Goal: Communication & Community: Ask a question

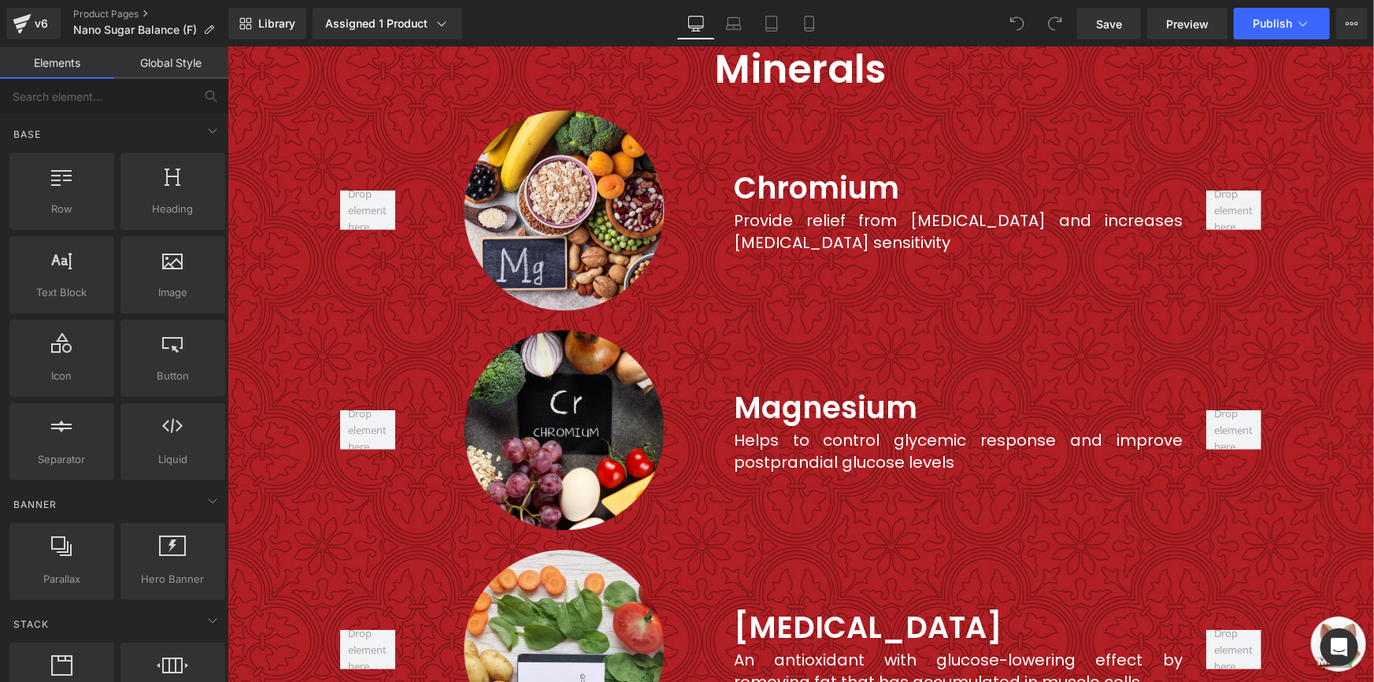
scroll to position [3237, 0]
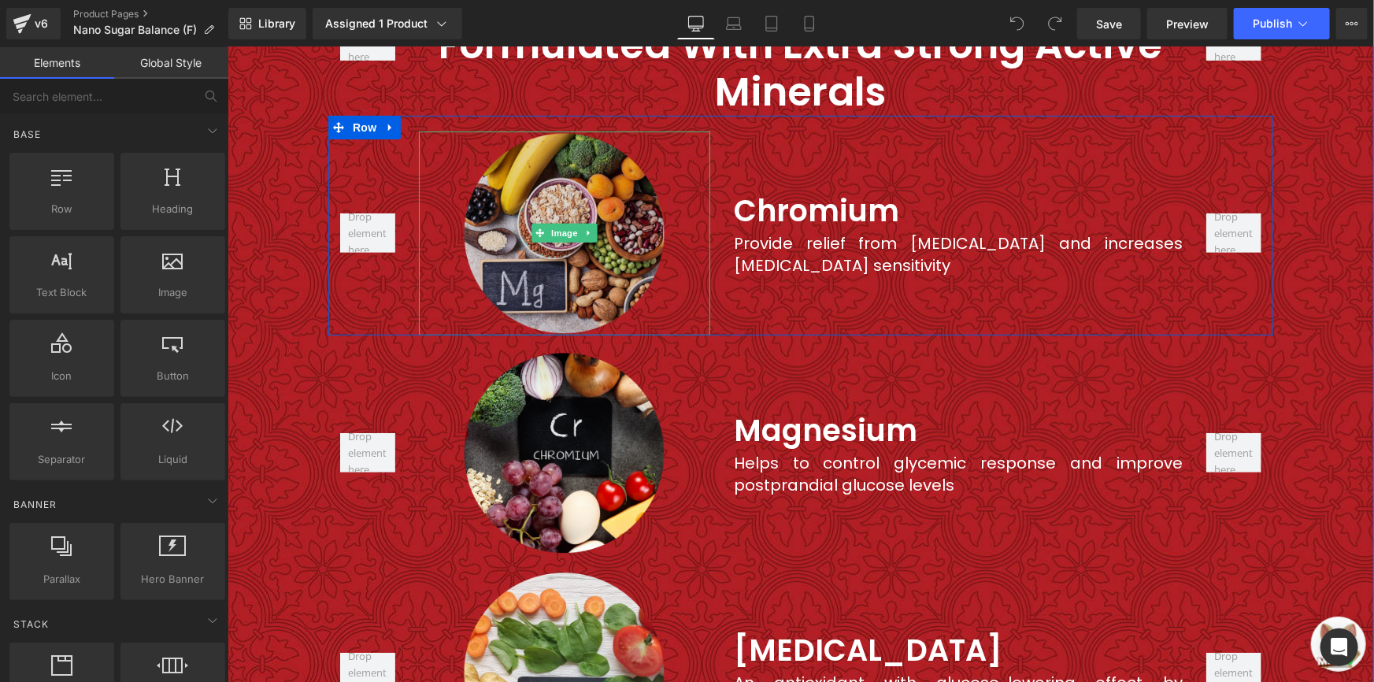
click at [497, 181] on img at bounding box center [563, 233] width 204 height 204
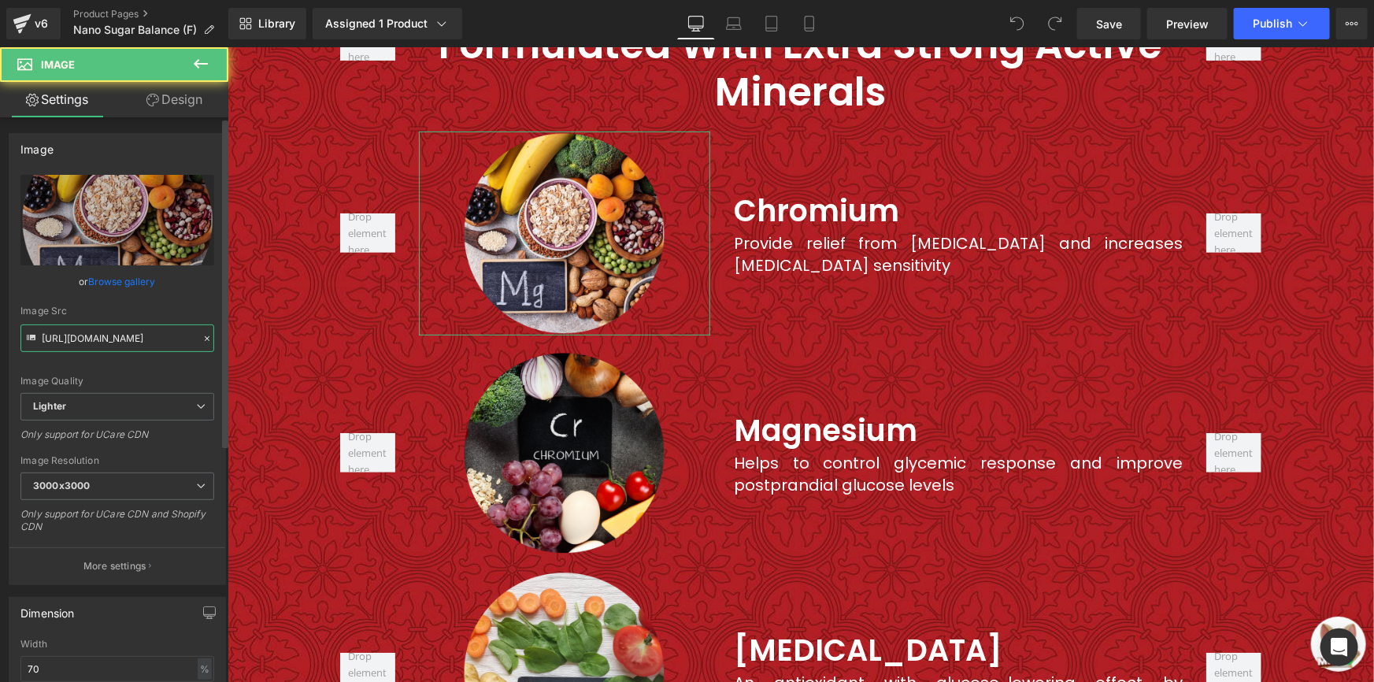
click at [150, 346] on input "https://ucarecdn.com/17d914a1-ceff-426c-a812-98c22b3ae614/-/format/auto/-/previ…" at bounding box center [117, 338] width 194 height 28
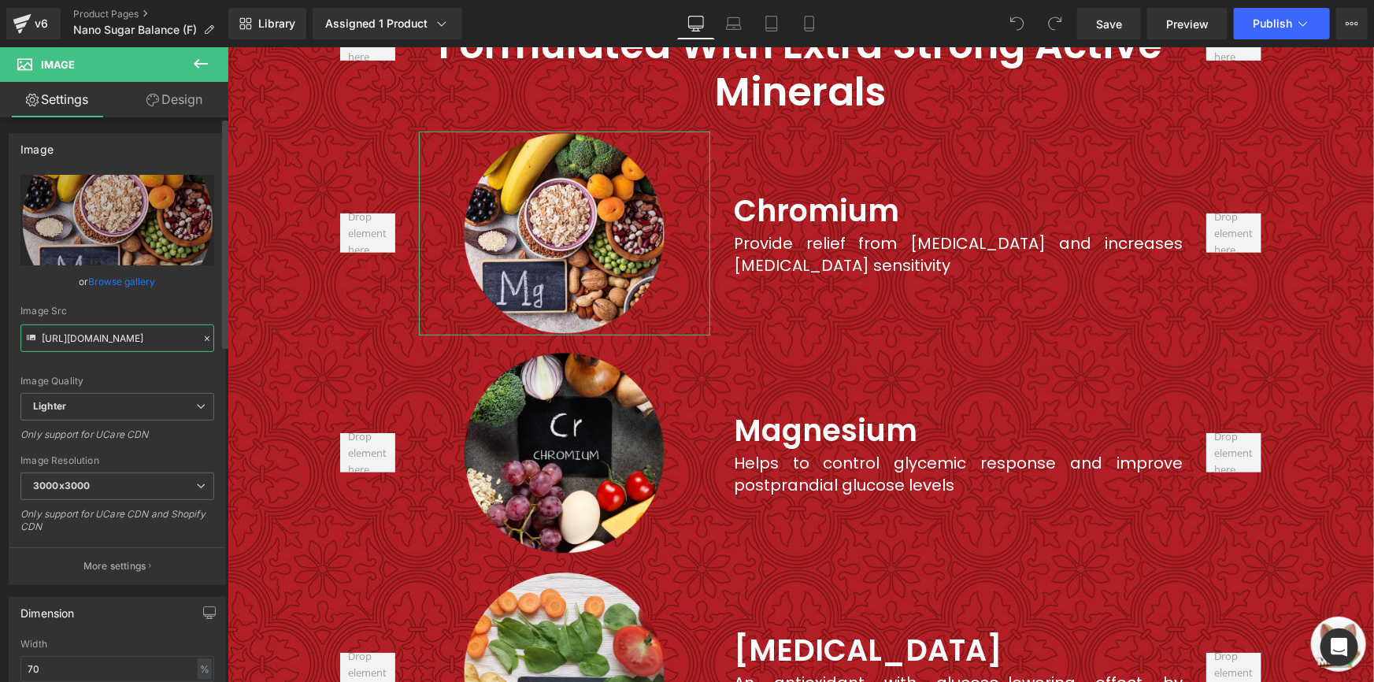
click at [150, 346] on input "https://ucarecdn.com/17d914a1-ceff-426c-a812-98c22b3ae614/-/format/auto/-/previ…" at bounding box center [117, 338] width 194 height 28
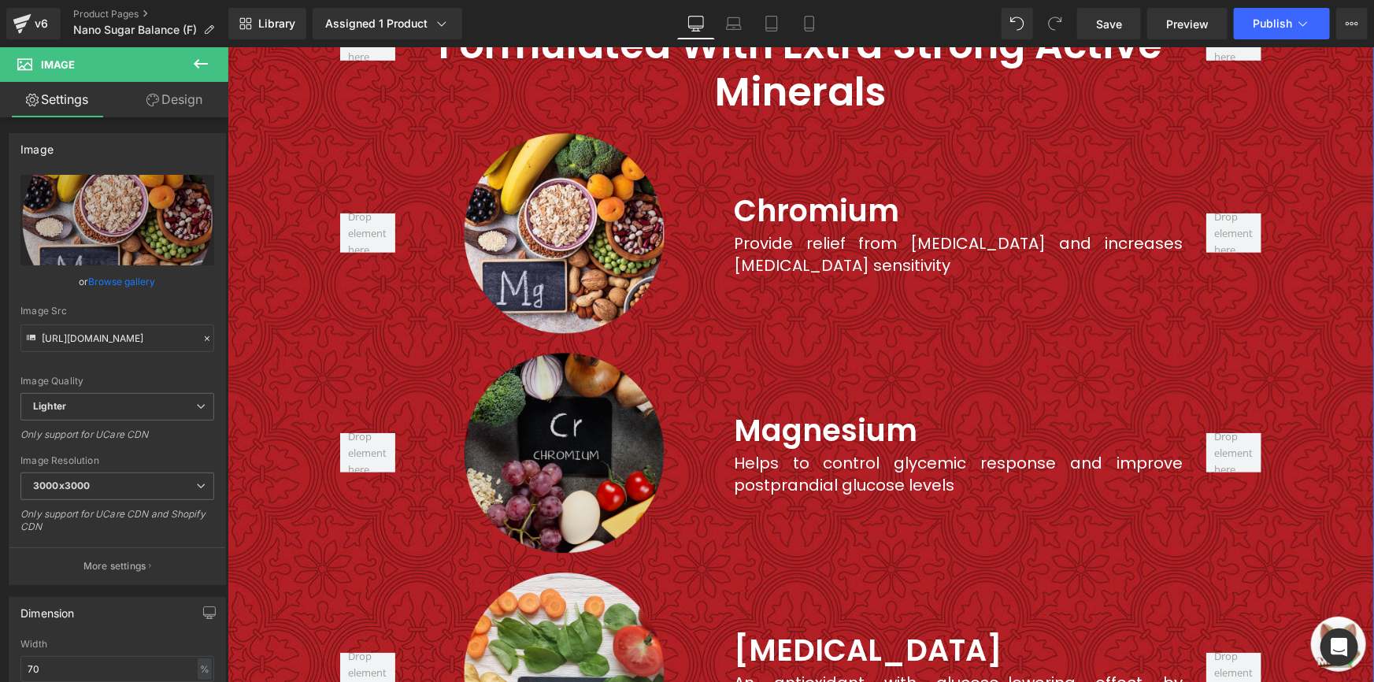
click at [576, 395] on img at bounding box center [563, 452] width 204 height 204
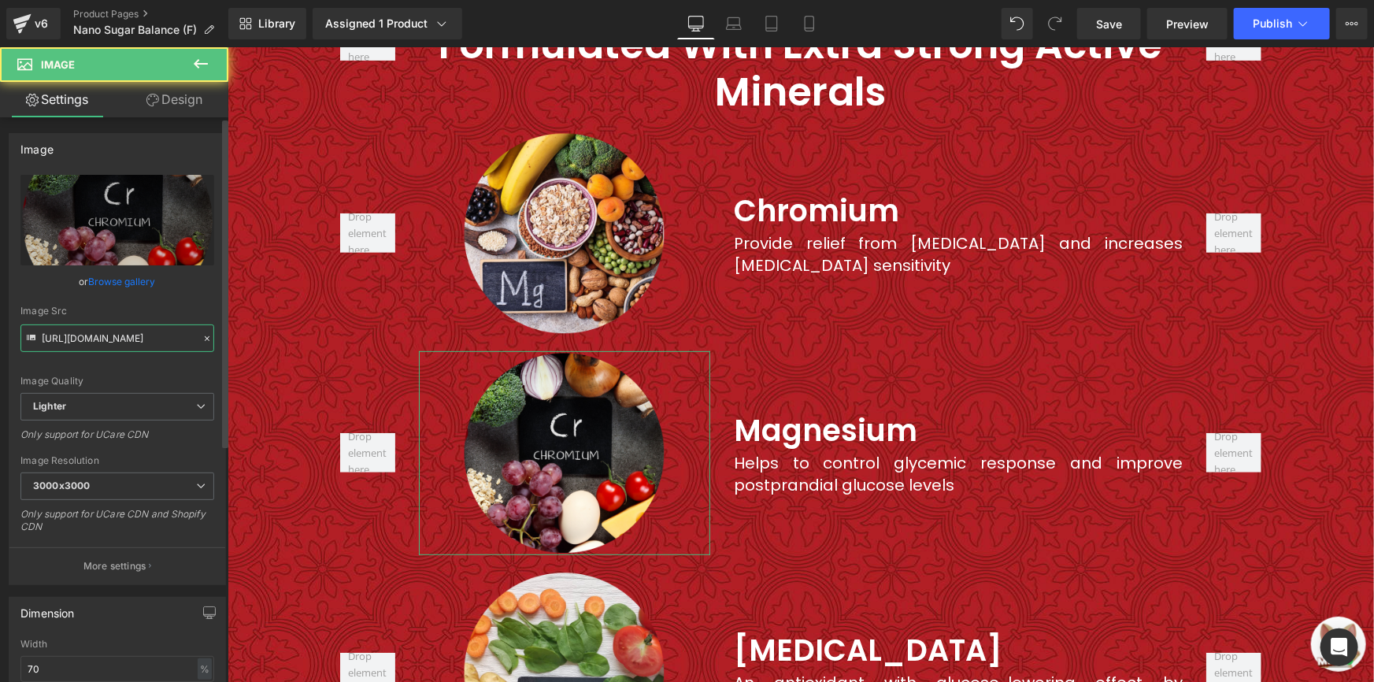
click at [95, 339] on input "https://ucarecdn.com/274fb43f-eb53-47fa-bc40-a28fa353d22d/-/format/auto/-/previ…" at bounding box center [117, 338] width 194 height 28
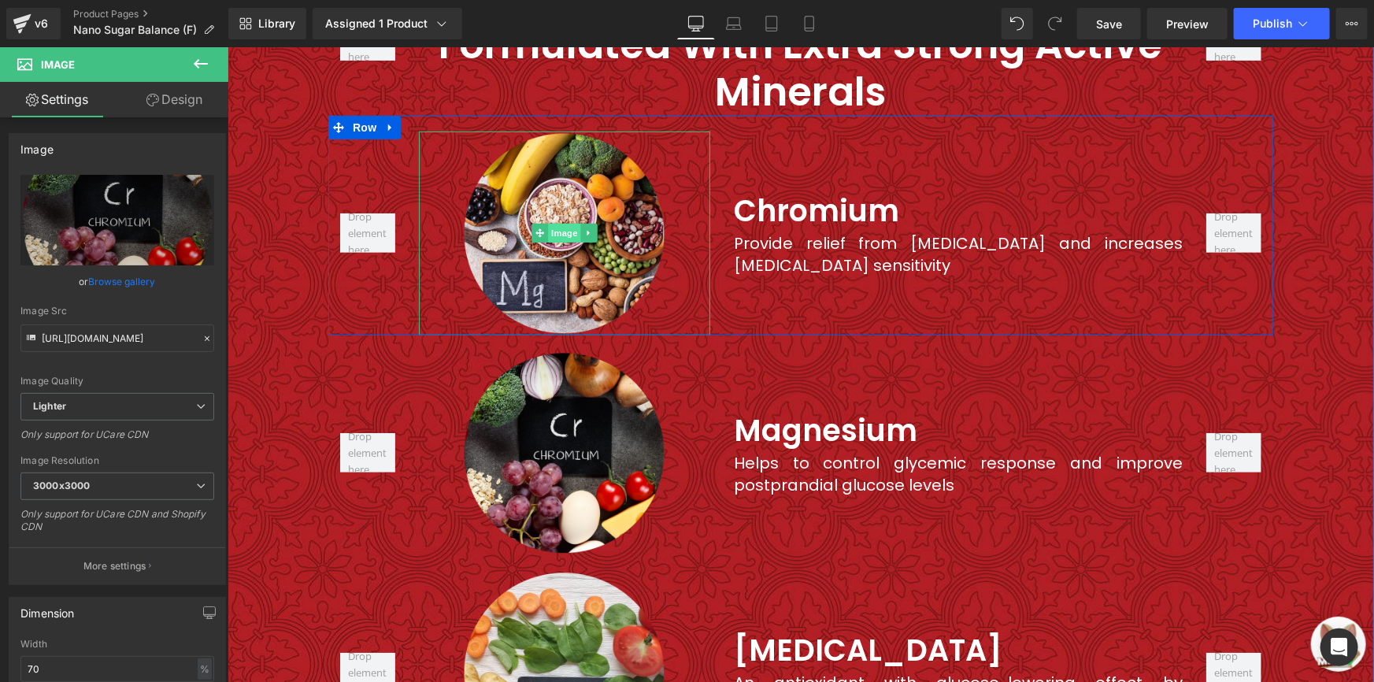
click at [547, 223] on span "Image" at bounding box center [563, 232] width 33 height 19
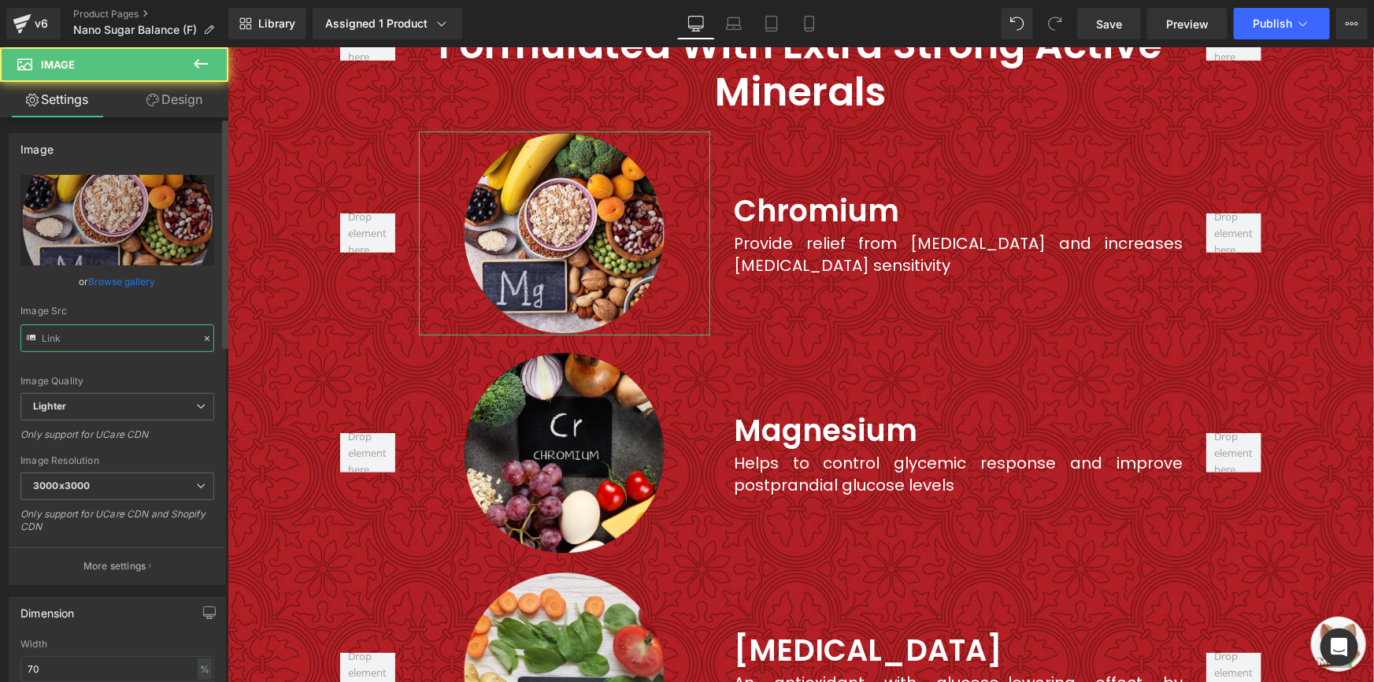
click at [131, 332] on input "text" at bounding box center [117, 338] width 194 height 28
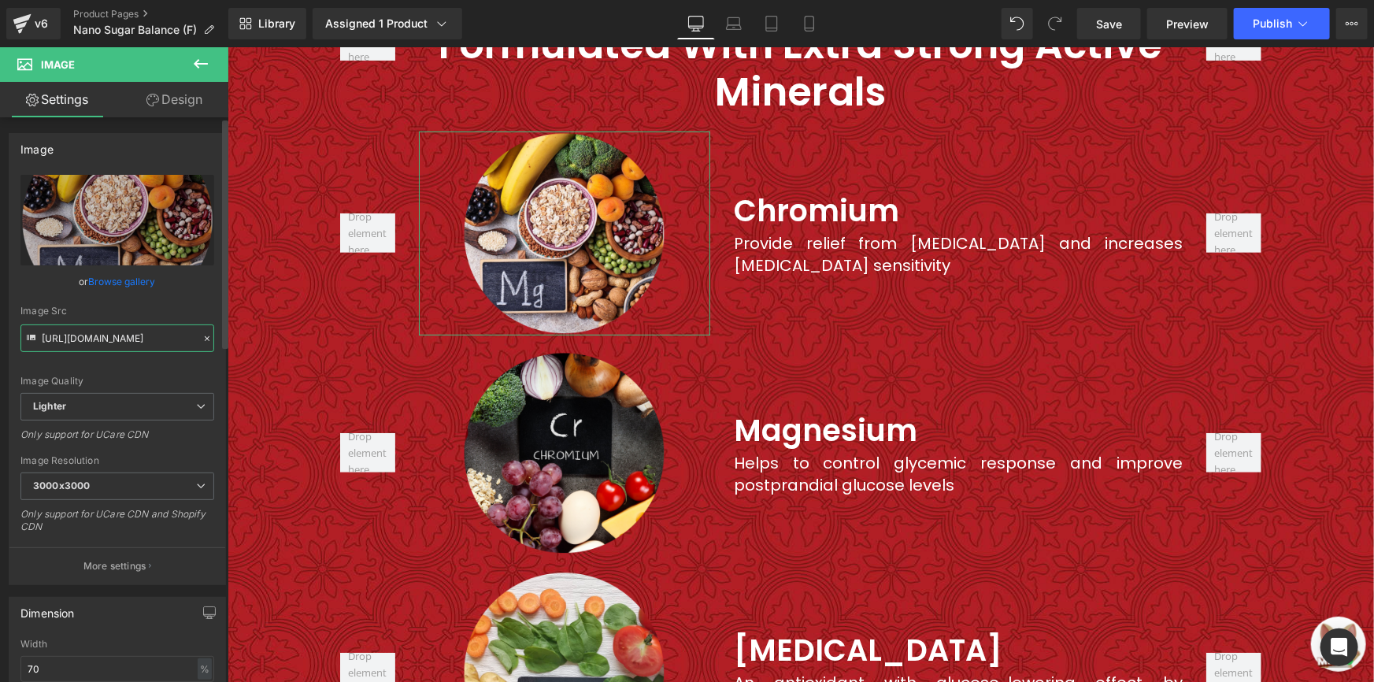
paste input "274fb43f-eb53-47fa-bc40-a28fa353d22d/-/format/auto/-/preview/3000x3000/-/qualit…"
type input "https://ucarecdn.com/274fb43f-eb53-47fa-bc40-a28fa353d22d/-/format/auto/-/previ…"
click at [173, 308] on div "Image Src" at bounding box center [117, 310] width 194 height 11
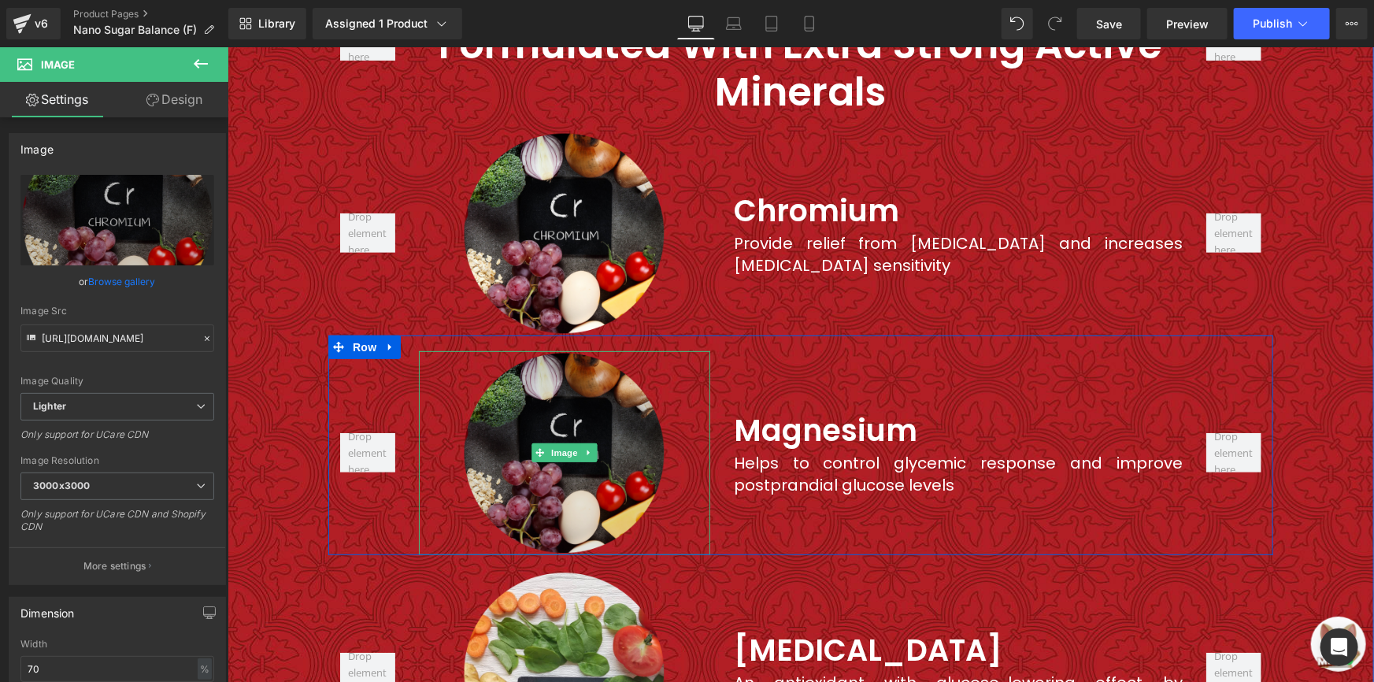
click at [601, 361] on img at bounding box center [563, 452] width 204 height 204
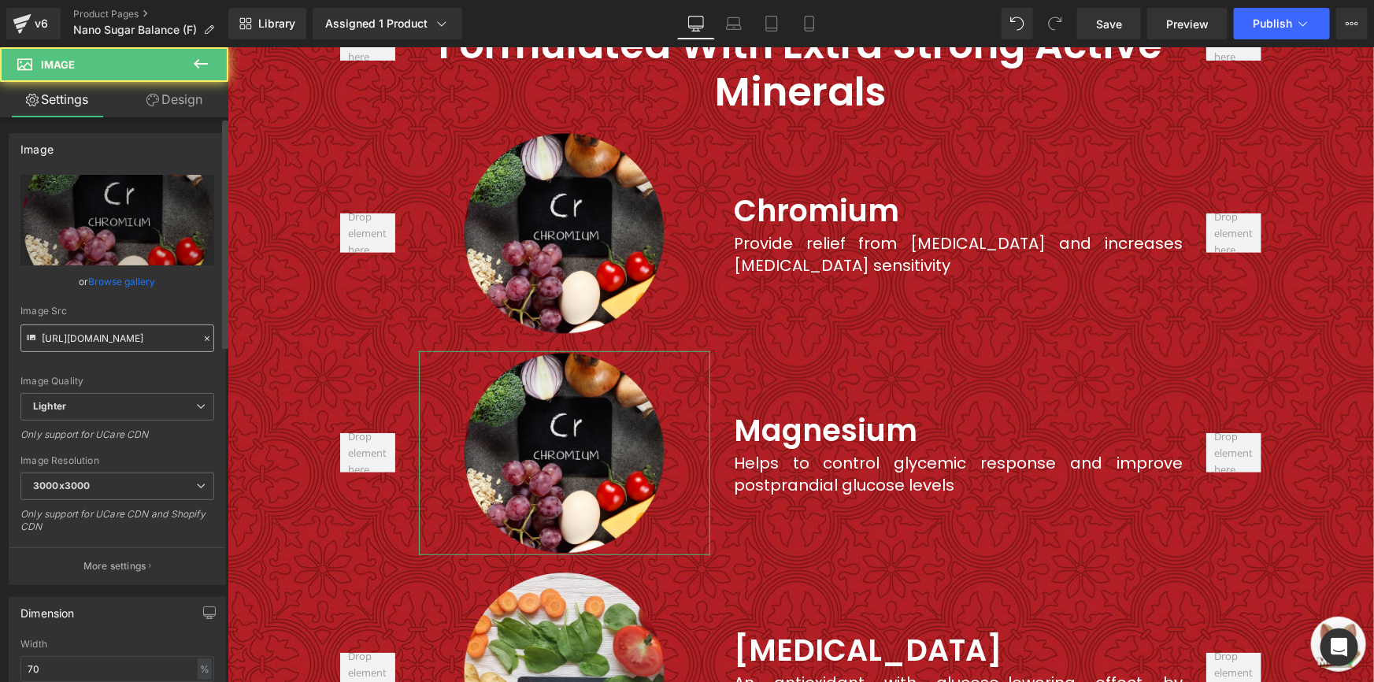
click at [105, 335] on input "https://ucarecdn.com/274fb43f-eb53-47fa-bc40-a28fa353d22d/-/format/auto/-/previ…" at bounding box center [117, 338] width 194 height 28
click at [105, 336] on input "https://ucarecdn.com/274fb43f-eb53-47fa-bc40-a28fa353d22d/-/format/auto/-/previ…" at bounding box center [117, 338] width 194 height 28
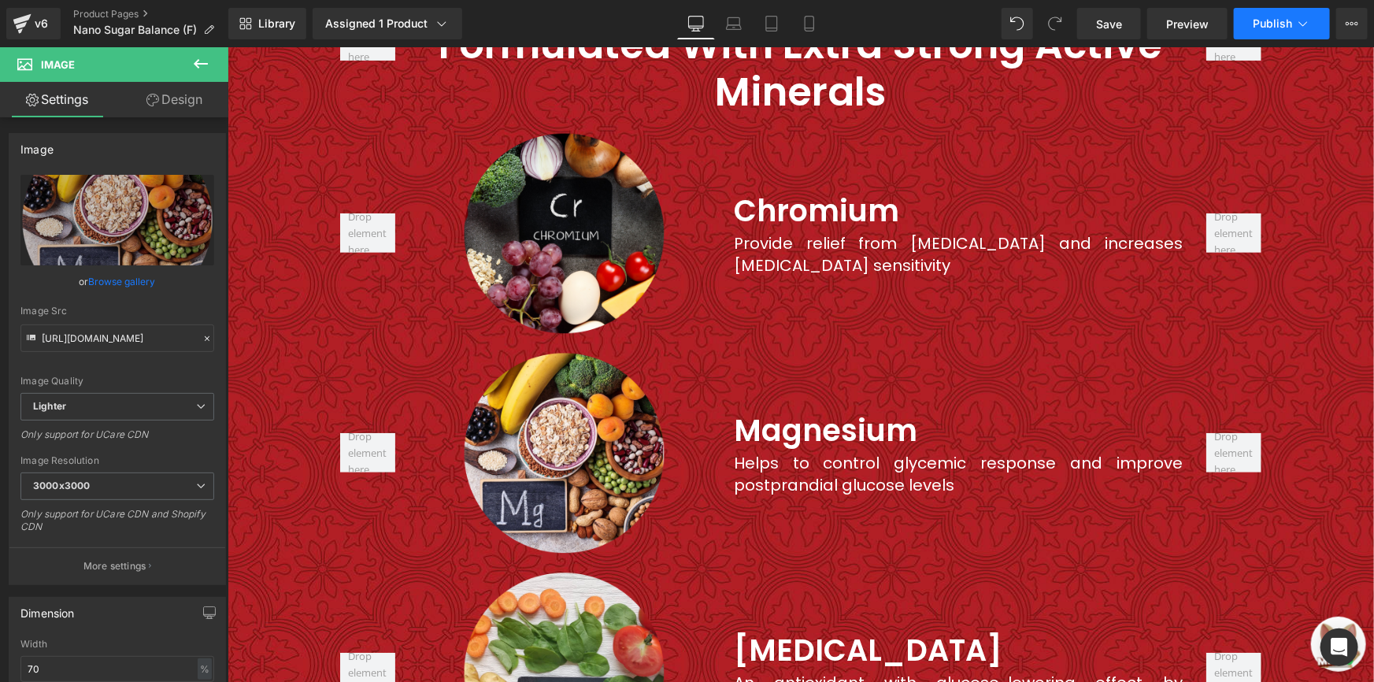
type input "https://ucarecdn.com/17d914a1-ceff-426c-a812-98c22b3ae614/-/format/auto/-/previ…"
click at [1254, 24] on span "Publish" at bounding box center [1271, 23] width 39 height 13
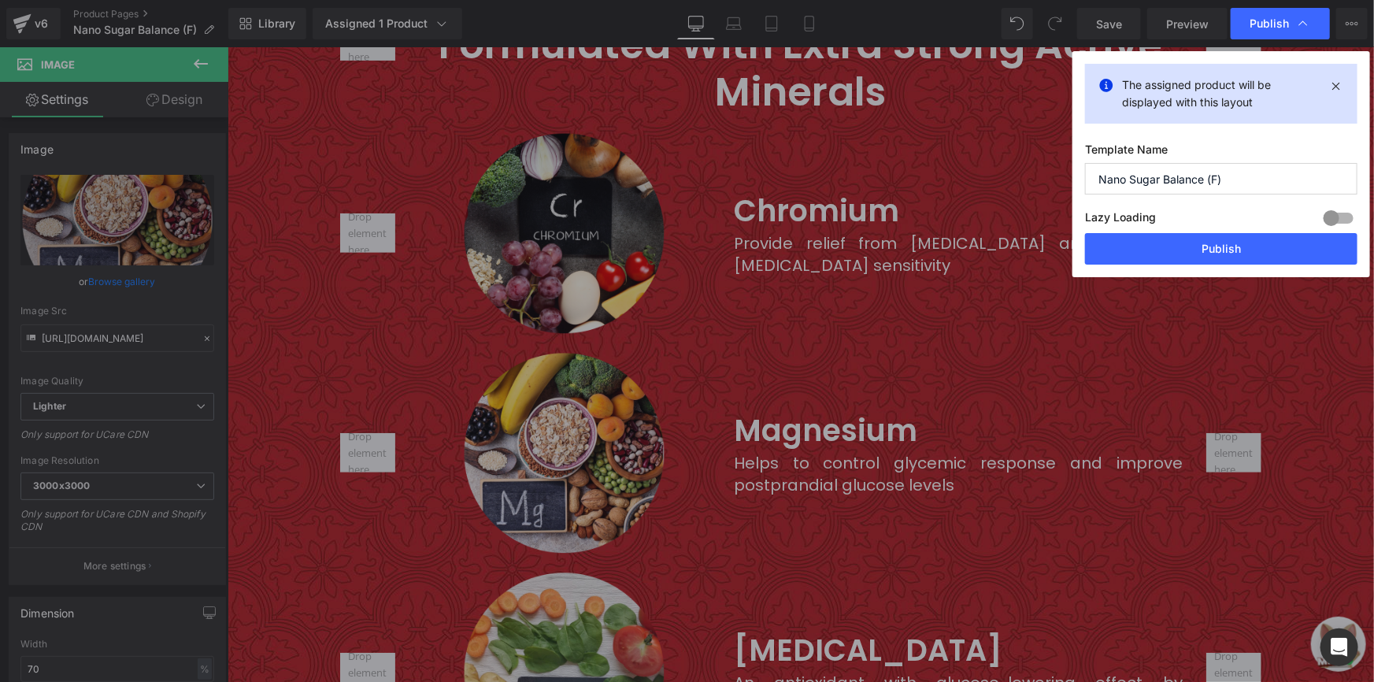
scroll to position [0, 0]
click at [1182, 238] on button "Publish" at bounding box center [1221, 248] width 272 height 31
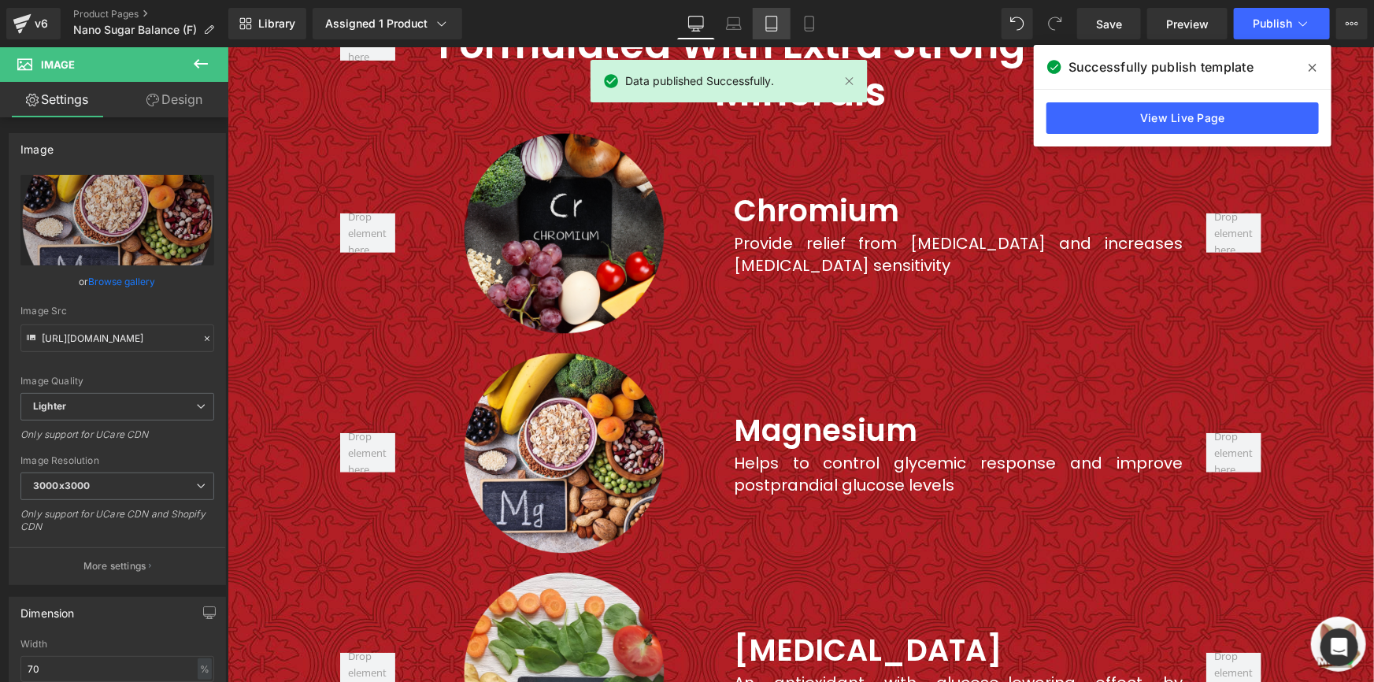
click at [786, 22] on link "Tablet" at bounding box center [772, 23] width 38 height 31
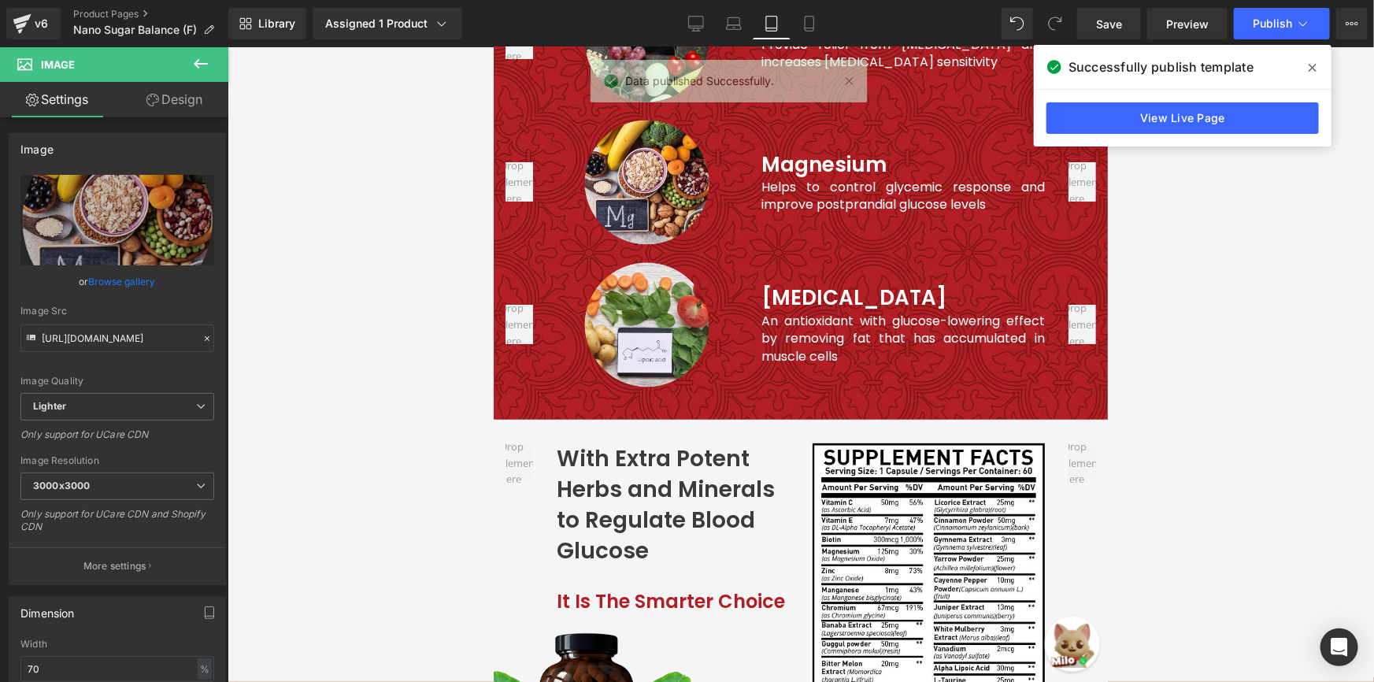
scroll to position [2900, 0]
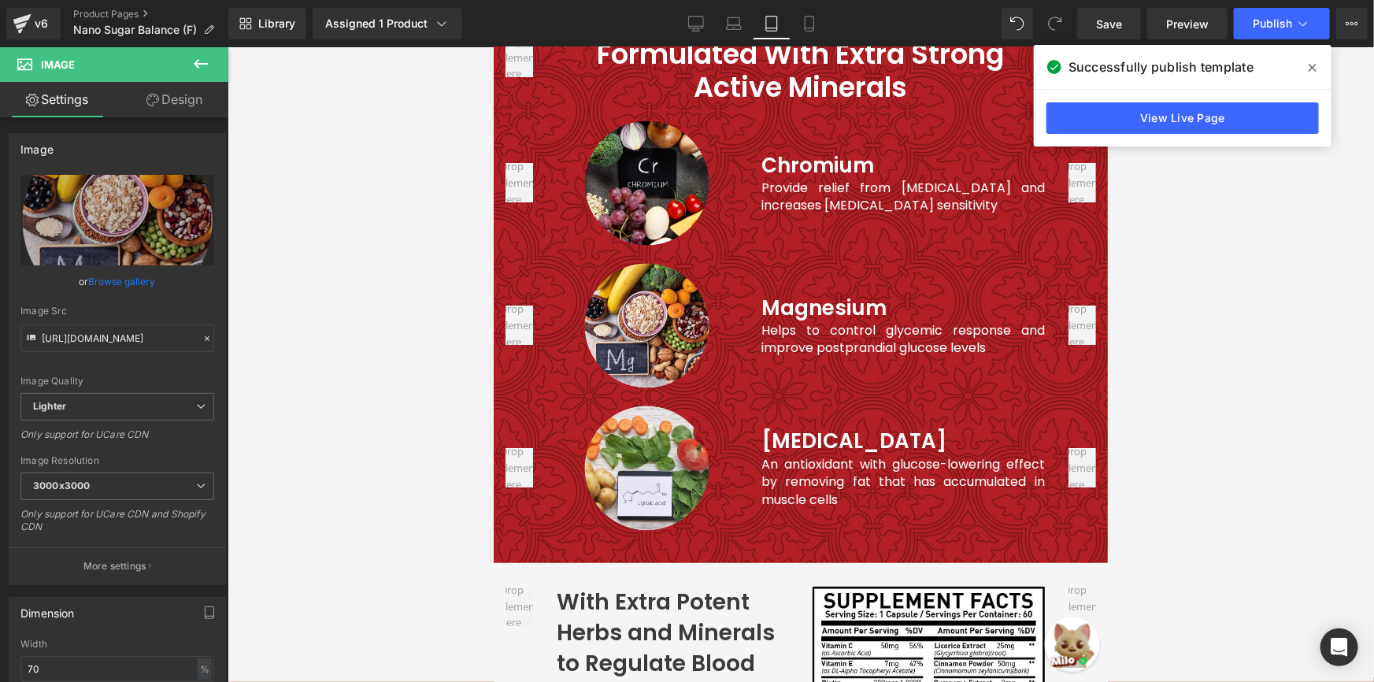
click at [1193, 86] on div "Successfully publish template" at bounding box center [1183, 67] width 298 height 44
click at [1180, 112] on link "View Live Page" at bounding box center [1182, 117] width 272 height 31
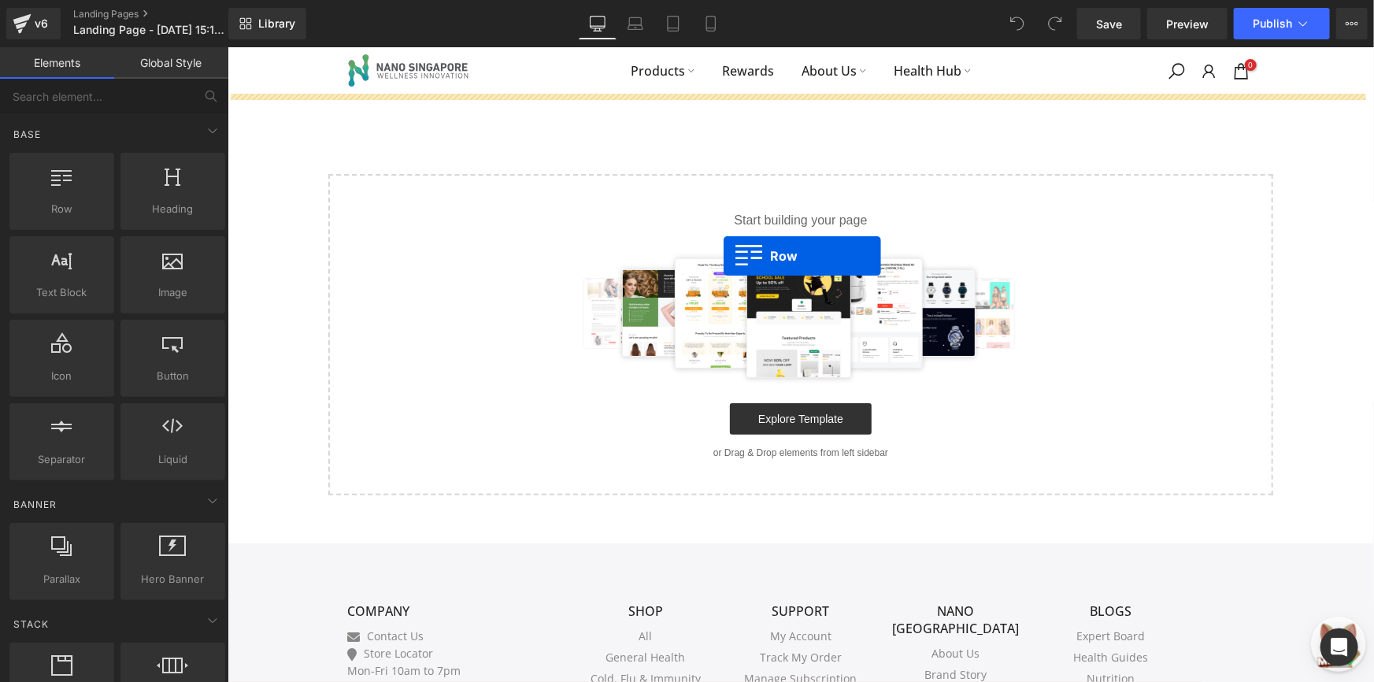
drag, startPoint x: 416, startPoint y: 276, endPoint x: 723, endPoint y: 255, distance: 306.9
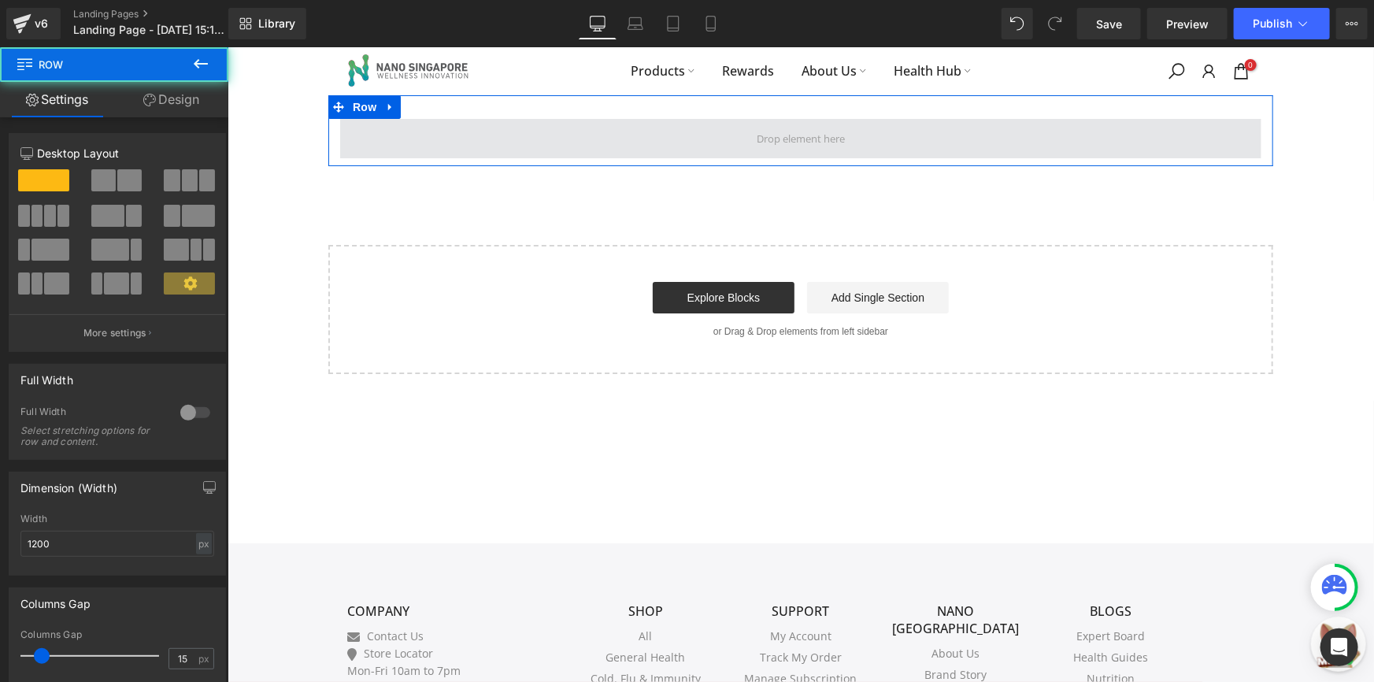
click at [576, 139] on span at bounding box center [799, 137] width 921 height 39
click at [416, 133] on span at bounding box center [799, 137] width 921 height 39
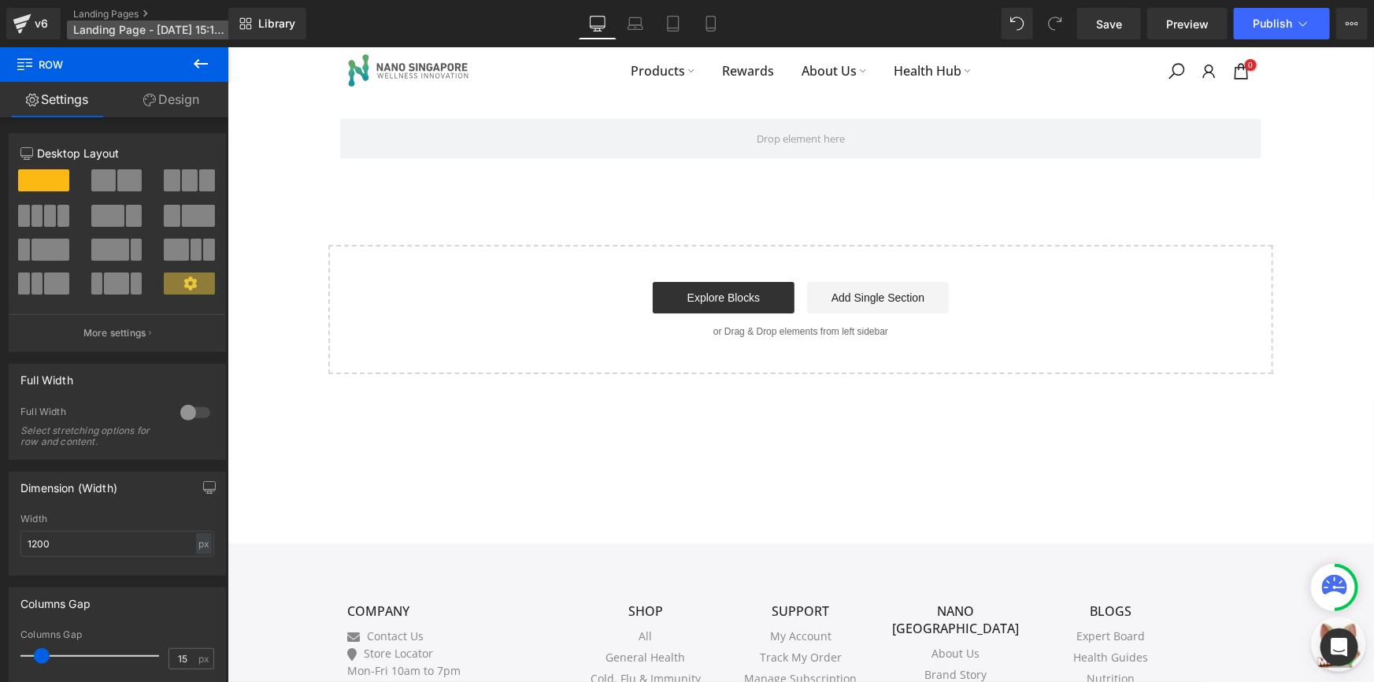
click at [142, 32] on span "Landing Page - Aug 29, 15:15:52" at bounding box center [148, 30] width 151 height 13
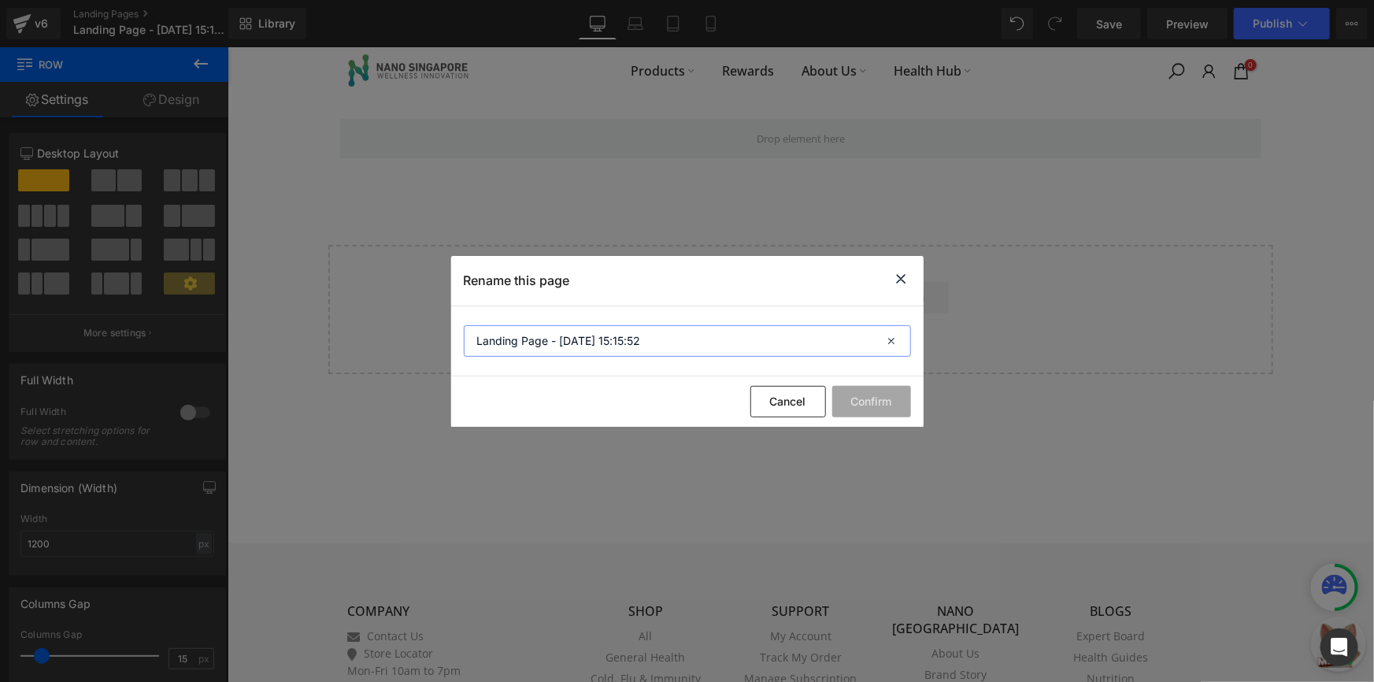
click at [619, 334] on input "Landing Page - Aug 29, 15:15:52" at bounding box center [687, 340] width 447 height 31
type input "Spin and Win Test"
click at [870, 400] on button "Confirm" at bounding box center [871, 401] width 79 height 31
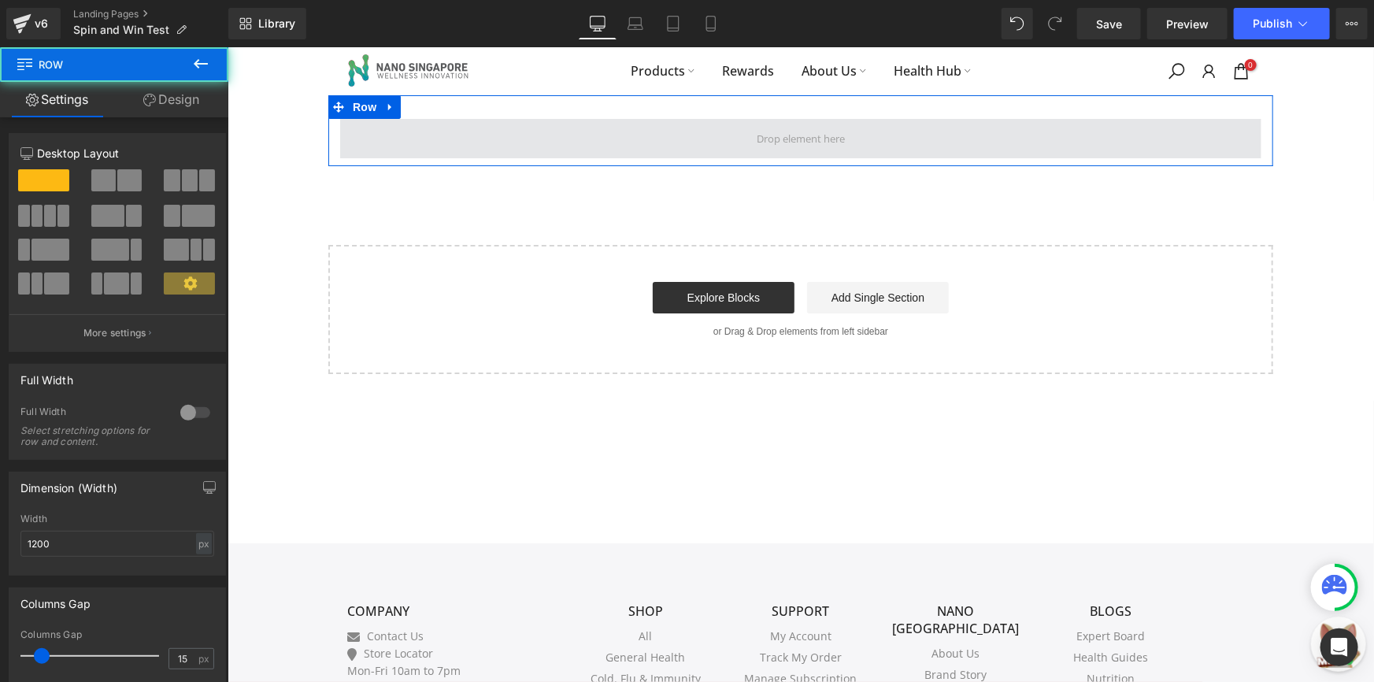
click at [923, 144] on span at bounding box center [799, 137] width 921 height 39
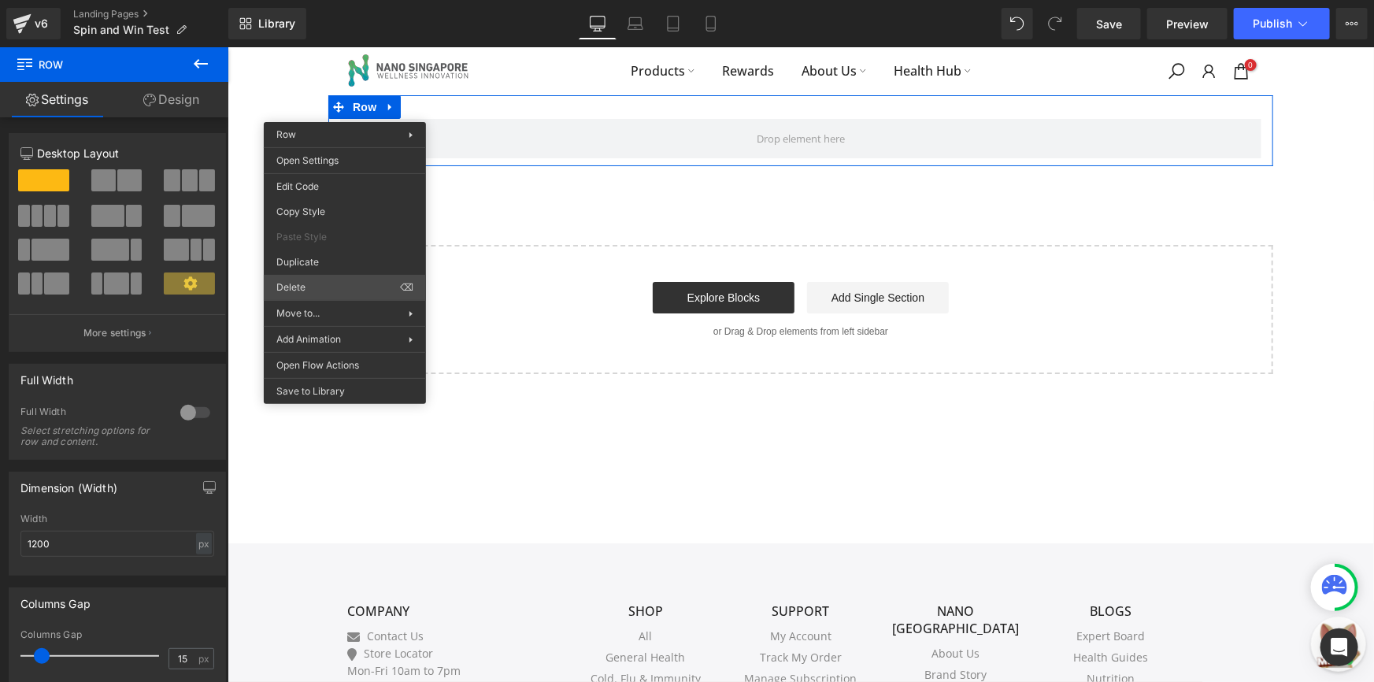
drag, startPoint x: 615, startPoint y: 331, endPoint x: 797, endPoint y: 118, distance: 280.8
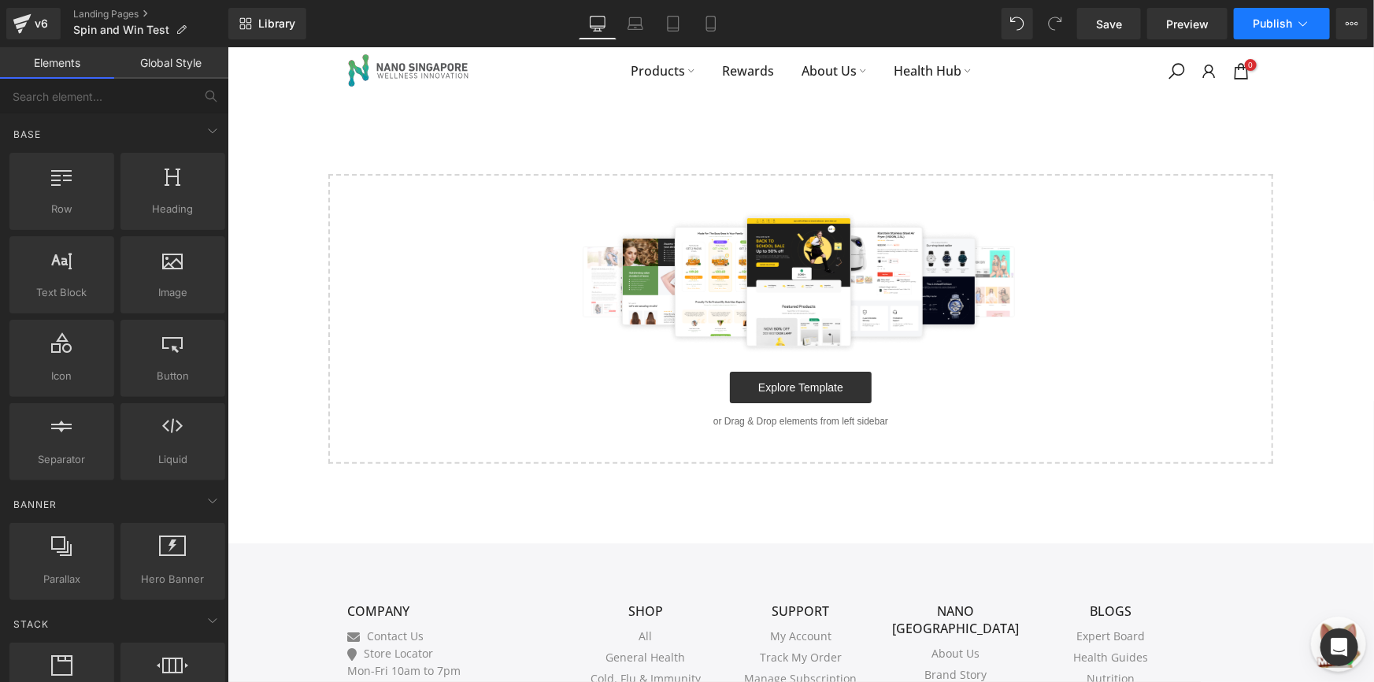
click at [1265, 20] on span "Publish" at bounding box center [1271, 23] width 39 height 13
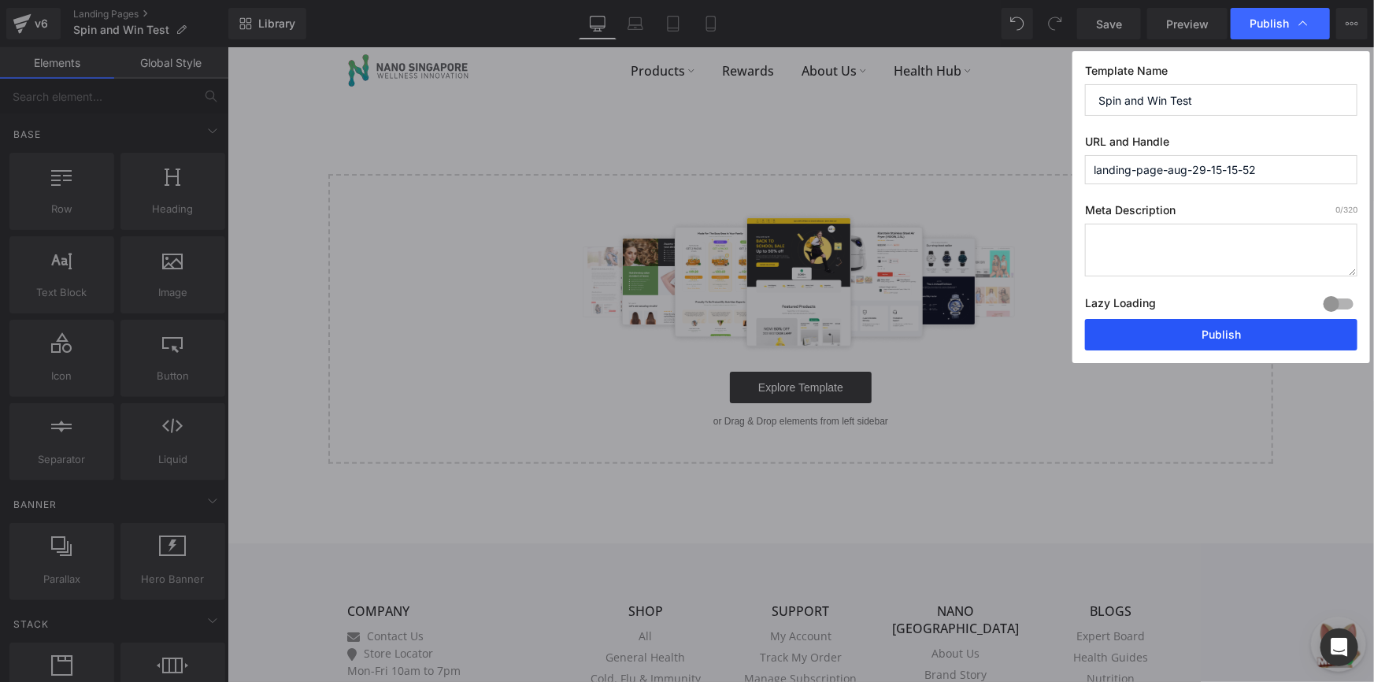
click at [1189, 331] on button "Publish" at bounding box center [1221, 334] width 272 height 31
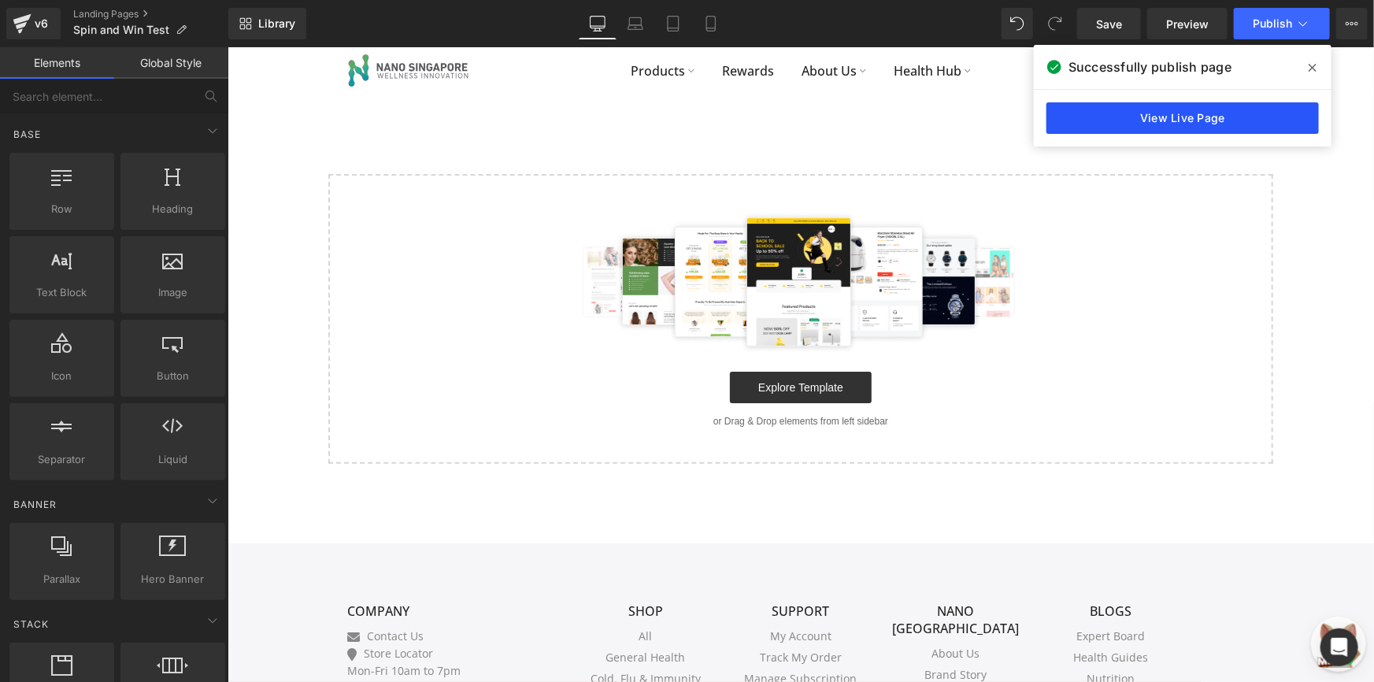
click at [1113, 115] on link "View Live Page" at bounding box center [1182, 117] width 272 height 31
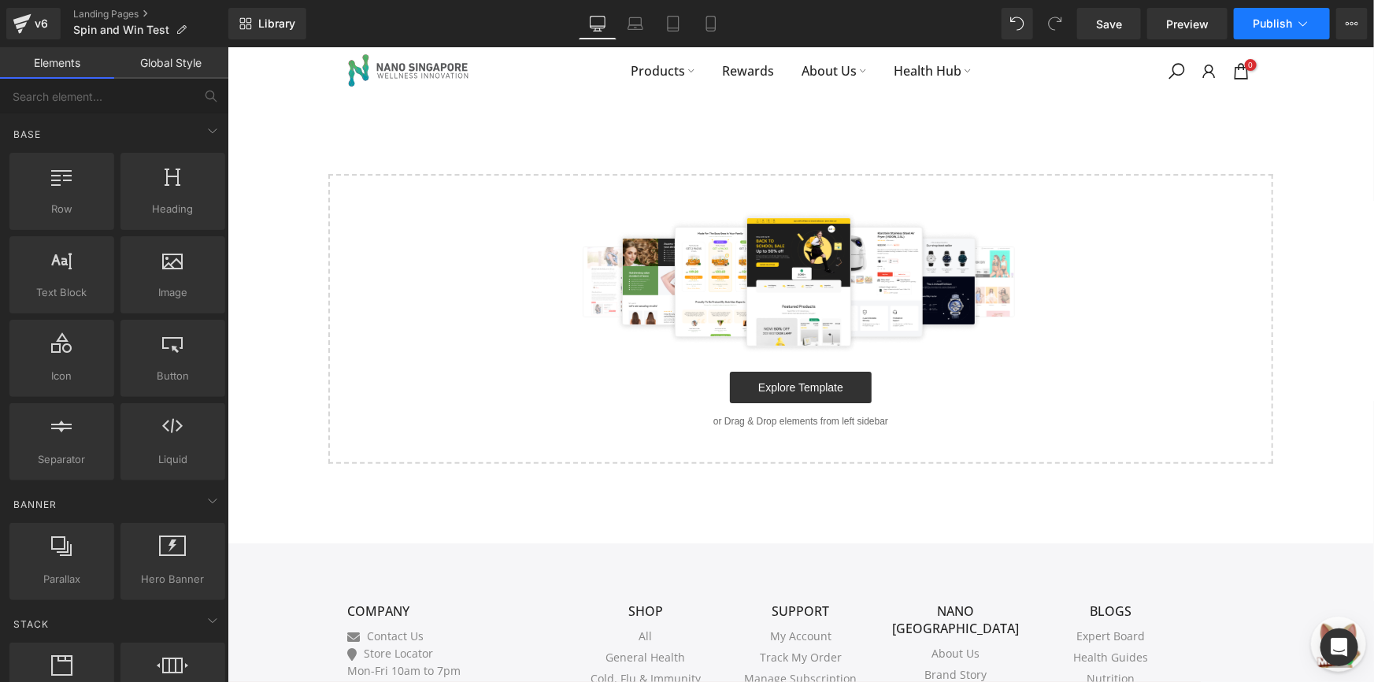
click at [1296, 17] on icon at bounding box center [1303, 24] width 16 height 16
drag, startPoint x: 322, startPoint y: 61, endPoint x: 432, endPoint y: 124, distance: 126.9
click at [432, 124] on div "Select your layout" at bounding box center [800, 278] width 1146 height 368
click at [115, 5] on div "v6 Landing Pages Spin and Win Test" at bounding box center [114, 23] width 228 height 47
click at [110, 16] on link "Landing Pages" at bounding box center [150, 14] width 155 height 13
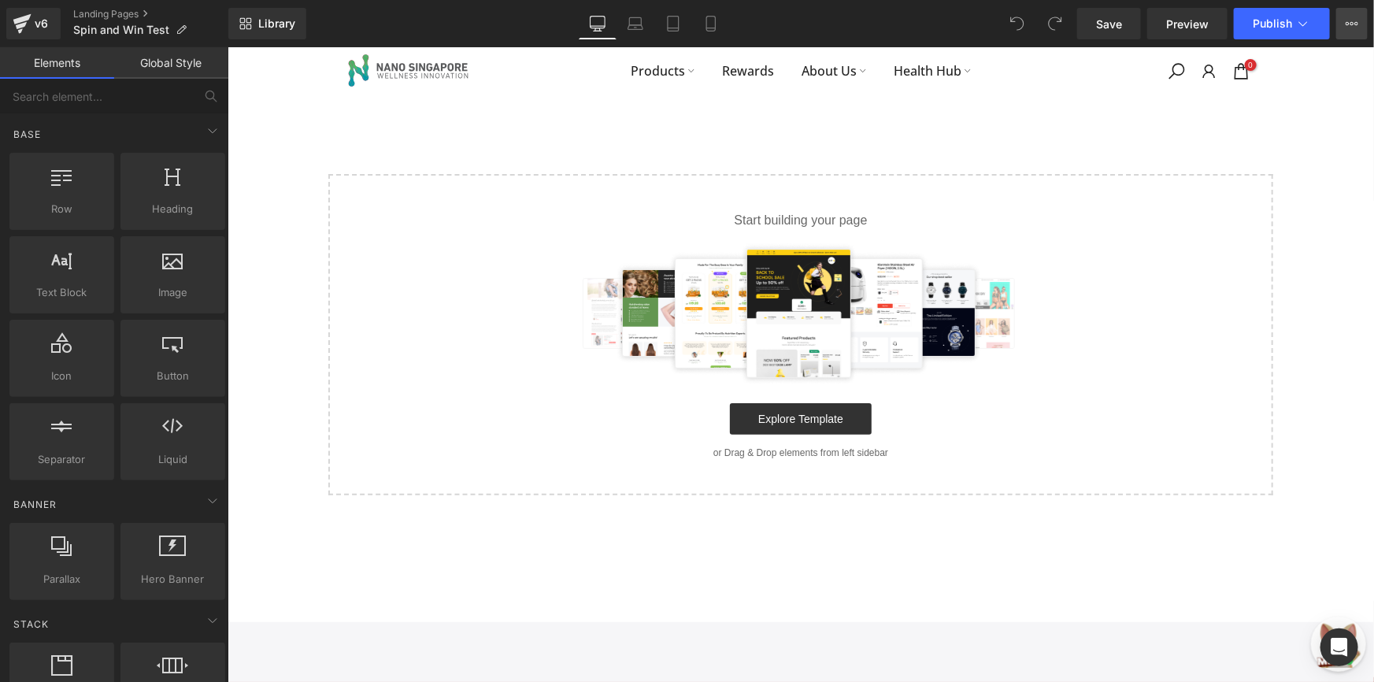
click at [1350, 29] on icon at bounding box center [1351, 23] width 13 height 13
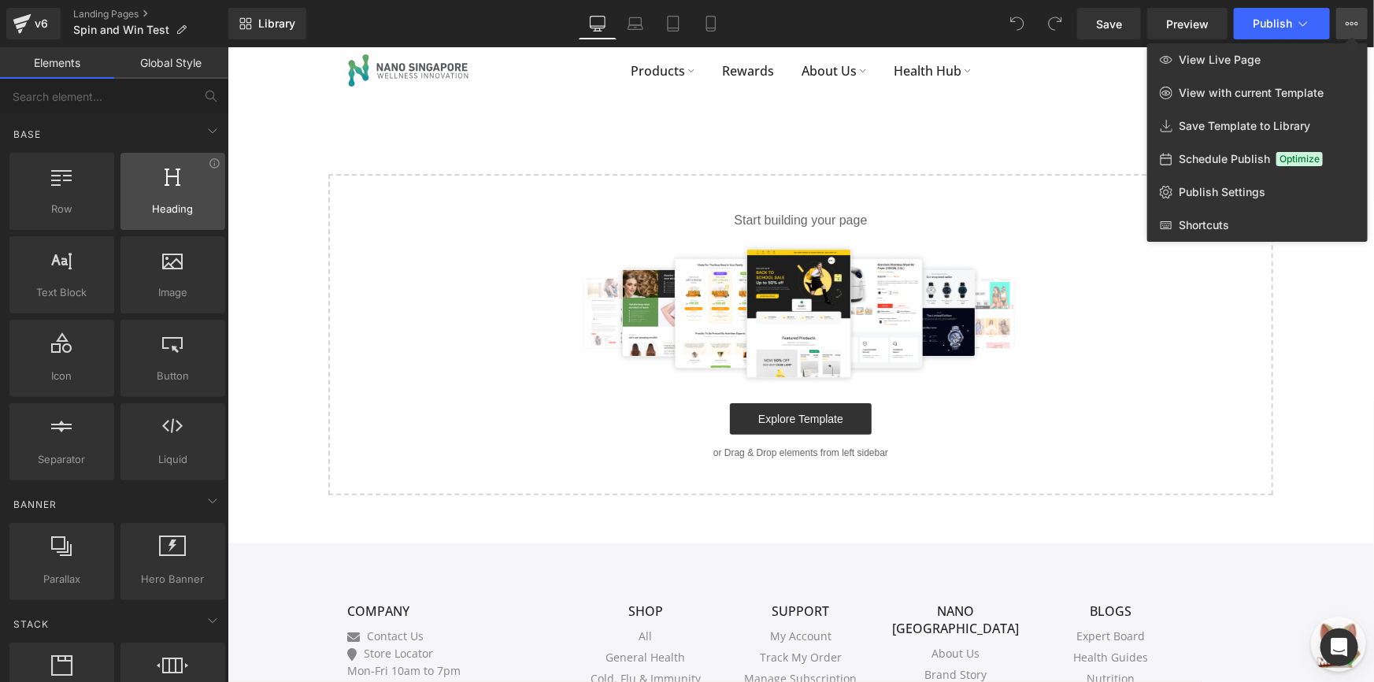
drag, startPoint x: 172, startPoint y: 572, endPoint x: 206, endPoint y: 177, distance: 396.7
click at [1355, 26] on icon at bounding box center [1351, 23] width 13 height 13
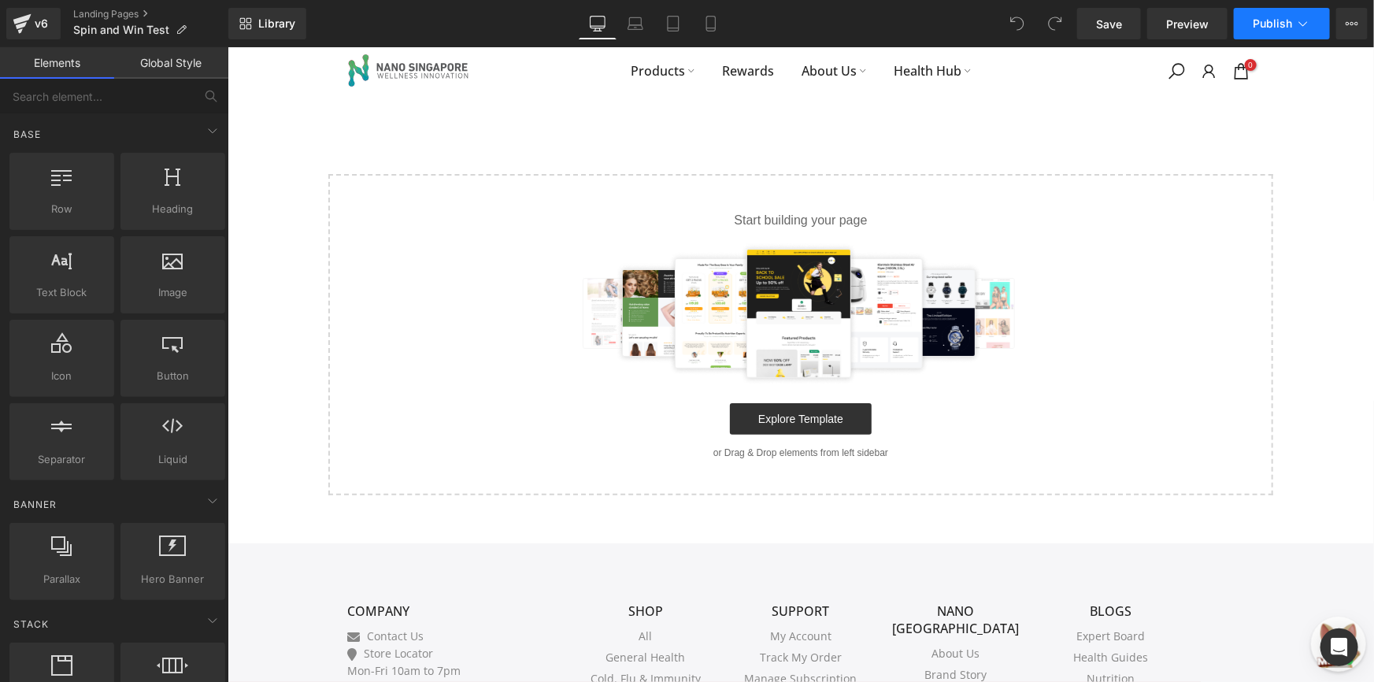
click at [1279, 32] on button "Publish" at bounding box center [1281, 23] width 96 height 31
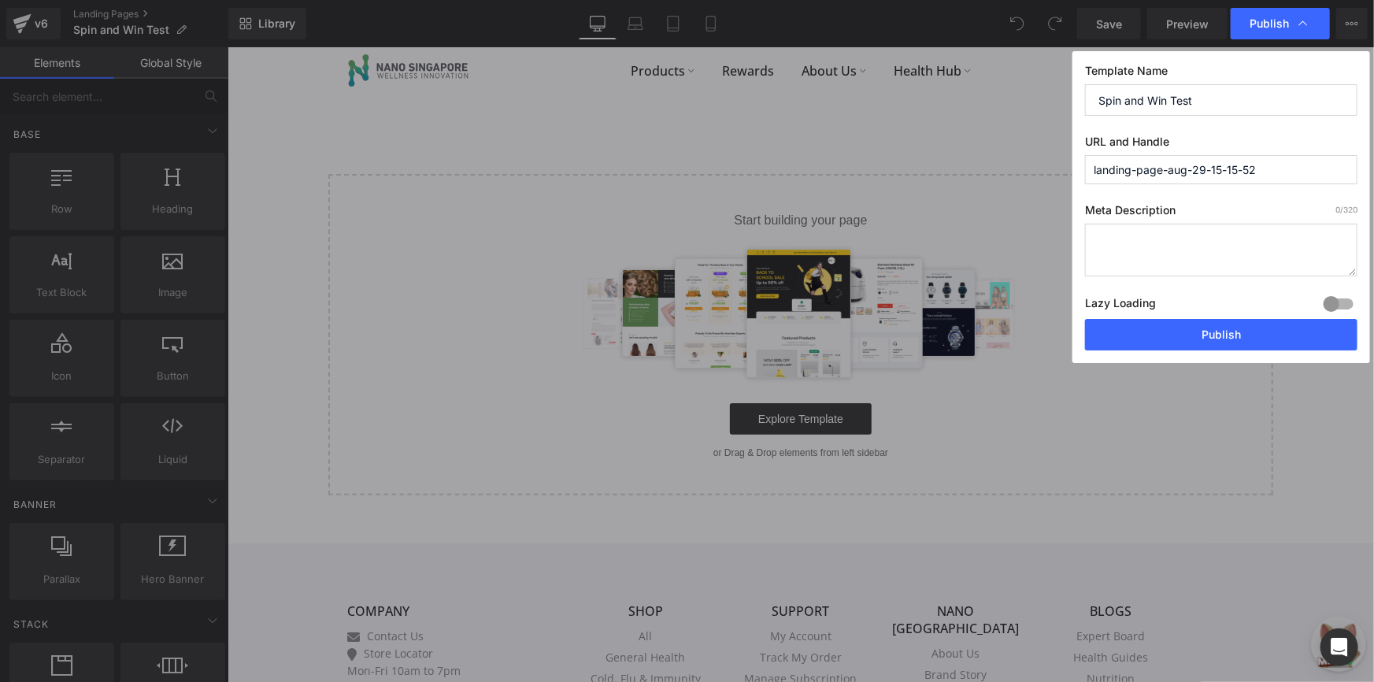
click at [1211, 165] on input "landing-page-aug-29-15-15-52" at bounding box center [1221, 169] width 272 height 29
click at [1210, 165] on input "landing-page-aug-29-15-15-52" at bounding box center [1221, 169] width 272 height 29
type input "spin-and-win-test"
click at [1201, 339] on button "Publish" at bounding box center [1221, 334] width 272 height 31
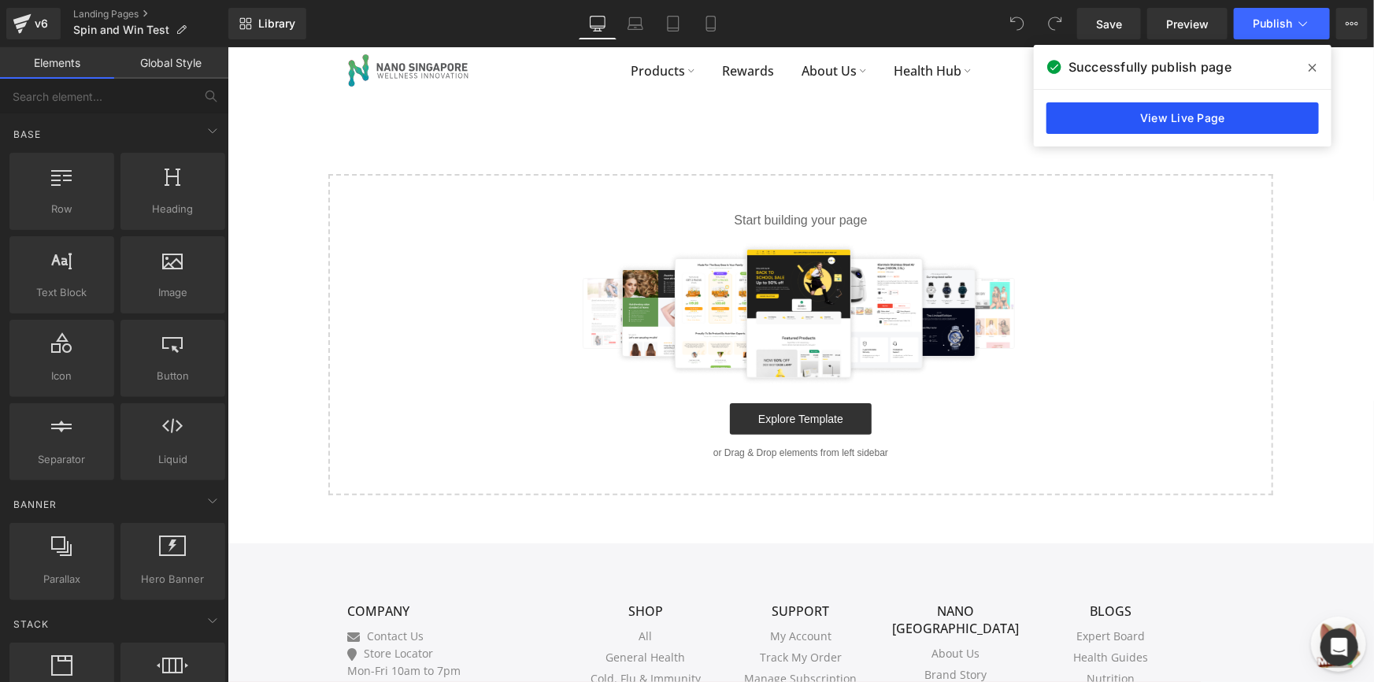
click at [1163, 112] on link "View Live Page" at bounding box center [1182, 117] width 272 height 31
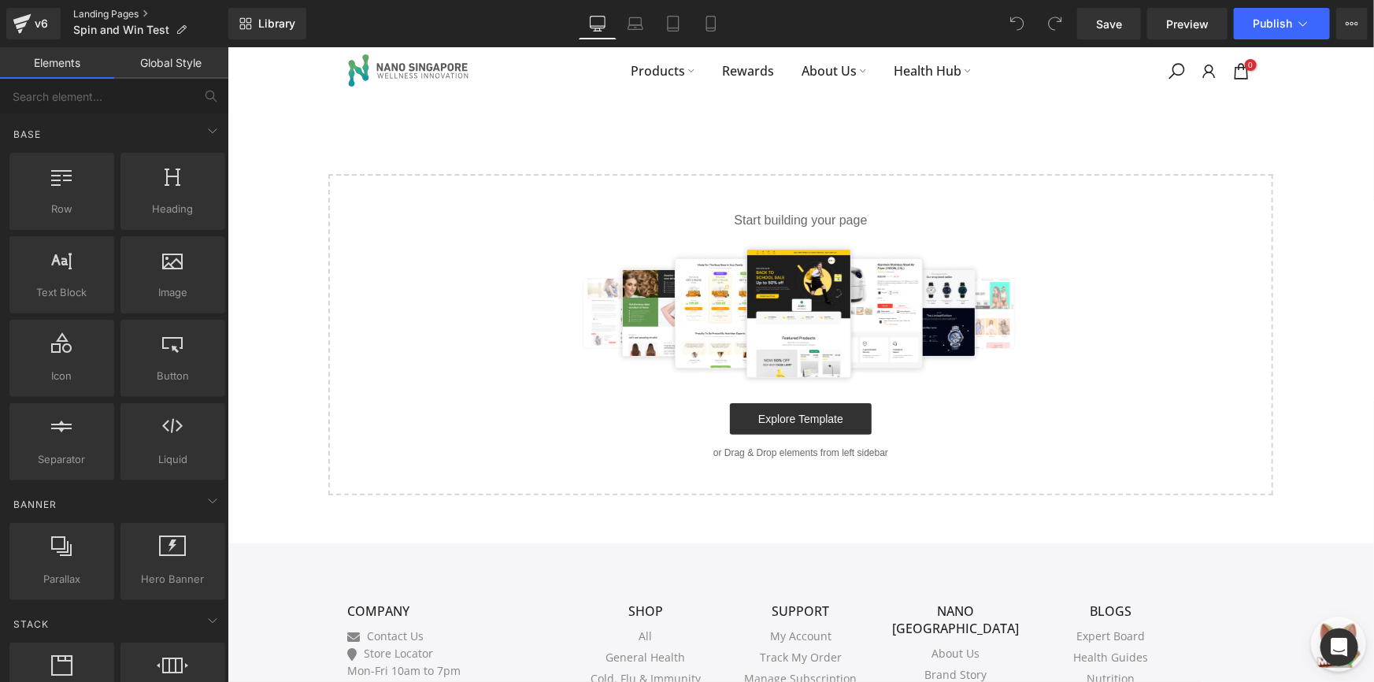
click at [92, 12] on link "Landing Pages" at bounding box center [150, 14] width 155 height 13
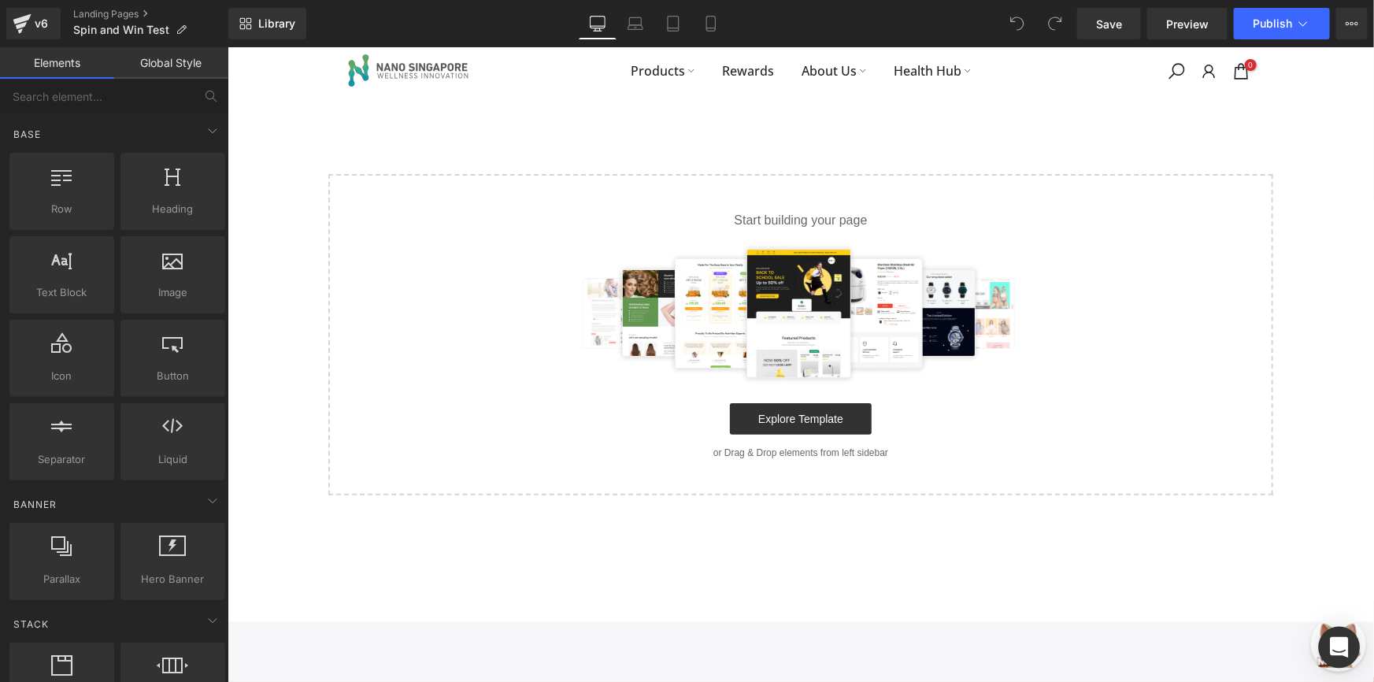
click at [1329, 647] on div "Open Intercom Messenger" at bounding box center [1339, 648] width 42 height 42
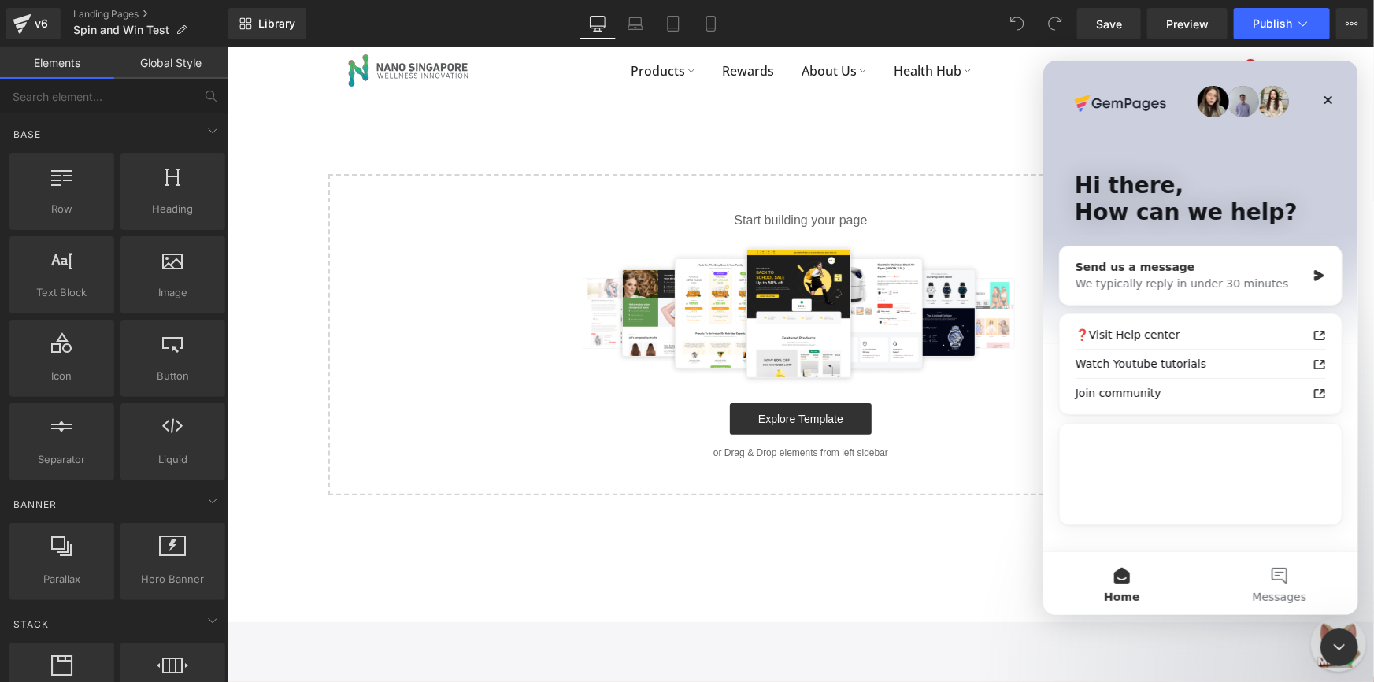
click at [1142, 287] on div "We typically reply in under 30 minutes" at bounding box center [1189, 283] width 231 height 17
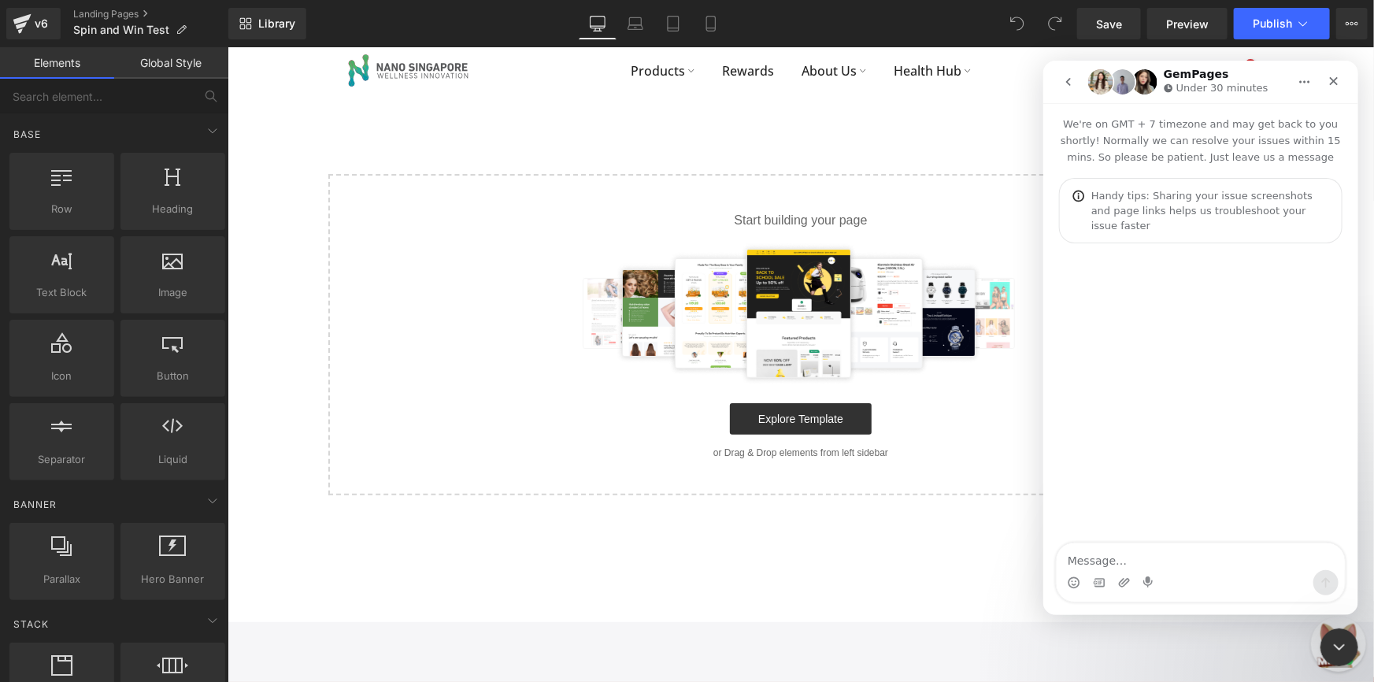
click at [1164, 555] on textarea "Message…" at bounding box center [1200, 555] width 288 height 27
click at [1217, 559] on textarea "Hi there, how do I get the" at bounding box center [1200, 555] width 288 height 27
drag, startPoint x: 1222, startPoint y: 555, endPoint x: 1111, endPoint y: 558, distance: 111.0
click at [1111, 558] on textarea "Hi there, how do I get the" at bounding box center [1200, 555] width 288 height 27
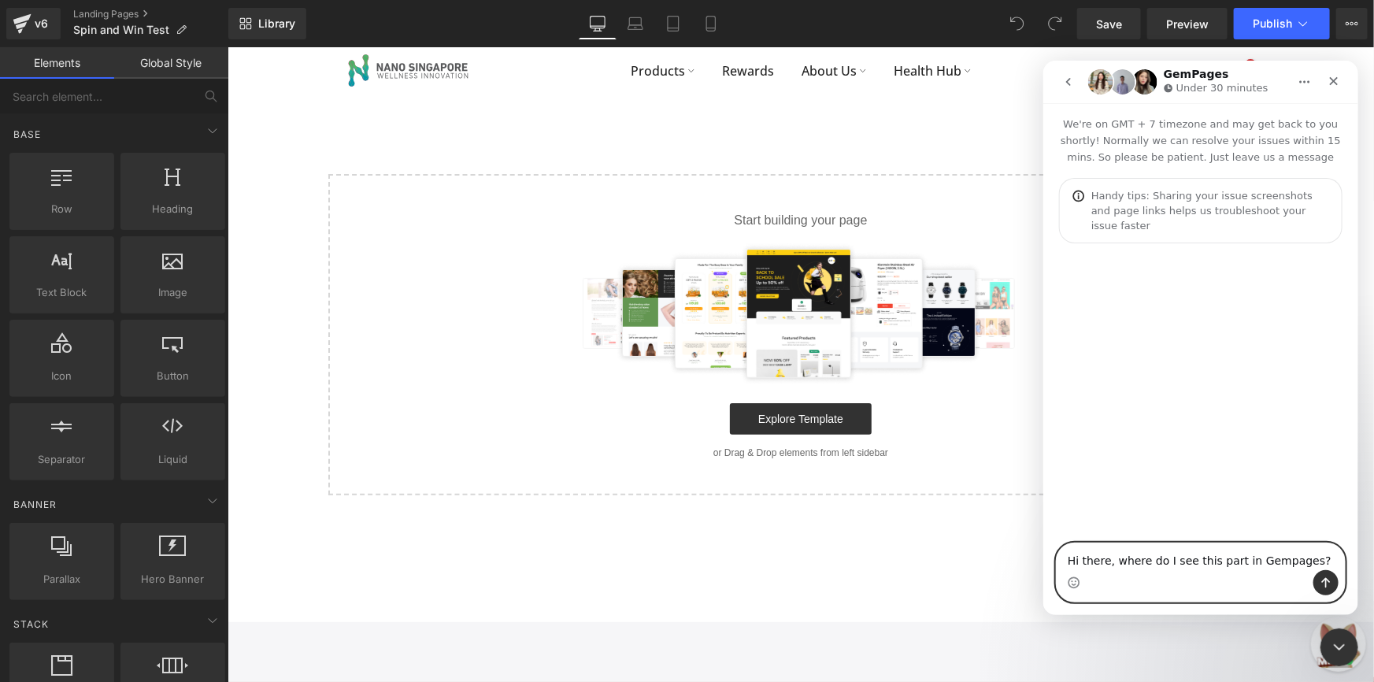
paste textarea "Message…"
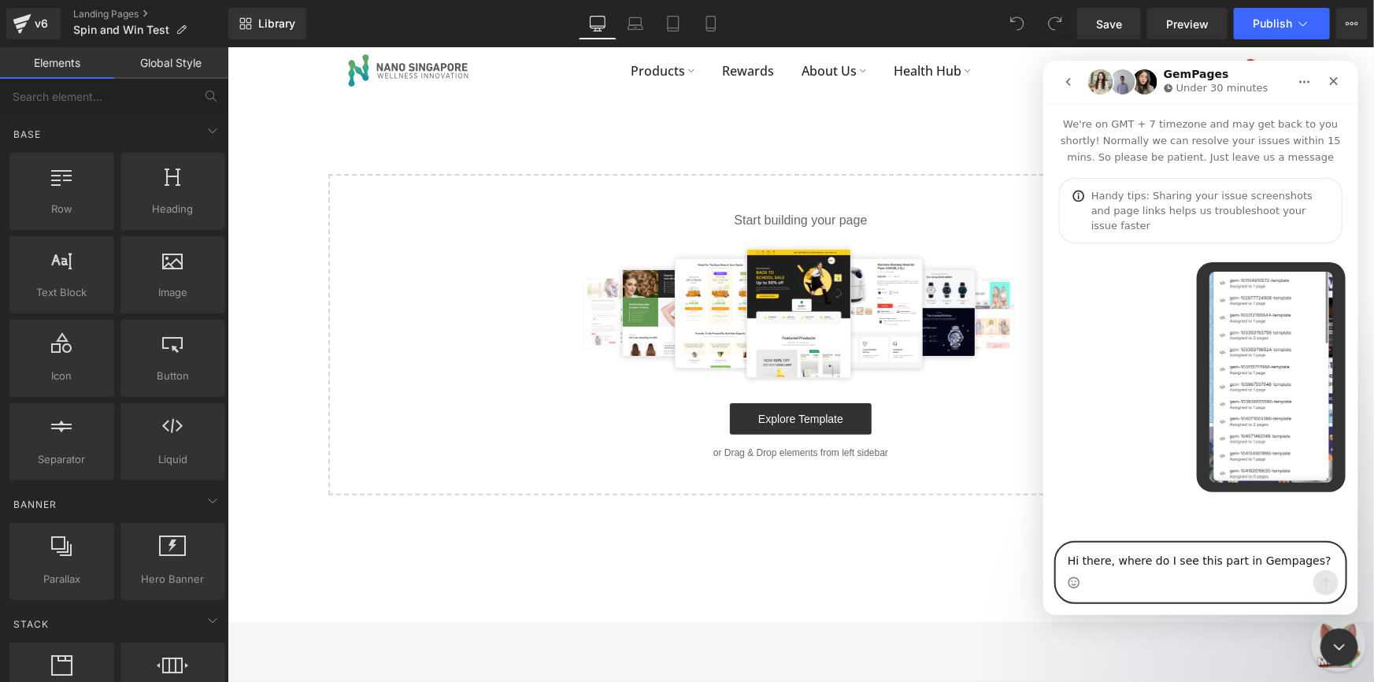
type textarea "Hi there, where do I see this part in Gempages?"
click at [1271, 571] on div "Intercom messenger" at bounding box center [1200, 581] width 288 height 25
click at [1277, 567] on textarea "Hi there, where do I see this part in Gempages?" at bounding box center [1200, 555] width 288 height 27
click at [1299, 564] on textarea "Hi there, where do I see this part in Gempages?" at bounding box center [1200, 555] width 288 height 27
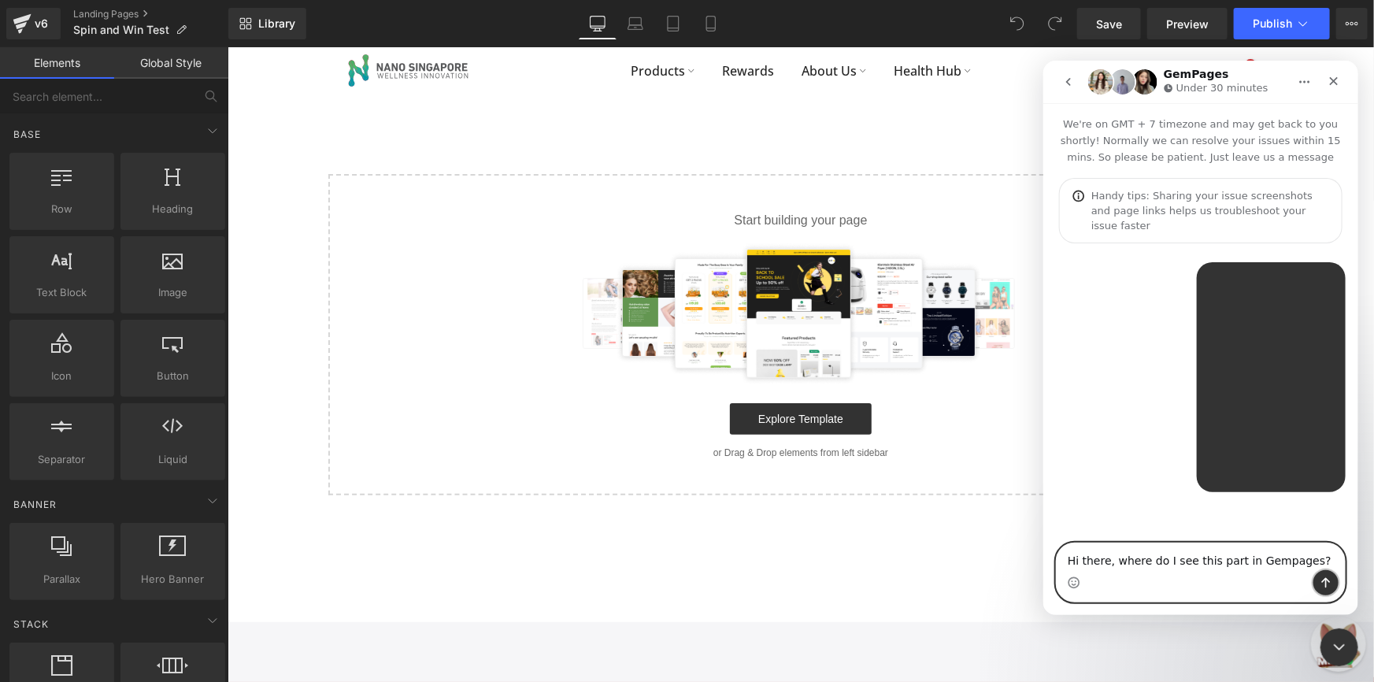
click at [1317, 583] on button "Send a message…" at bounding box center [1324, 581] width 25 height 25
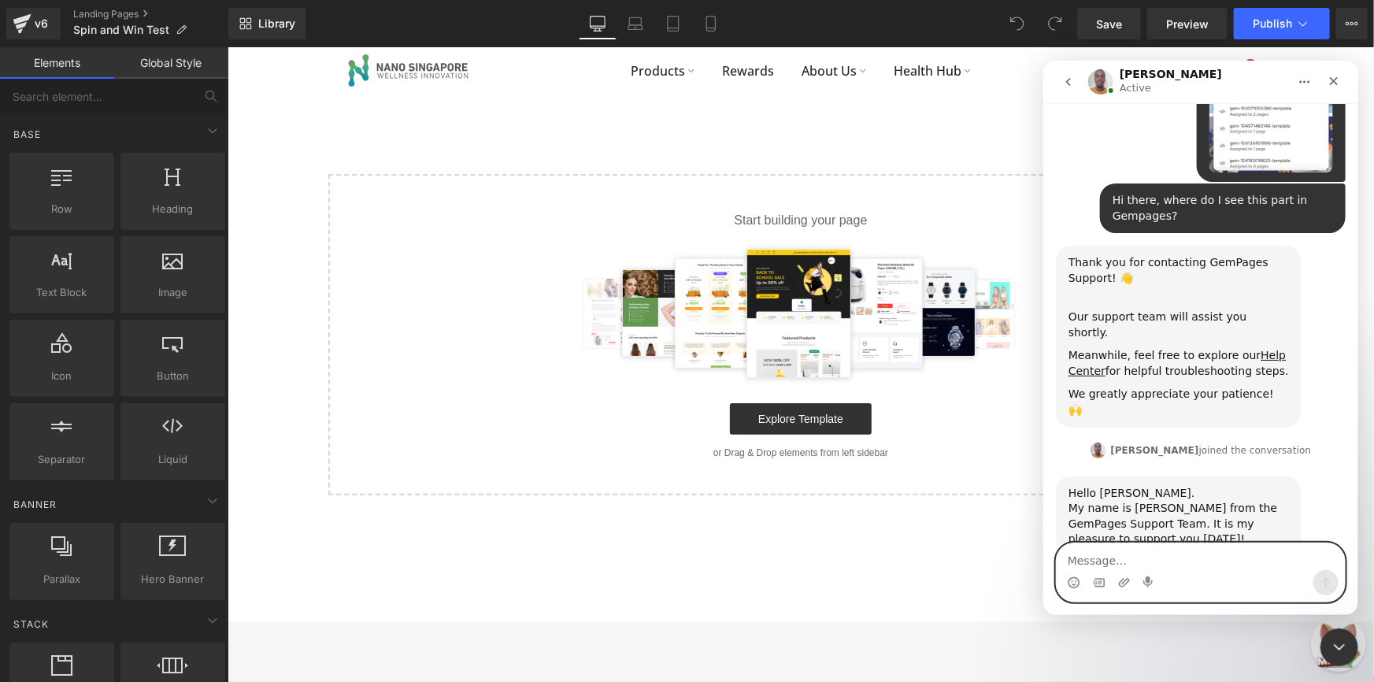
scroll to position [370, 0]
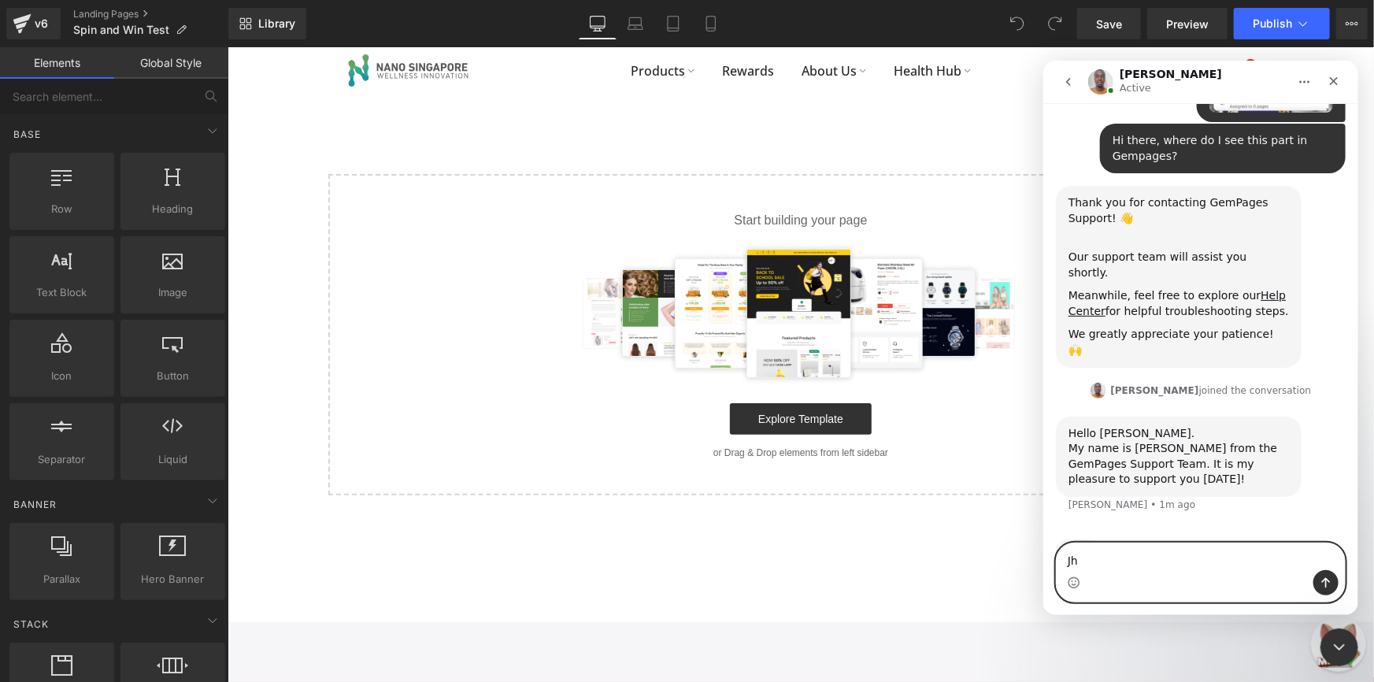
type textarea "J"
type textarea "Hi there [PERSON_NAME]!"
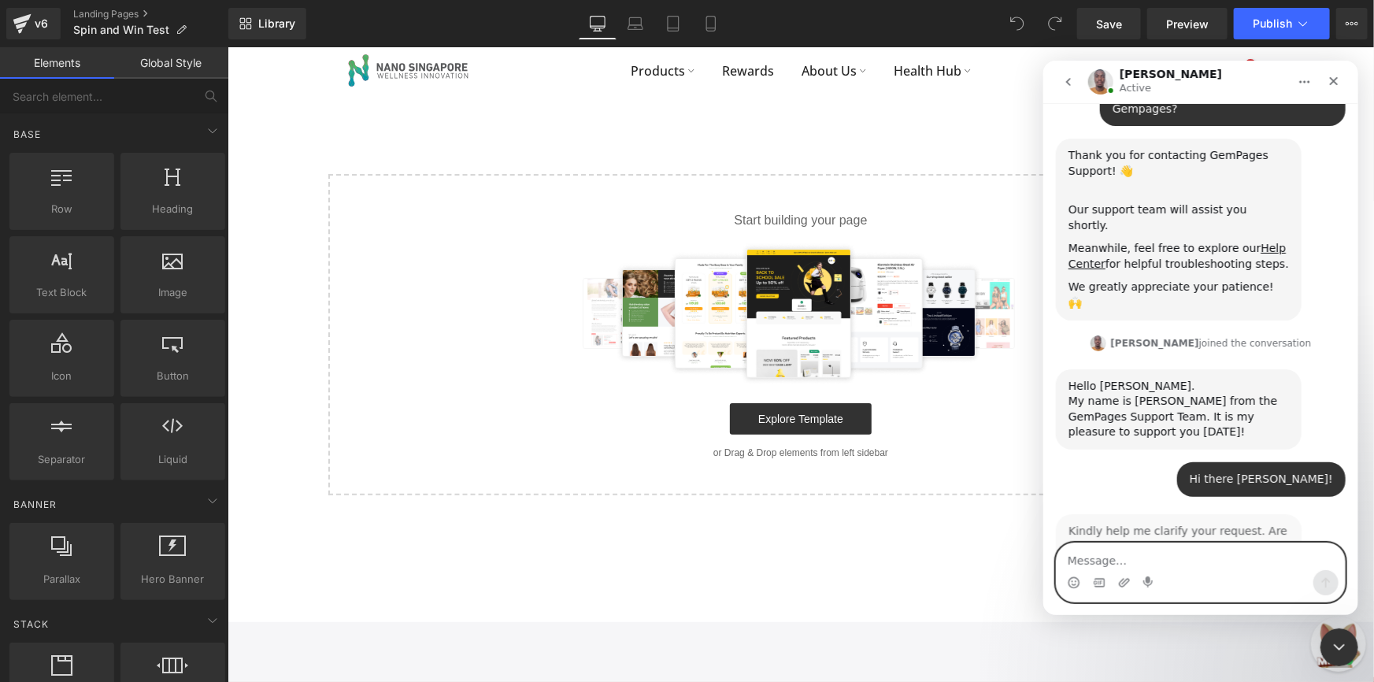
scroll to position [449, 0]
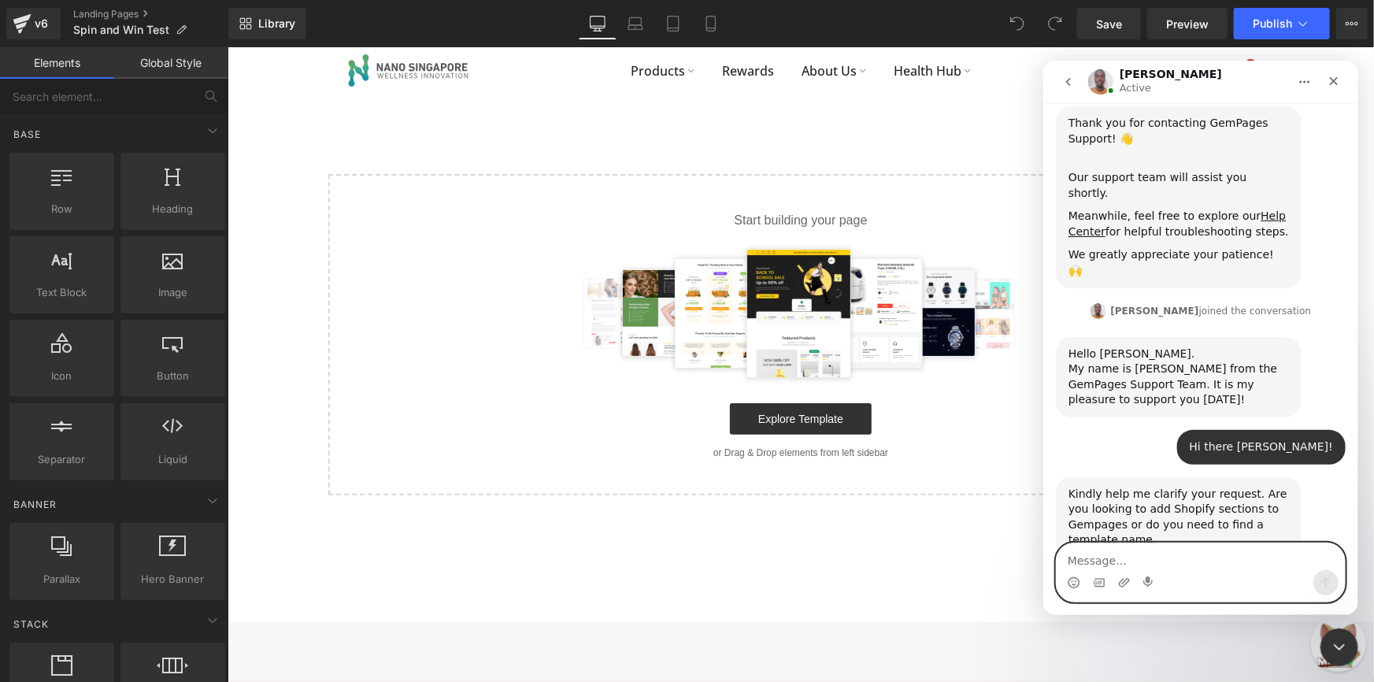
click at [1127, 548] on textarea "Message…" at bounding box center [1200, 555] width 288 height 27
click at [1127, 549] on textarea "Message…" at bounding box center [1200, 555] width 288 height 27
type textarea "I need to find the template name :D"
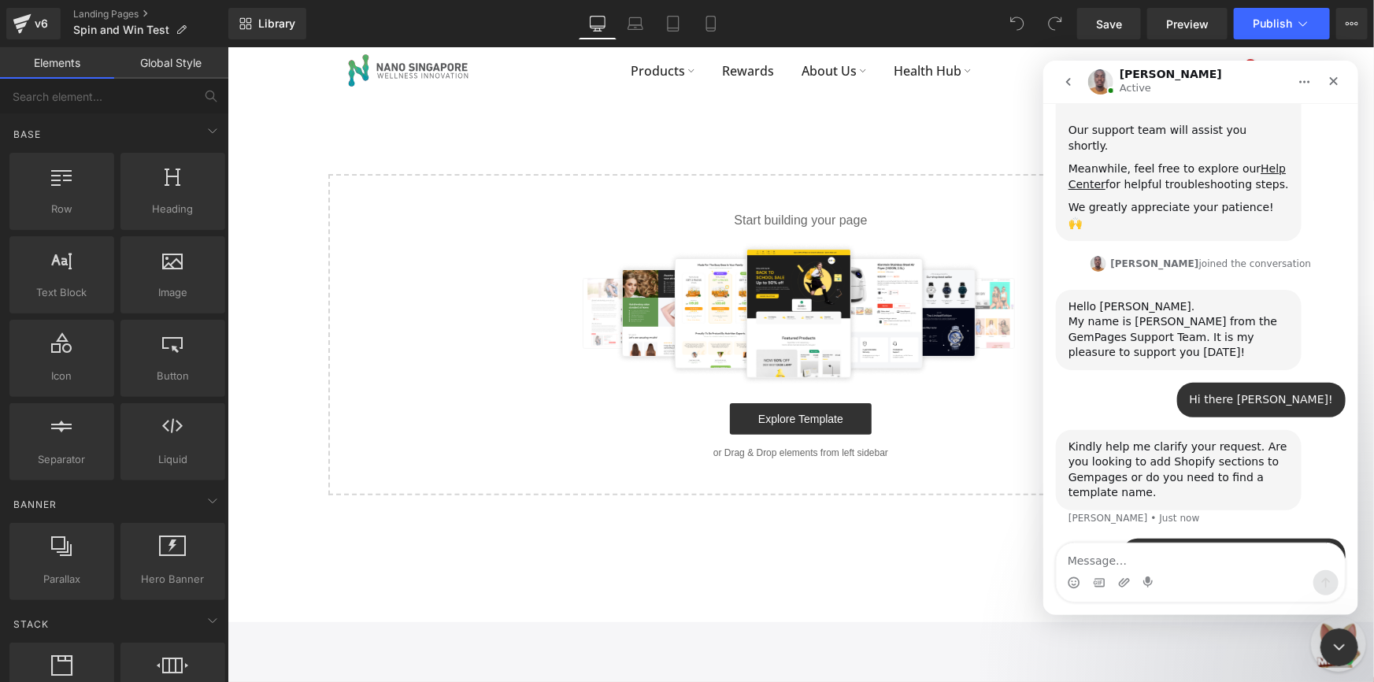
click at [431, 135] on div at bounding box center [687, 317] width 1374 height 634
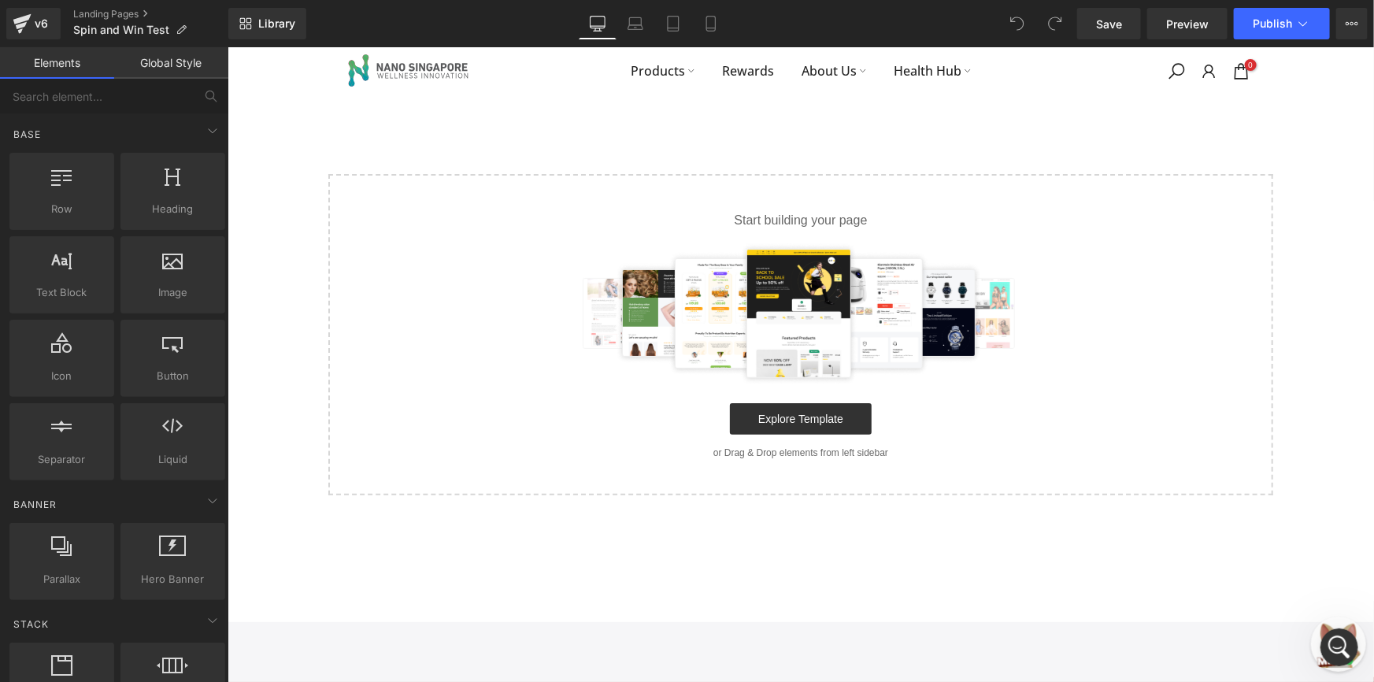
scroll to position [558, 0]
click at [1337, 641] on icon "Open Intercom Messenger" at bounding box center [1336, 644] width 11 height 13
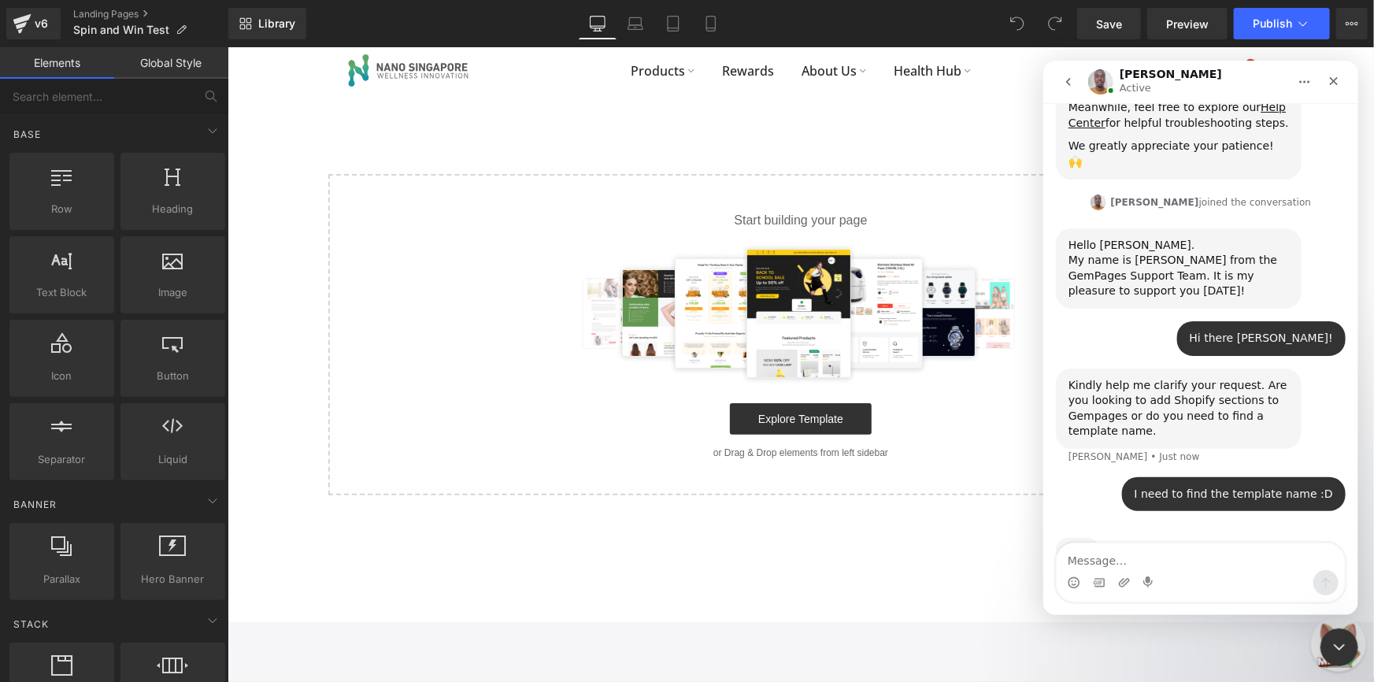
click at [1236, 553] on textarea "Message…" at bounding box center [1200, 555] width 288 height 27
click at [120, 102] on div at bounding box center [687, 317] width 1374 height 634
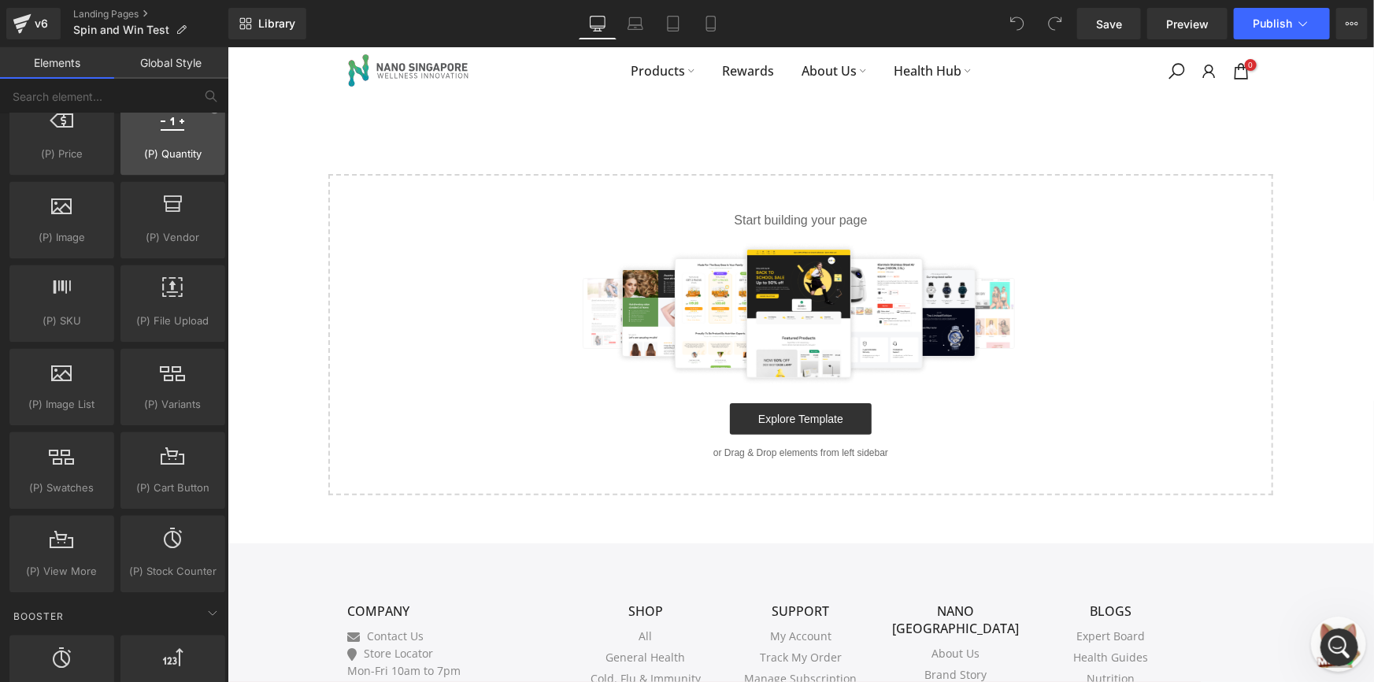
scroll to position [1645, 0]
click at [131, 109] on input "text" at bounding box center [97, 96] width 194 height 35
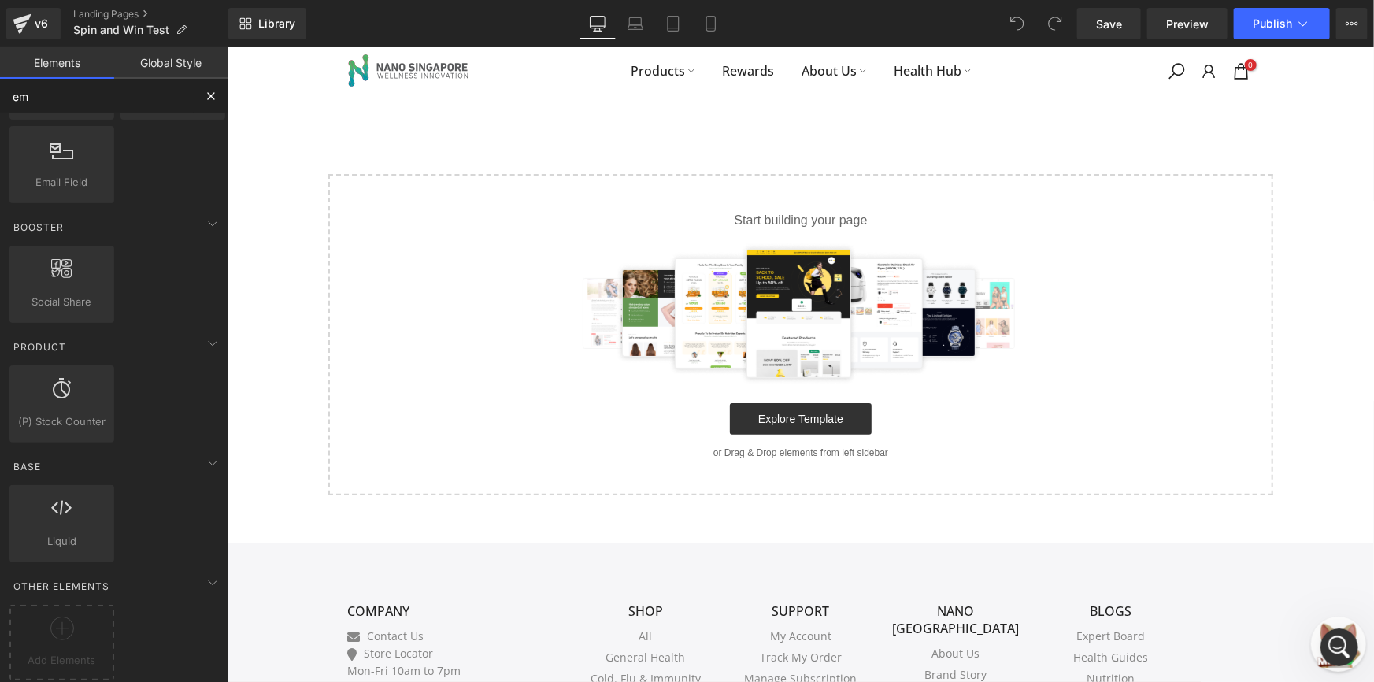
scroll to position [0, 0]
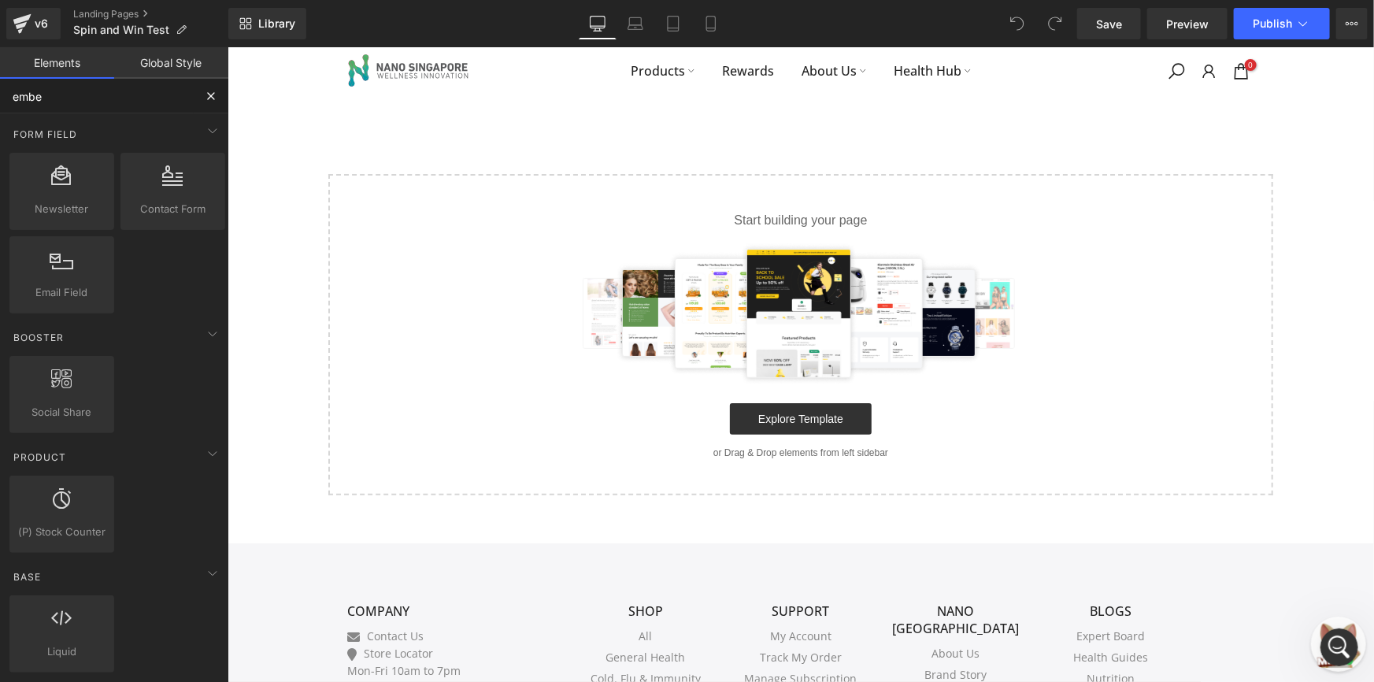
type input "embed"
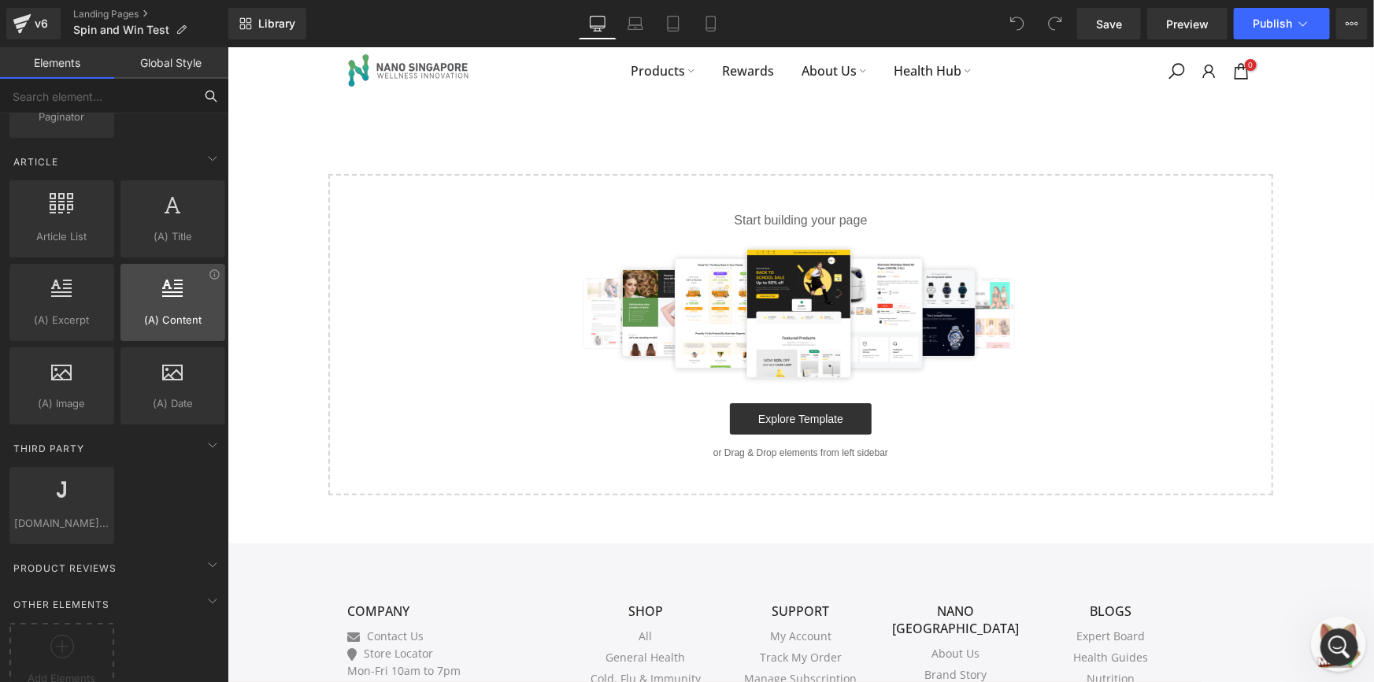
scroll to position [2979, 0]
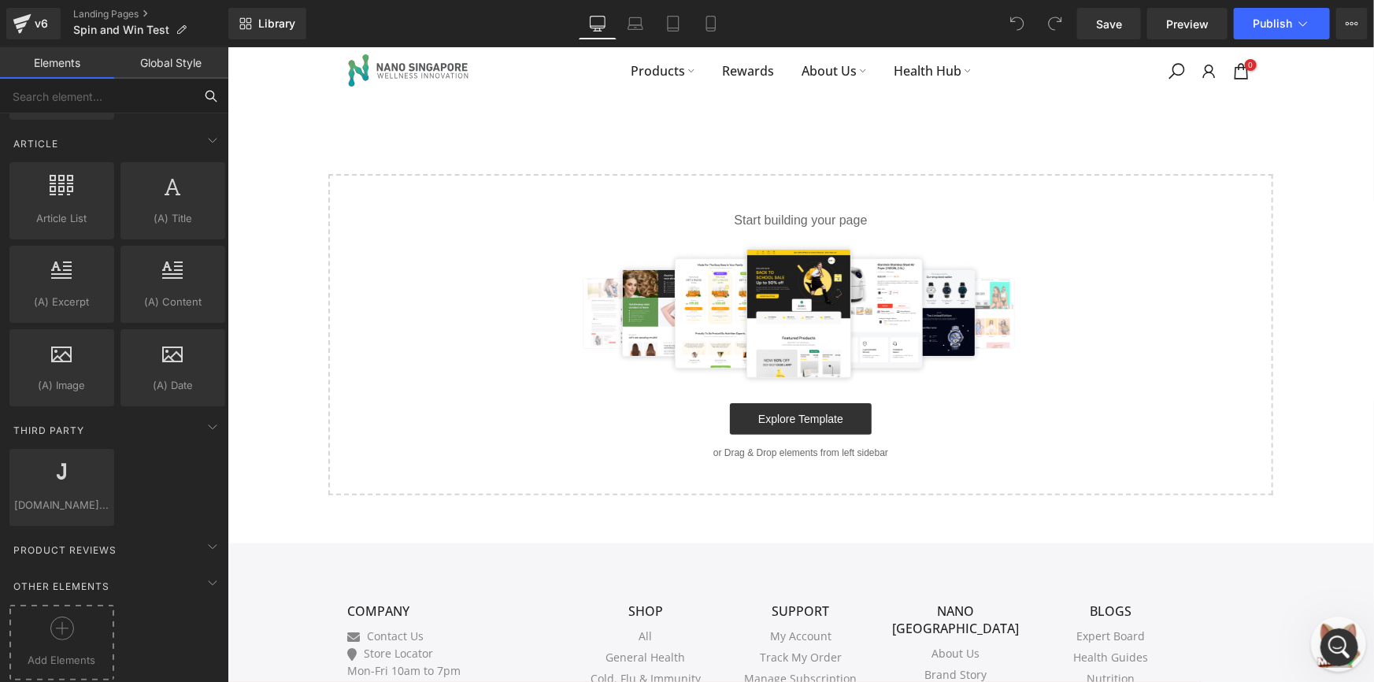
click at [71, 605] on div "Add Elements" at bounding box center [61, 643] width 105 height 76
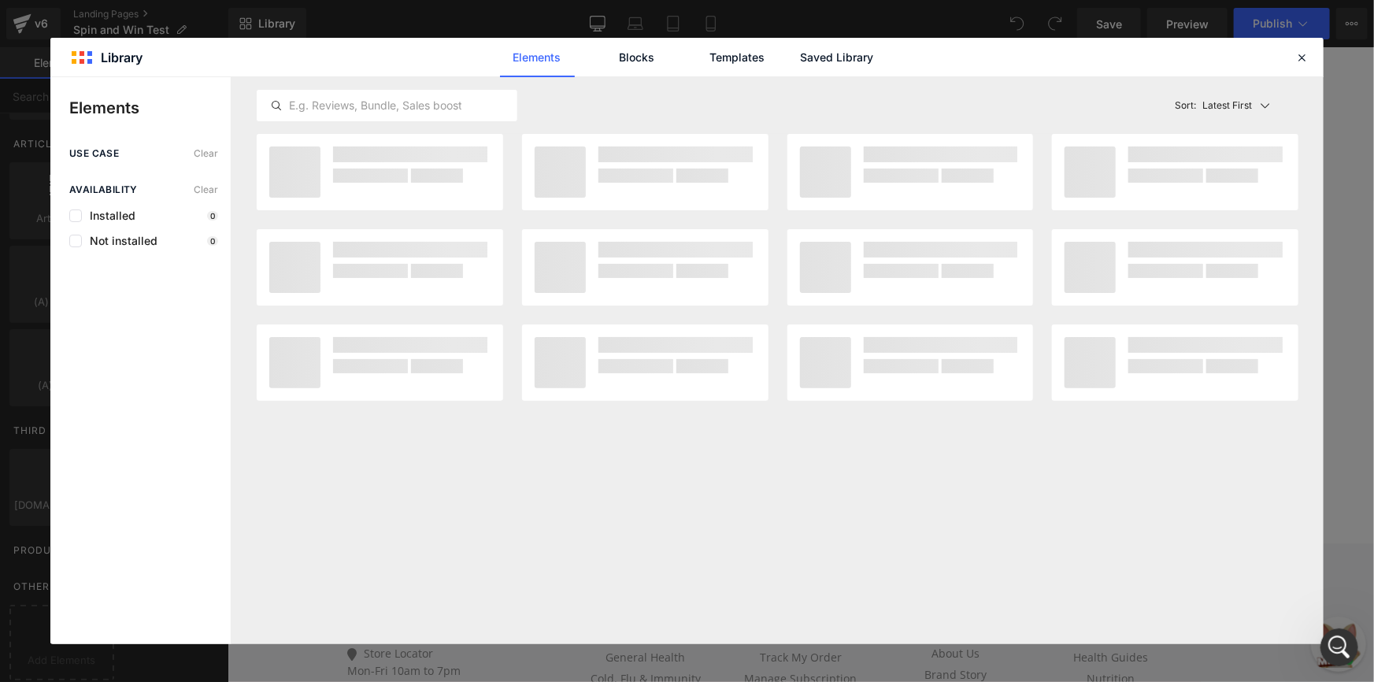
scroll to position [497, 0]
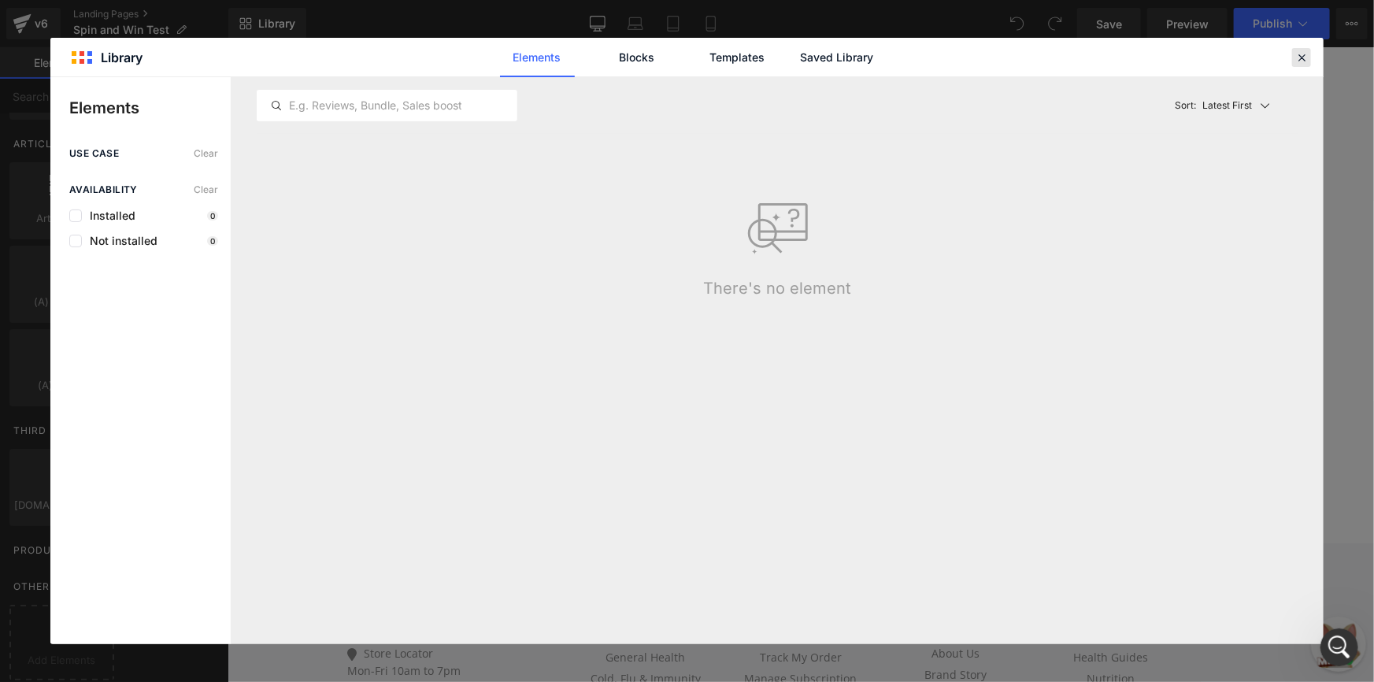
click at [1295, 54] on icon at bounding box center [1301, 57] width 14 height 14
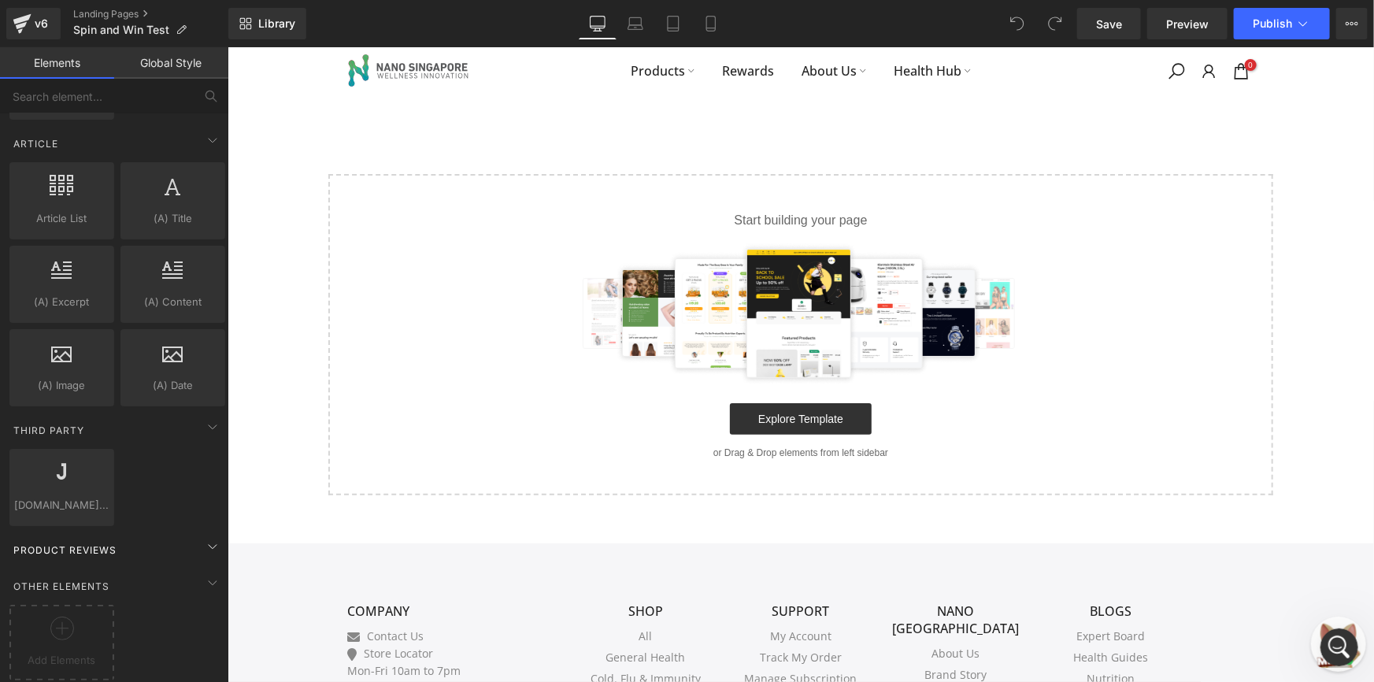
click at [78, 542] on span "Product Reviews" at bounding box center [65, 549] width 106 height 15
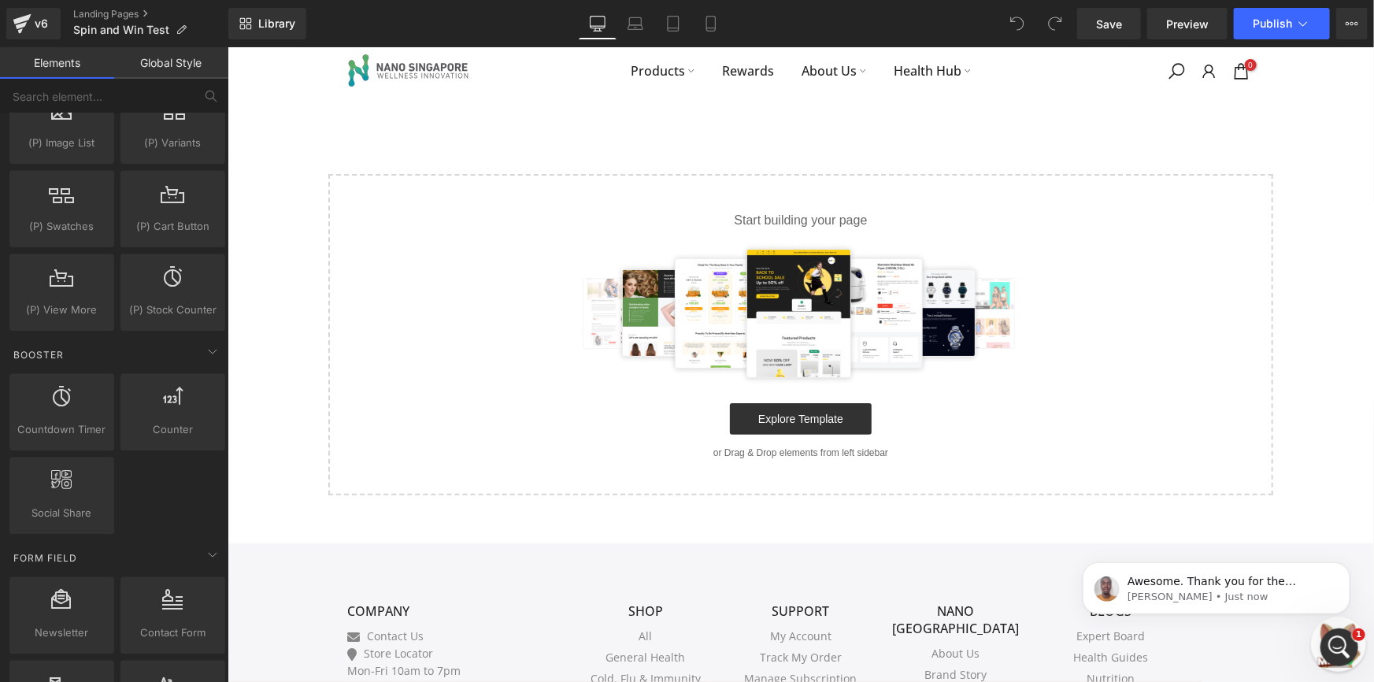
scroll to position [0, 0]
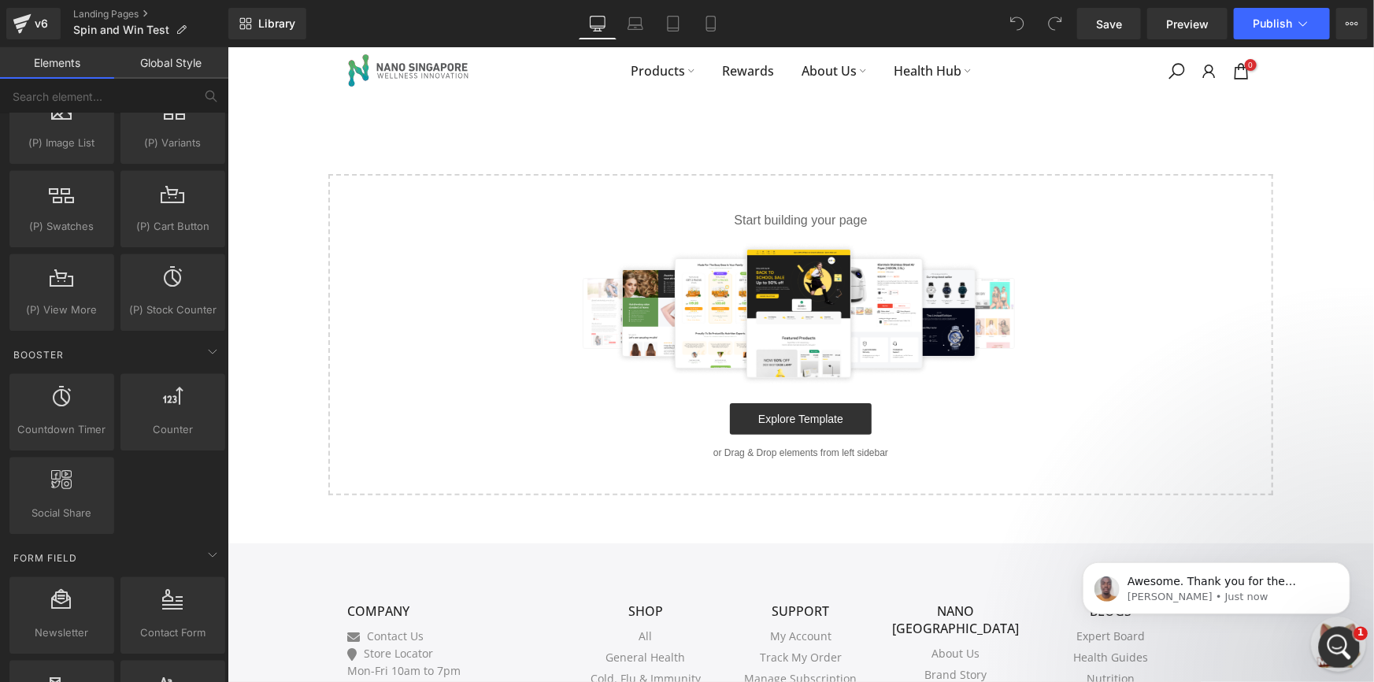
click html
click at [1326, 642] on icon "Open Intercom Messenger" at bounding box center [1337, 645] width 26 height 26
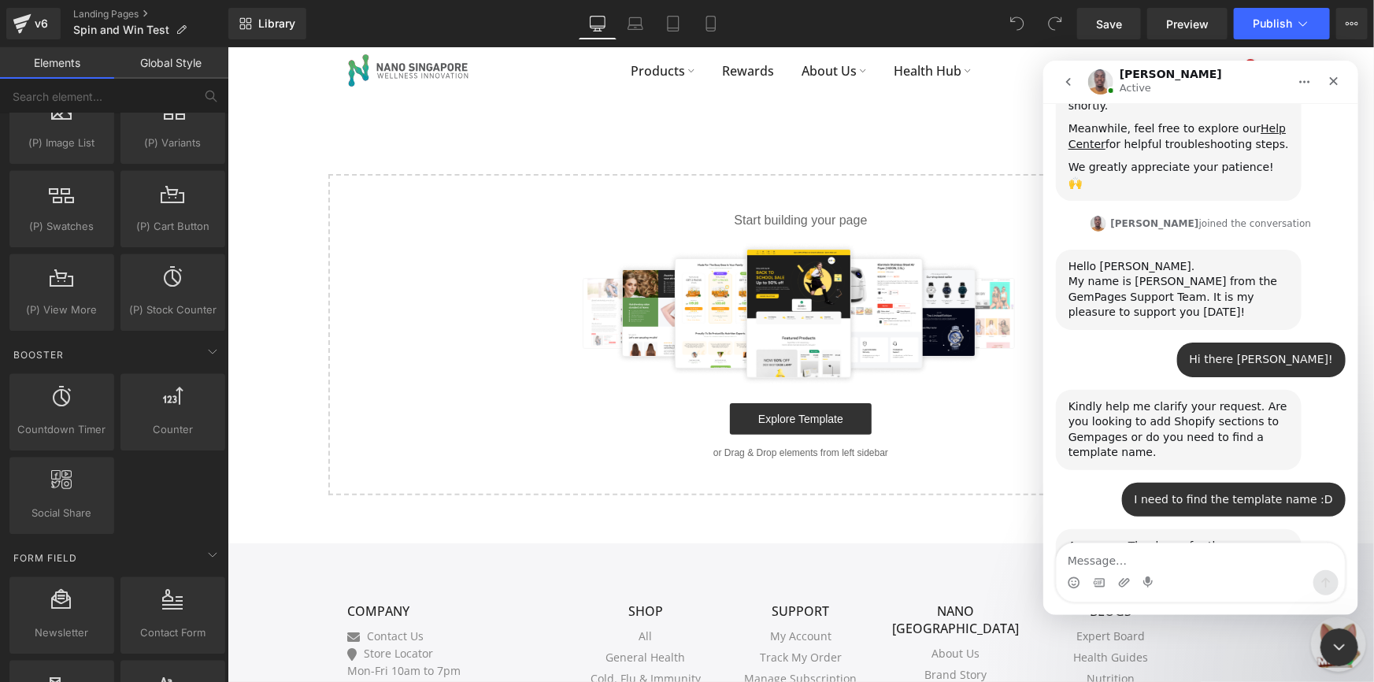
scroll to position [544, 0]
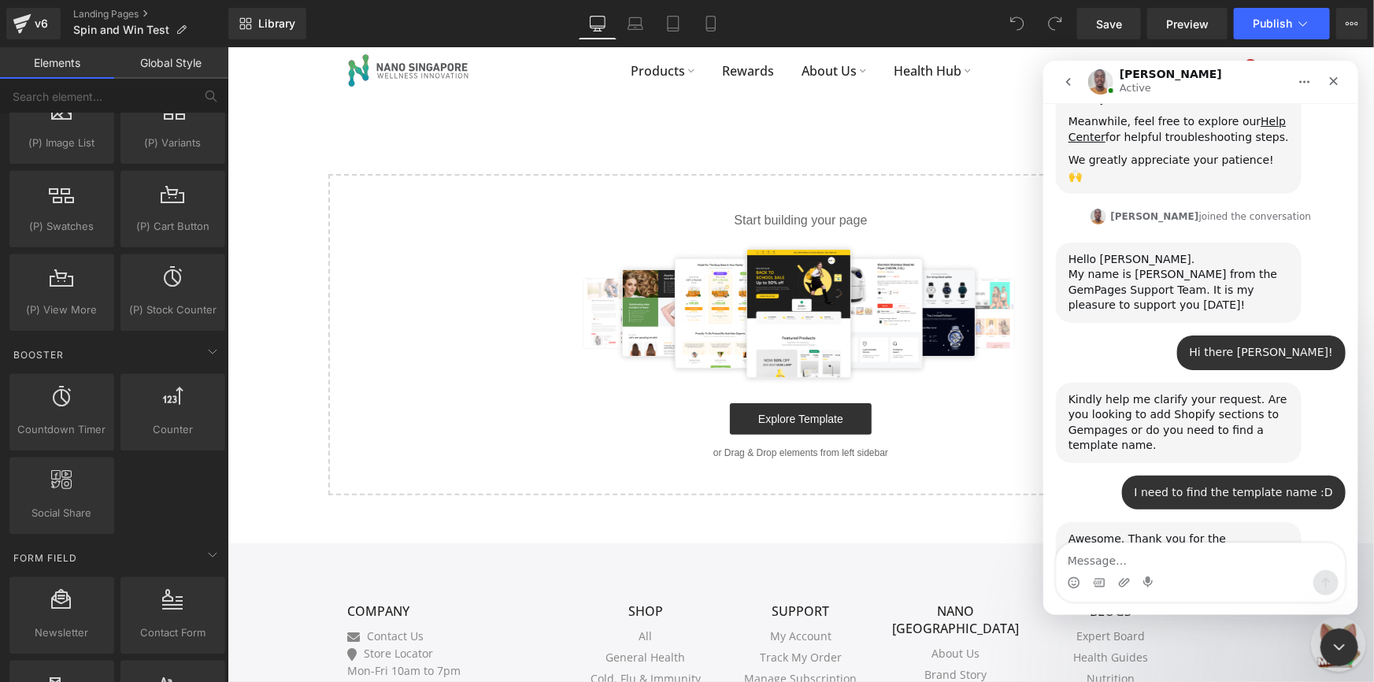
click at [1096, 79] on img "Intercom messenger" at bounding box center [1099, 80] width 25 height 25
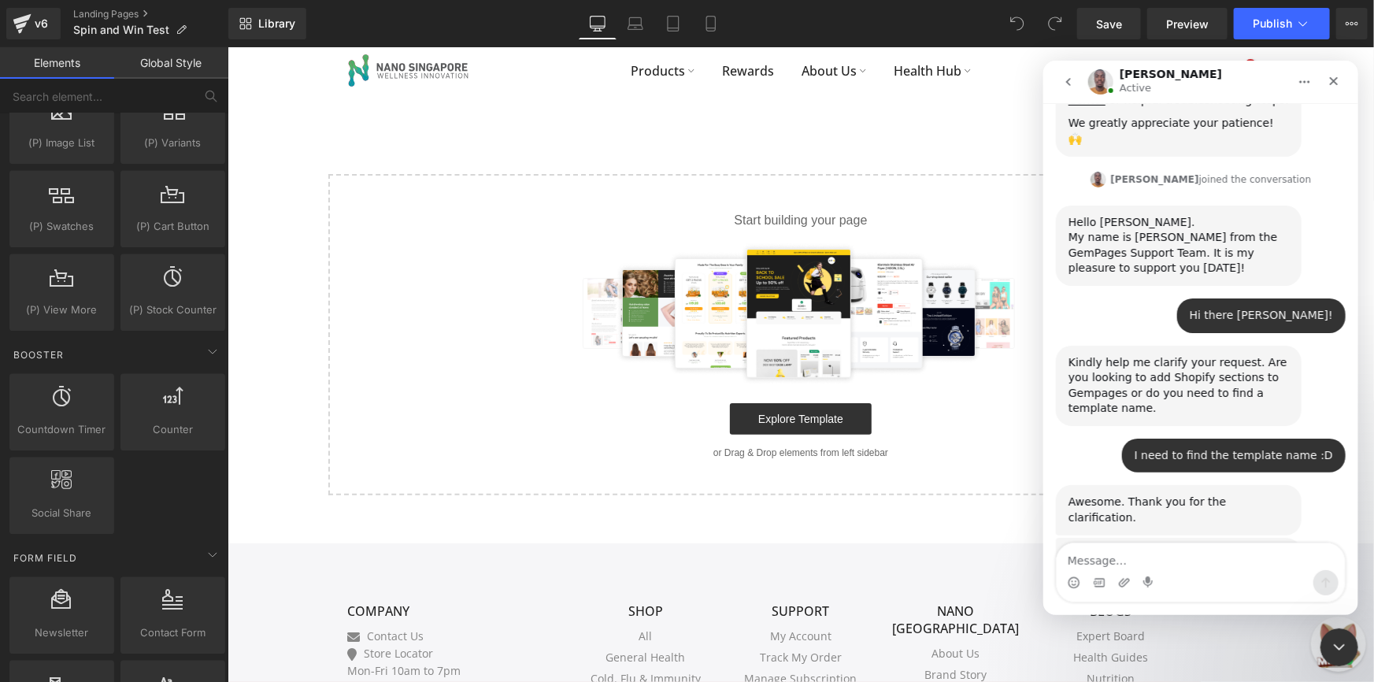
scroll to position [580, 0]
click at [1166, 537] on div "Allow me a moment to check this for you. [PERSON_NAME] • Just now" at bounding box center [1200, 579] width 290 height 84
click at [1176, 553] on textarea "Message…" at bounding box center [1200, 555] width 288 height 27
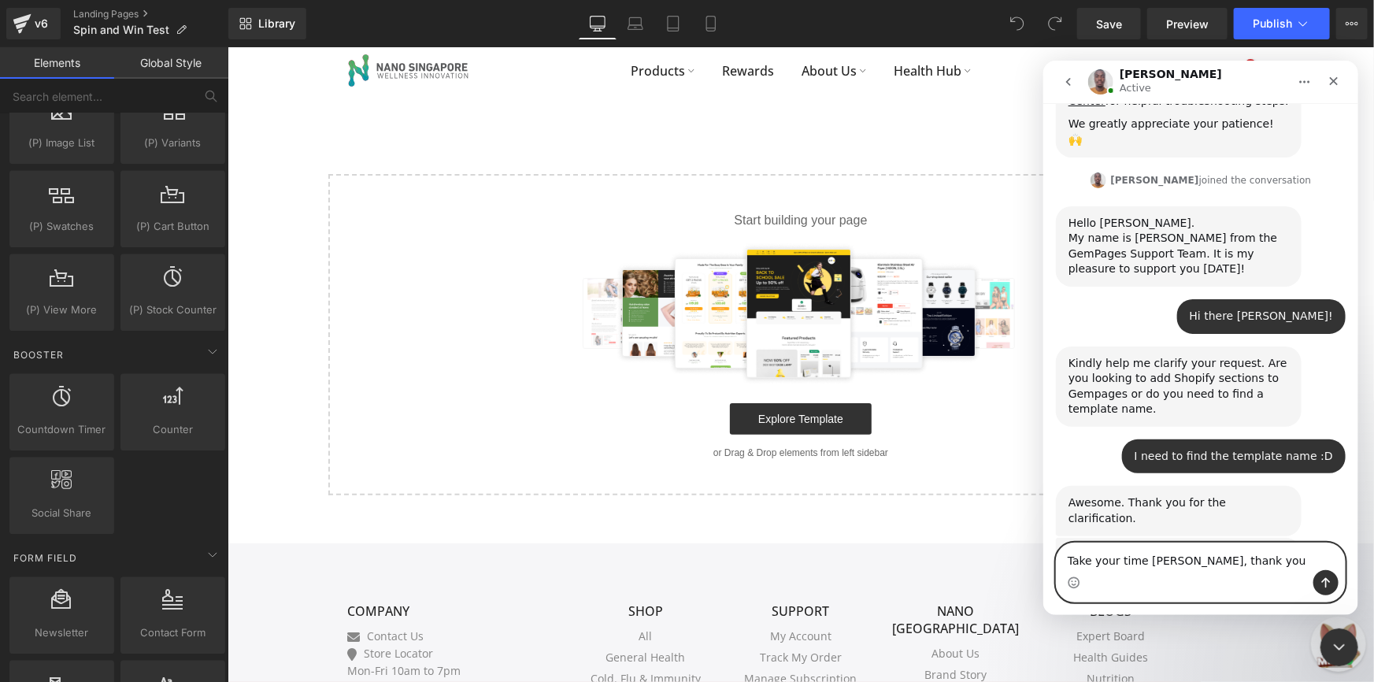
type textarea "Take your time [PERSON_NAME], thank you!"
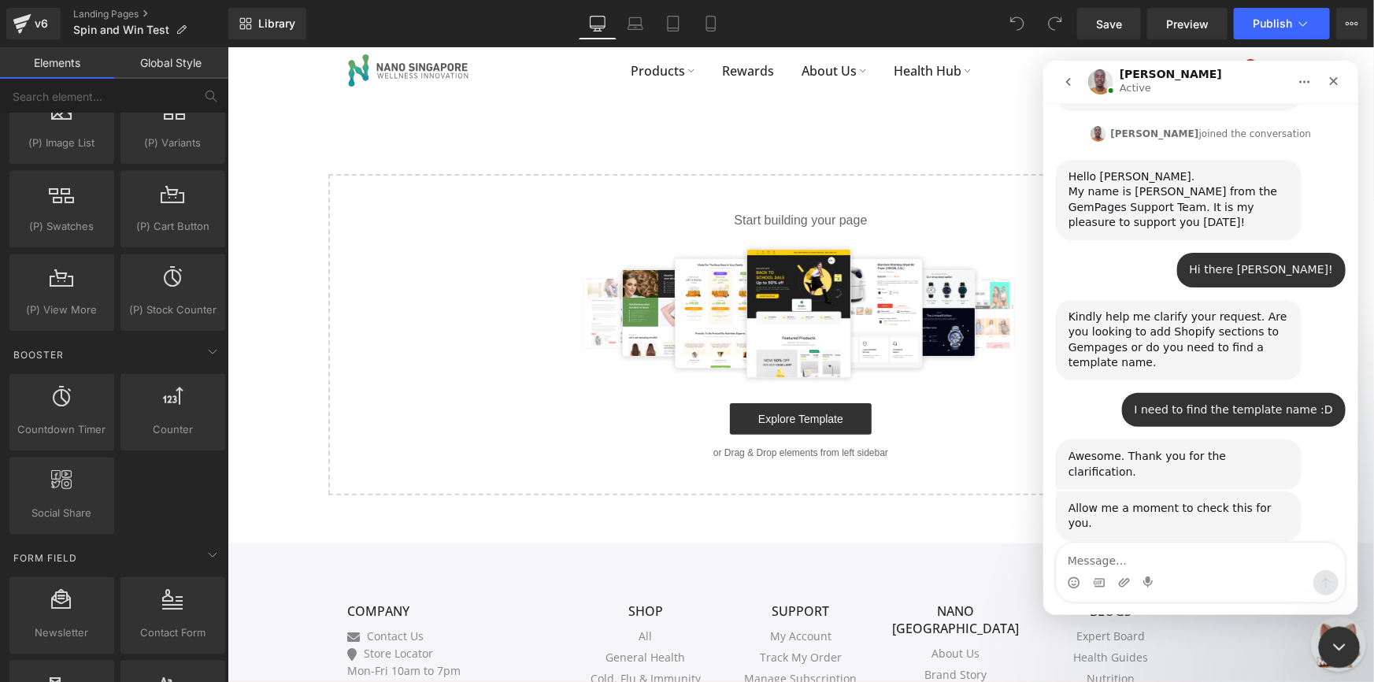
click at [1324, 634] on div "Close Intercom Messenger" at bounding box center [1337, 645] width 38 height 38
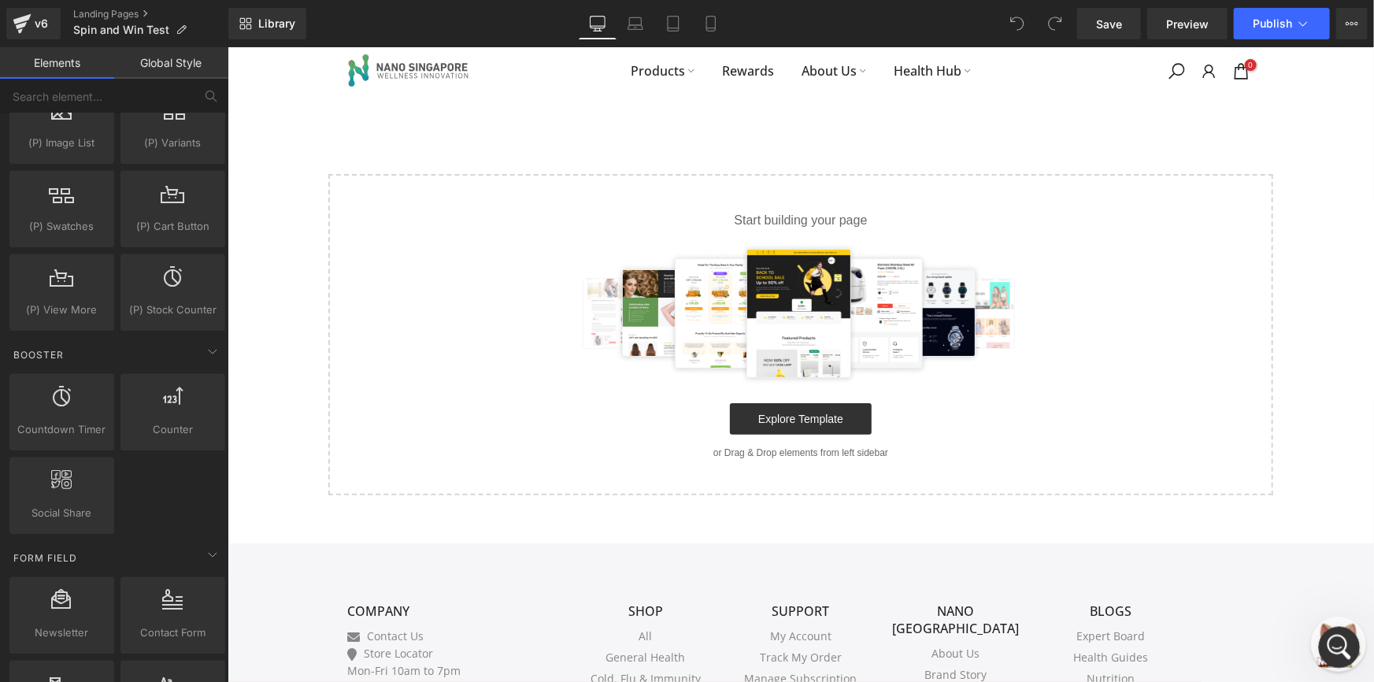
click at [1324, 634] on div "Open Intercom Messenger" at bounding box center [1337, 645] width 52 height 52
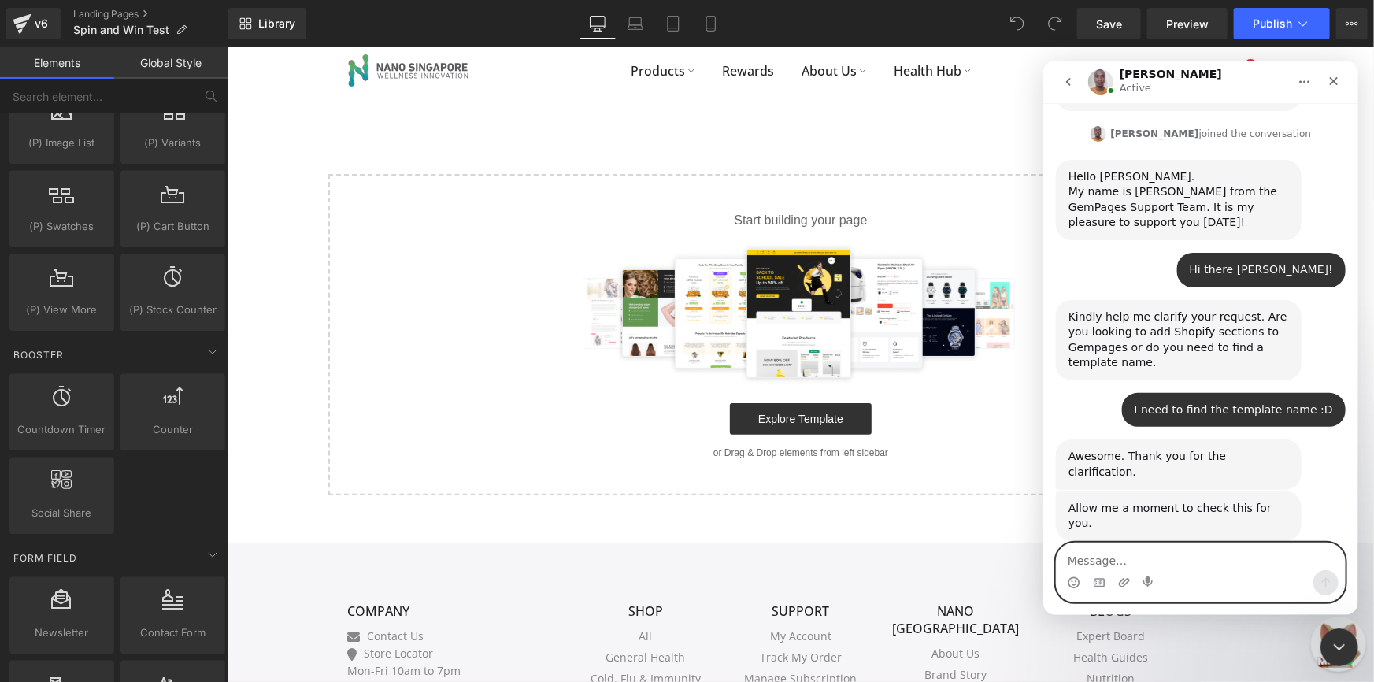
click at [1097, 555] on textarea "Message…" at bounding box center [1200, 555] width 288 height 27
click at [1151, 554] on textarea "Message…" at bounding box center [1200, 555] width 288 height 27
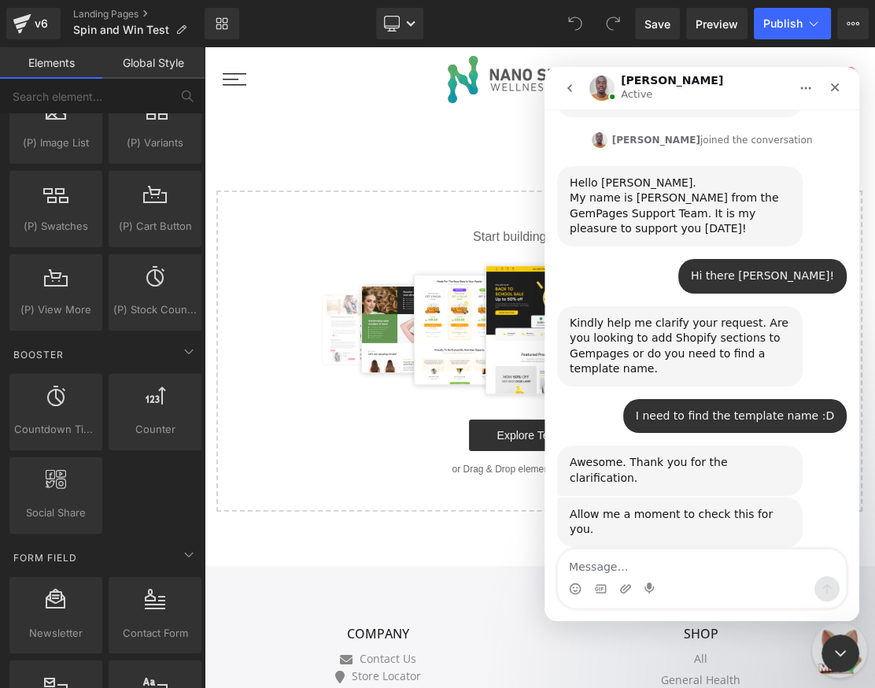
click at [749, 497] on div "Allow me a moment to check this for you. [PERSON_NAME] • 2m ago" at bounding box center [680, 522] width 246 height 50
click at [749, 497] on div "Allow me a moment to check this for you. [PERSON_NAME] • 3m ago" at bounding box center [680, 522] width 246 height 50
click at [747, 446] on div "Awesome. Thank you for the clarification. [PERSON_NAME] • 5m ago" at bounding box center [680, 471] width 246 height 50
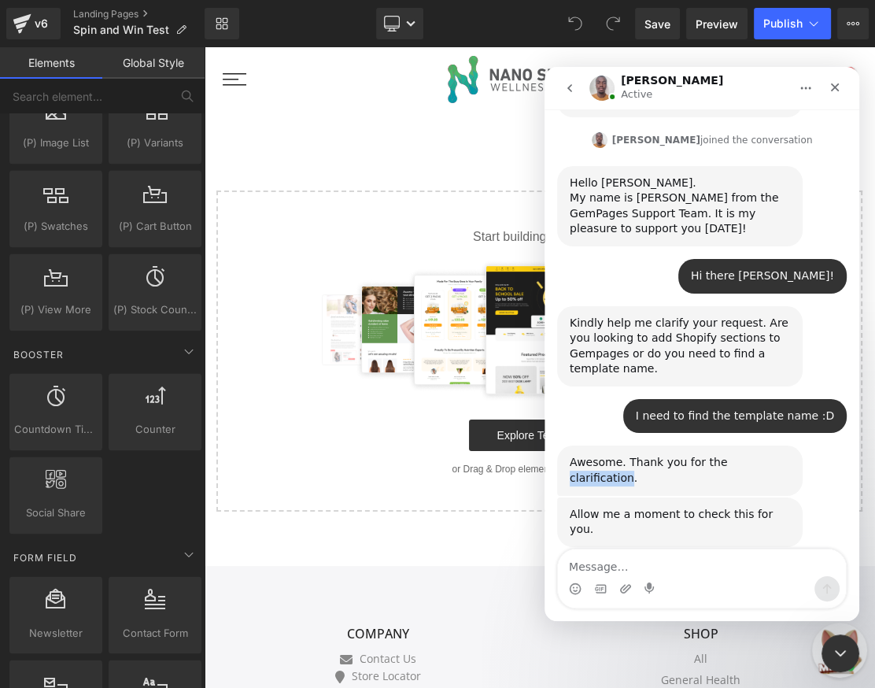
click at [747, 446] on div "Awesome. Thank you for the clarification. [PERSON_NAME] • 5m ago" at bounding box center [680, 471] width 246 height 50
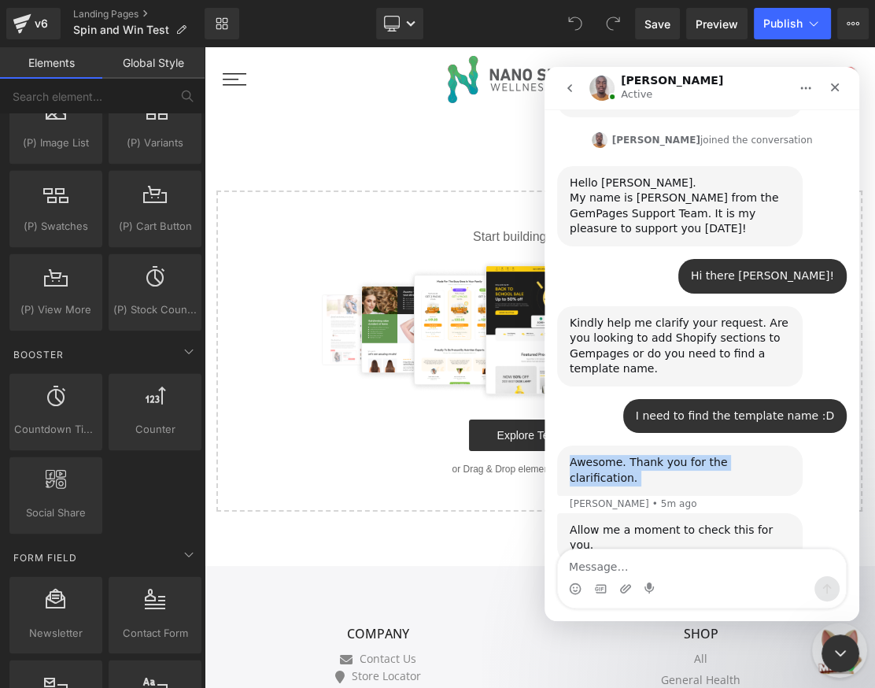
scroll to position [642, 0]
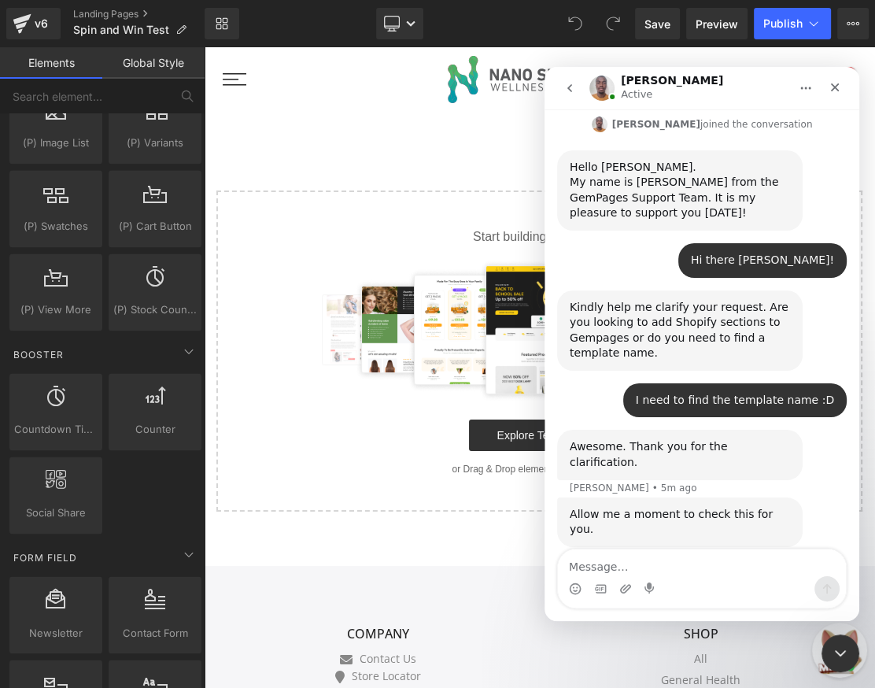
click at [732, 497] on div "Allow me a moment to check this for you. [PERSON_NAME] • 3m ago" at bounding box center [702, 536] width 290 height 78
click at [730, 575] on div "Take your time [PERSON_NAME], thank you! [GEOGRAPHIC_DATA] • 2m ago" at bounding box center [724, 600] width 246 height 50
click at [731, 575] on div "Take your time [PERSON_NAME], thank you! [GEOGRAPHIC_DATA] • 2m ago" at bounding box center [724, 600] width 246 height 50
click at [732, 575] on div "Take your time [PERSON_NAME], thank you! [GEOGRAPHIC_DATA] • 2m ago" at bounding box center [724, 600] width 246 height 50
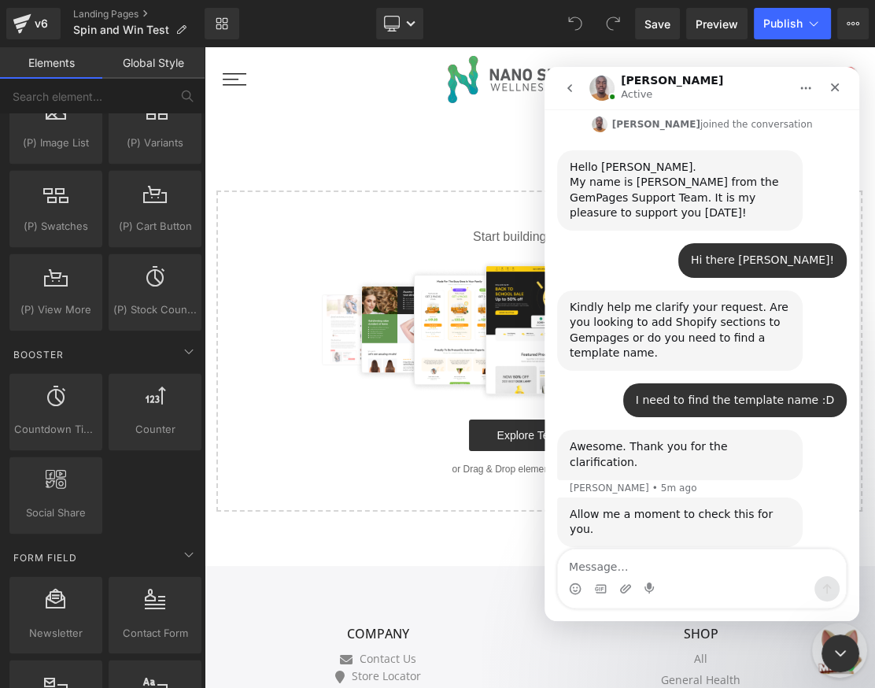
click at [686, 638] on div "Nano • 2m ago" at bounding box center [650, 638] width 72 height 0
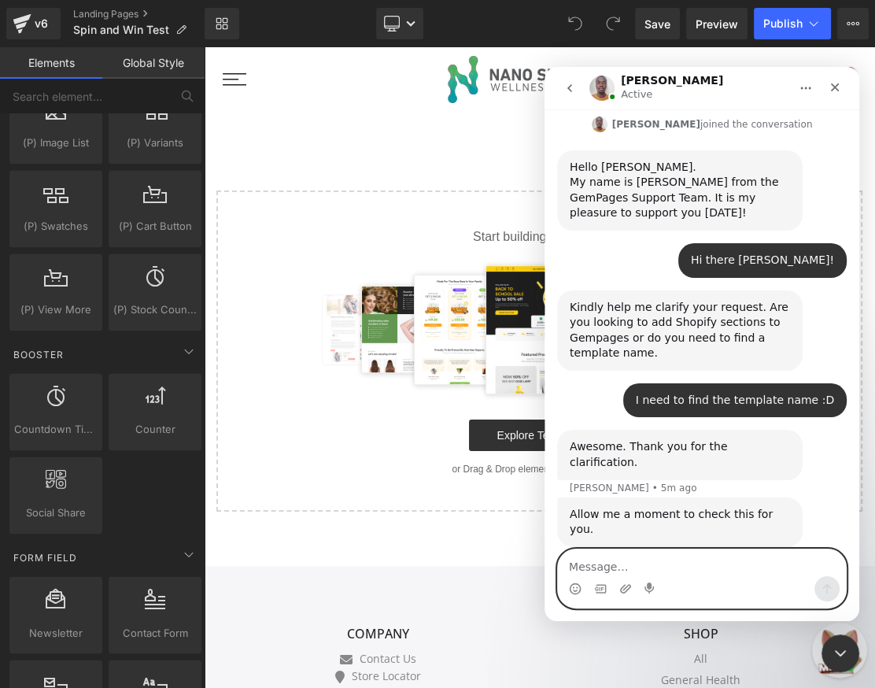
click at [710, 550] on textarea "Message…" at bounding box center [702, 562] width 288 height 27
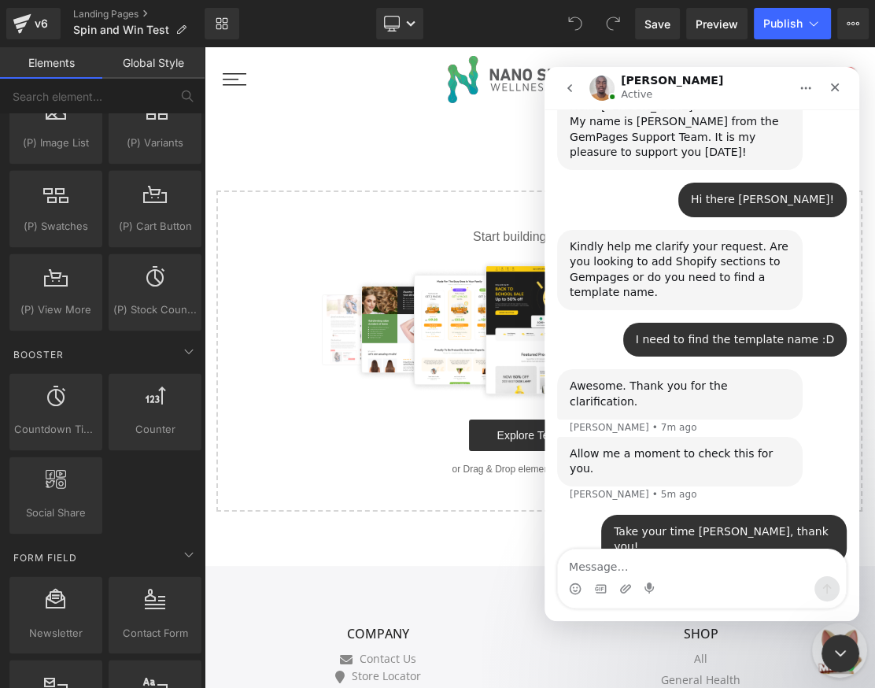
click at [457, 555] on div at bounding box center [437, 320] width 875 height 641
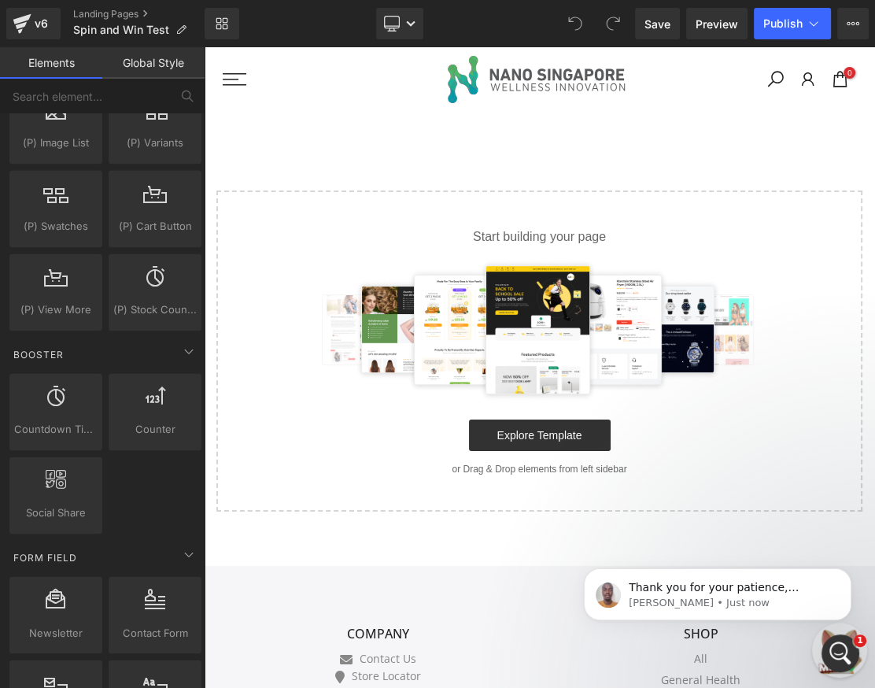
scroll to position [720, 0]
click at [654, 594] on p "Thank you for your patience, [PERSON_NAME]. I will guide you on how to access t…" at bounding box center [730, 588] width 203 height 16
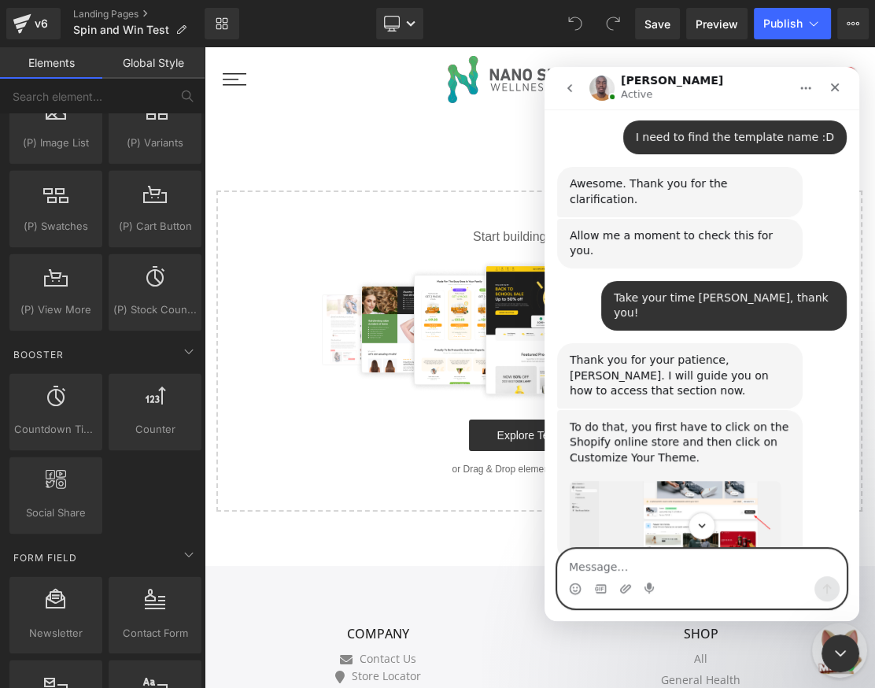
scroll to position [917, 0]
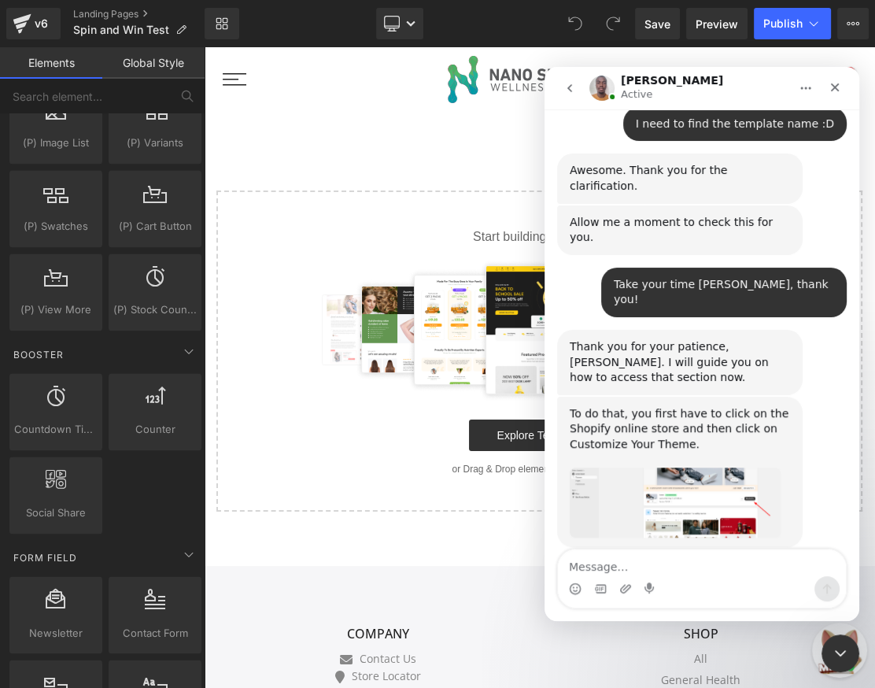
click at [691, 468] on img "Brian says…" at bounding box center [675, 503] width 211 height 70
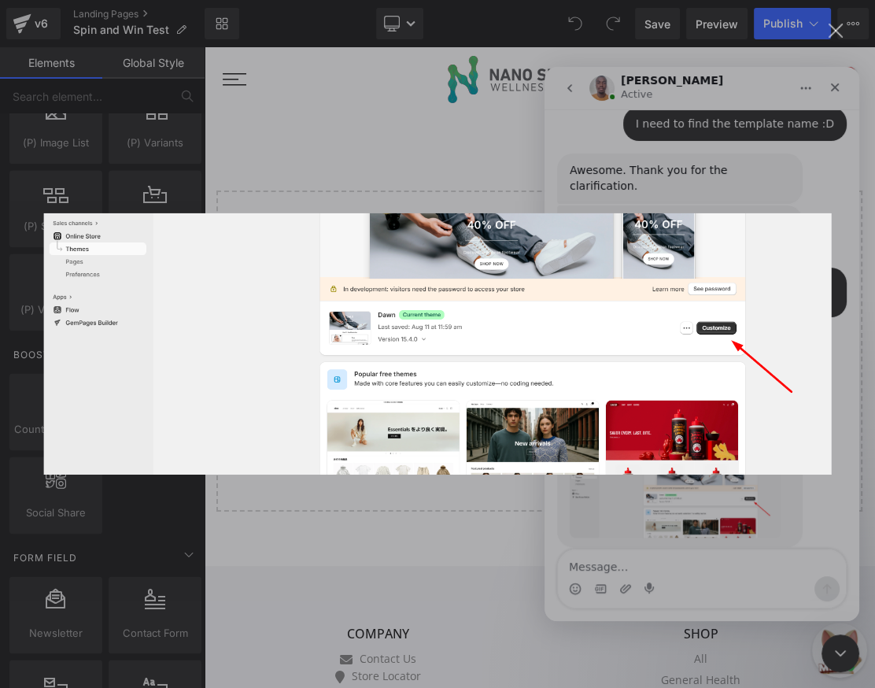
click at [673, 544] on div "Intercom messenger" at bounding box center [437, 344] width 875 height 688
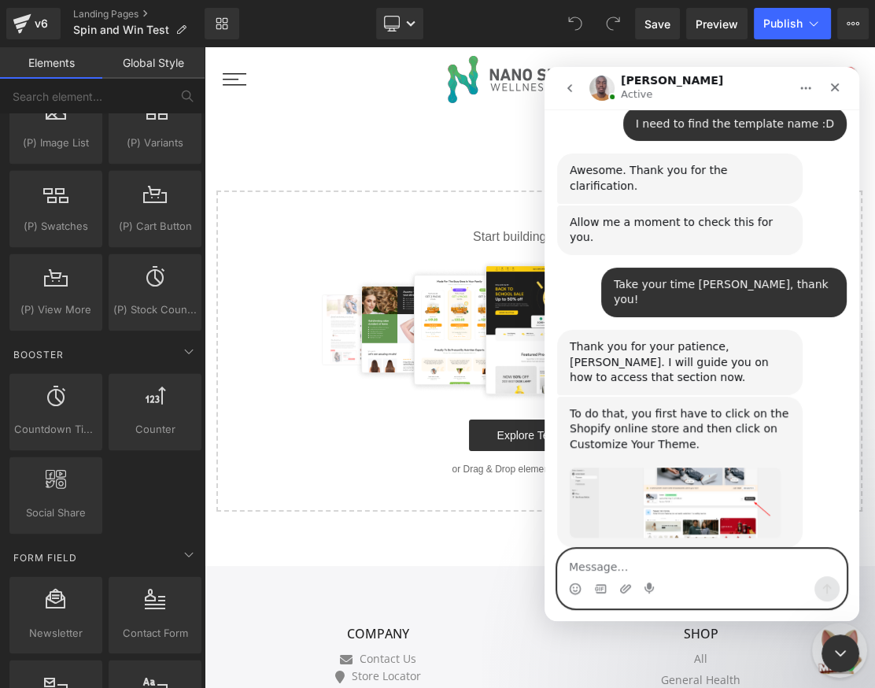
click at [673, 564] on textarea "Message…" at bounding box center [702, 562] width 288 height 27
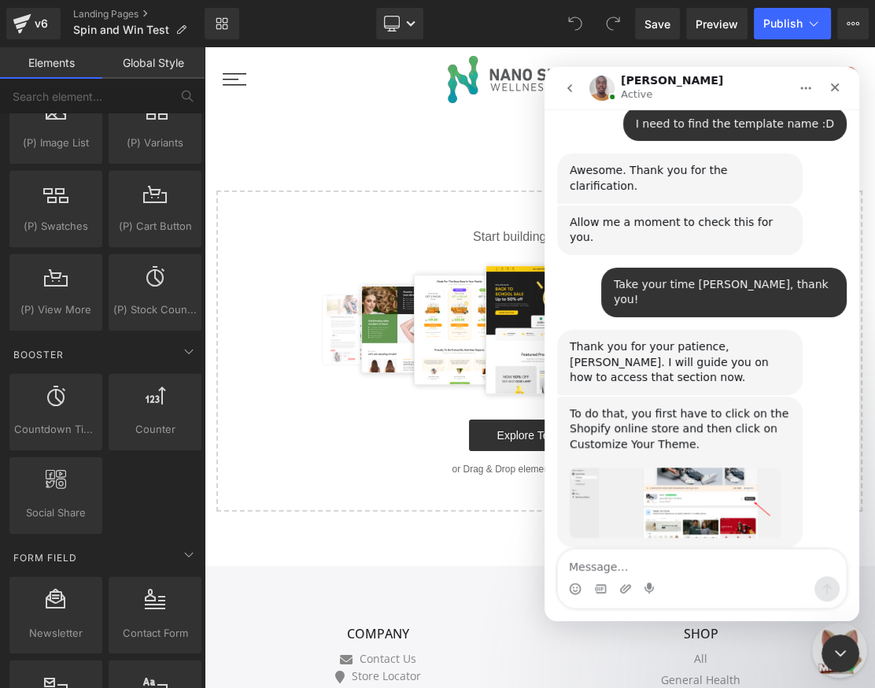
click at [674, 468] on img "Brian says…" at bounding box center [675, 503] width 211 height 70
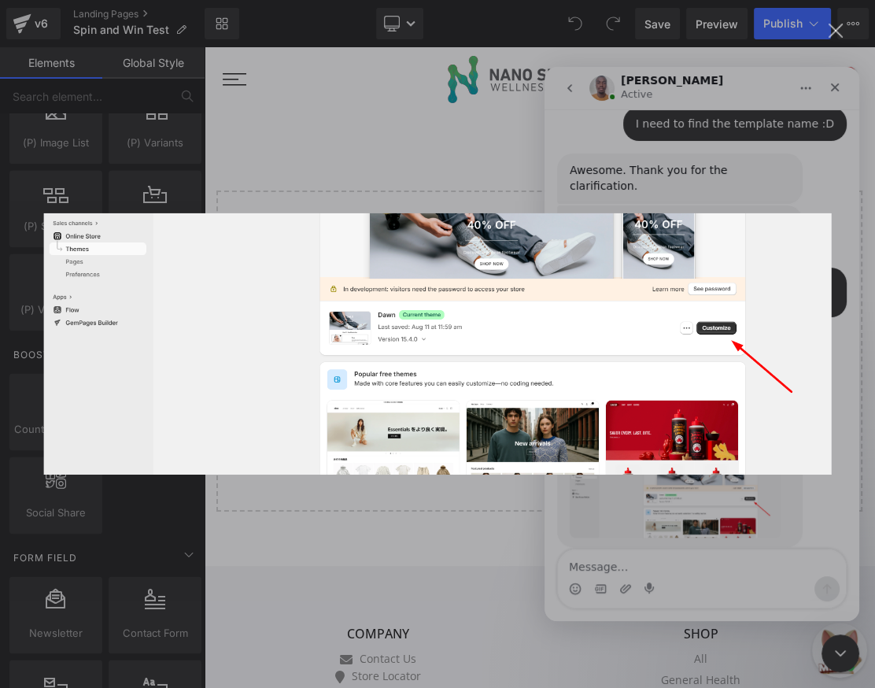
click at [645, 550] on div "Intercom messenger" at bounding box center [437, 344] width 875 height 688
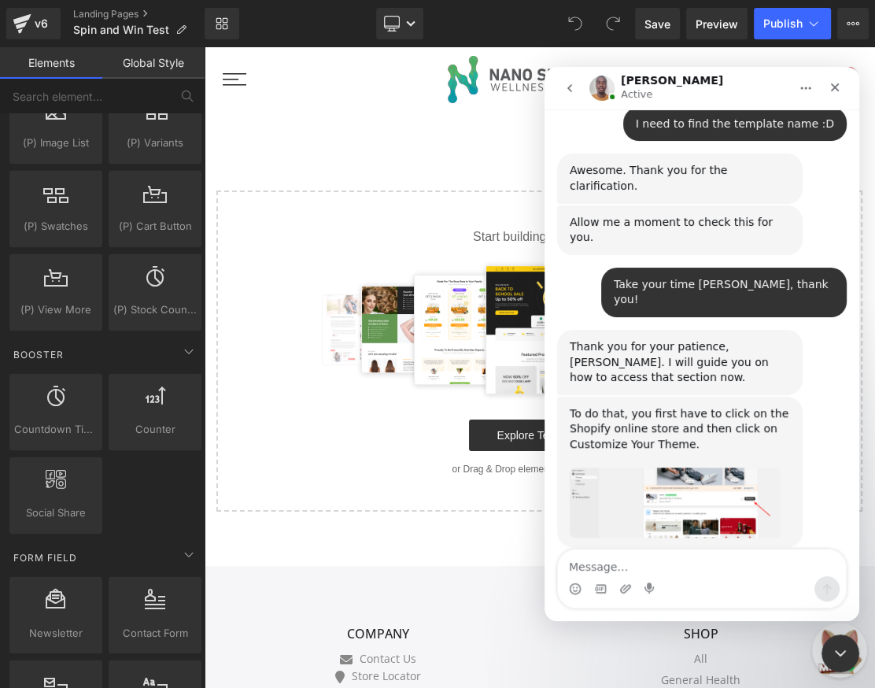
click at [634, 468] on img "Brian says…" at bounding box center [675, 503] width 211 height 70
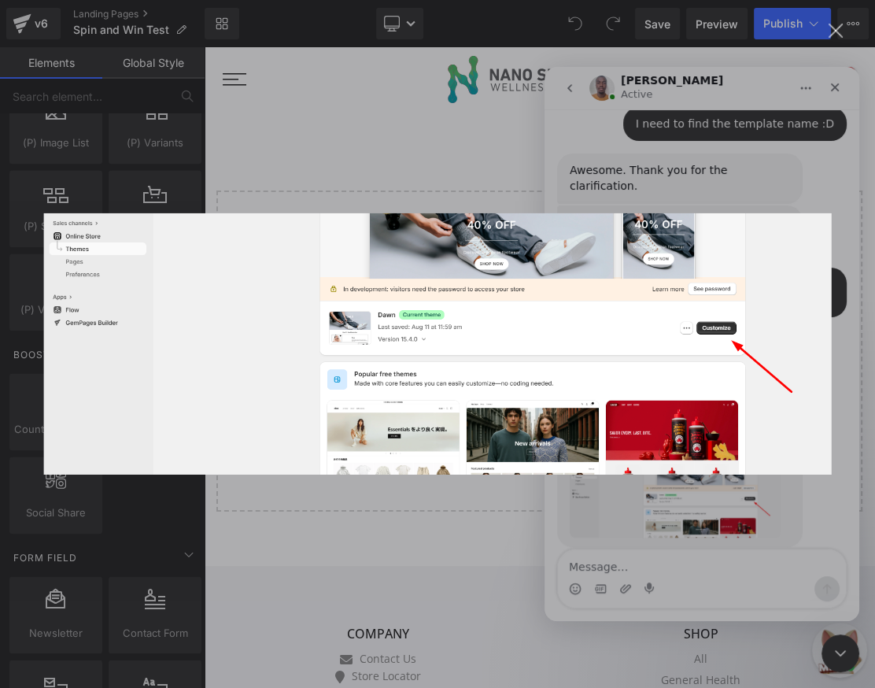
click at [667, 531] on div "Intercom messenger" at bounding box center [437, 344] width 875 height 688
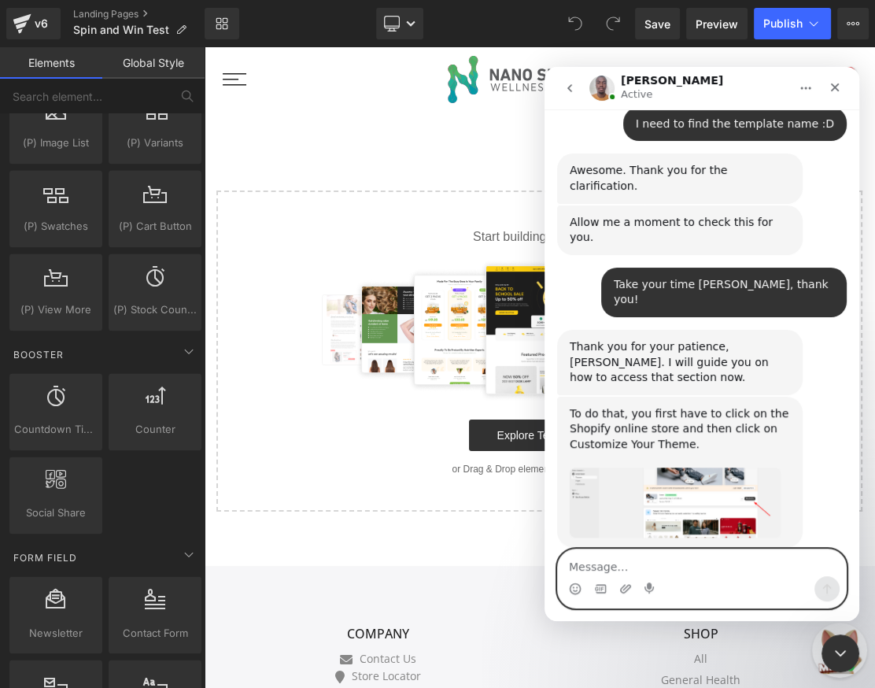
click at [645, 569] on textarea "Message…" at bounding box center [702, 562] width 288 height 27
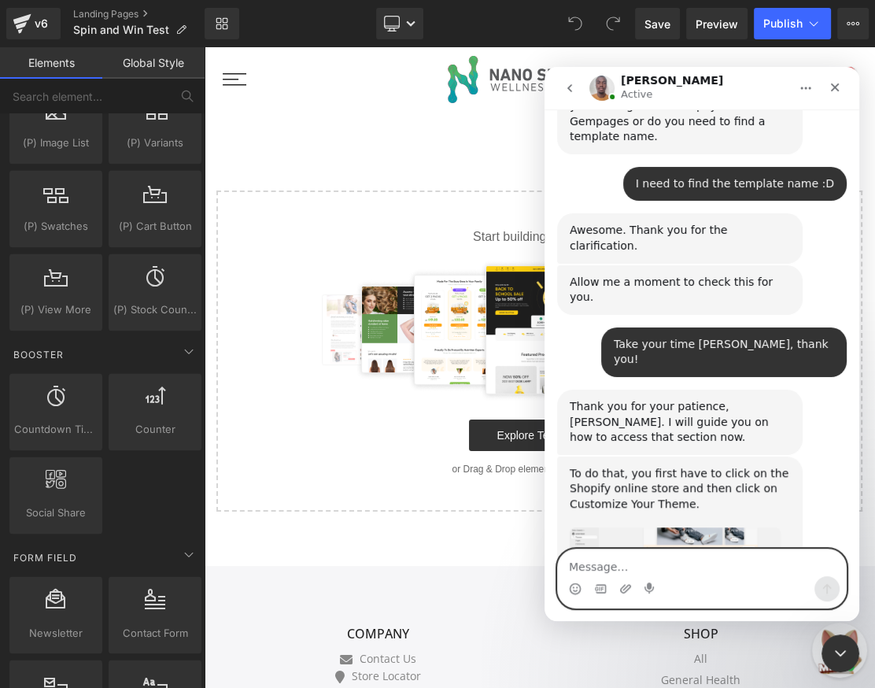
click at [664, 559] on textarea "Message…" at bounding box center [702, 562] width 288 height 27
click at [782, 571] on textarea "Message…" at bounding box center [702, 562] width 288 height 27
type textarea "I'm here now"
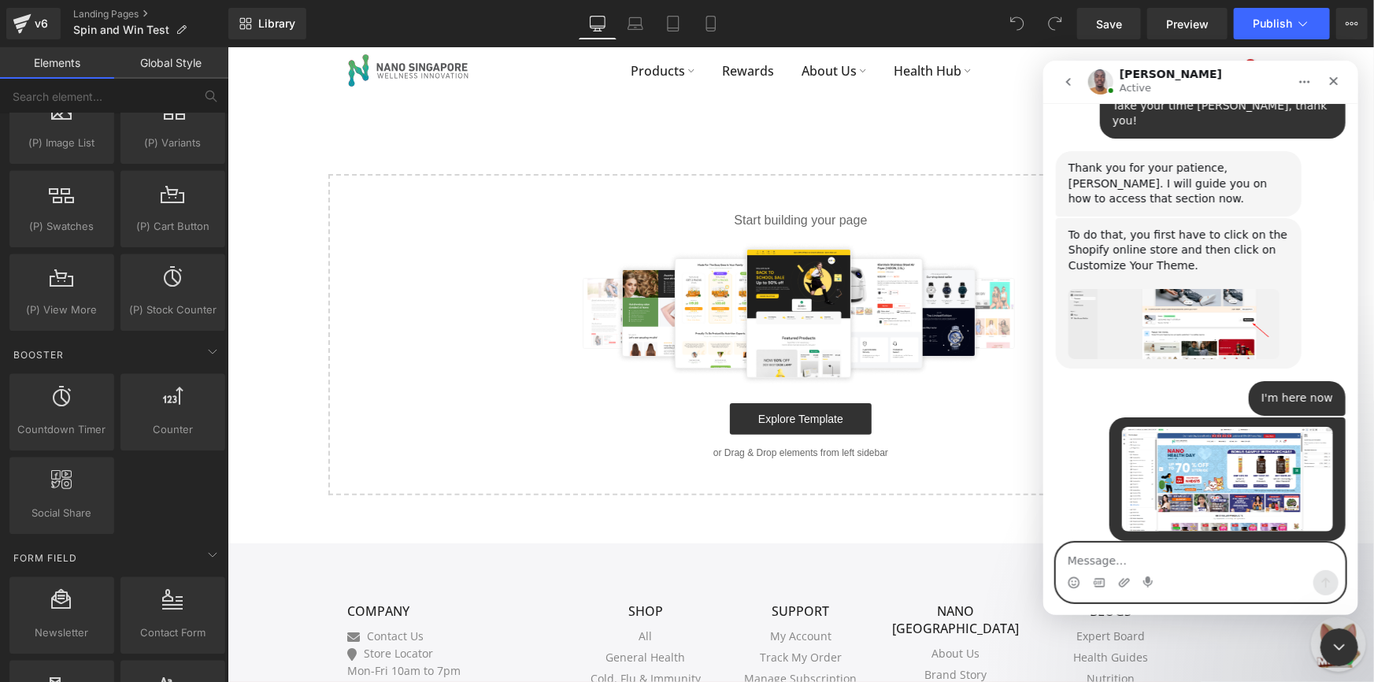
scroll to position [1220, 0]
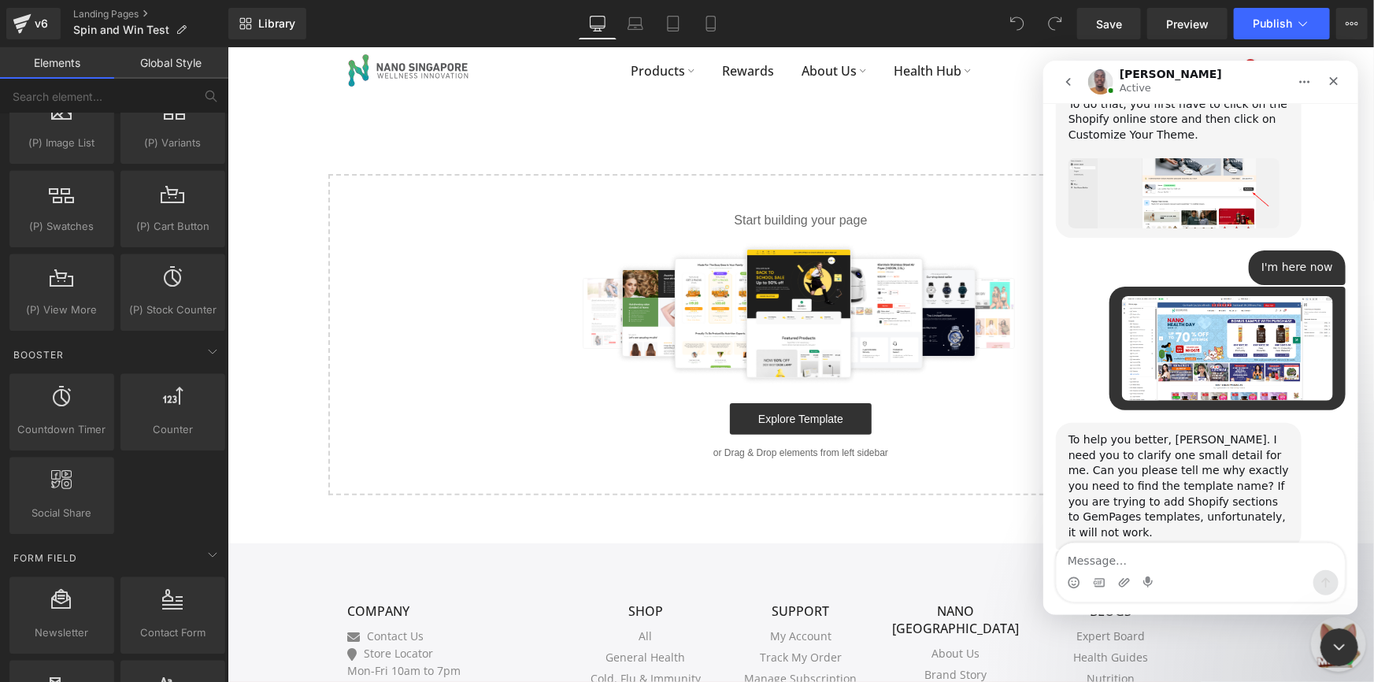
click at [1133, 560] on div "However, you can use GemPages theme sections to add sections to Shopify pages i…" at bounding box center [1177, 583] width 220 height 46
click at [1154, 431] on div "To help you better, [PERSON_NAME]. I need you to clarify one small detail for m…" at bounding box center [1177, 485] width 220 height 108
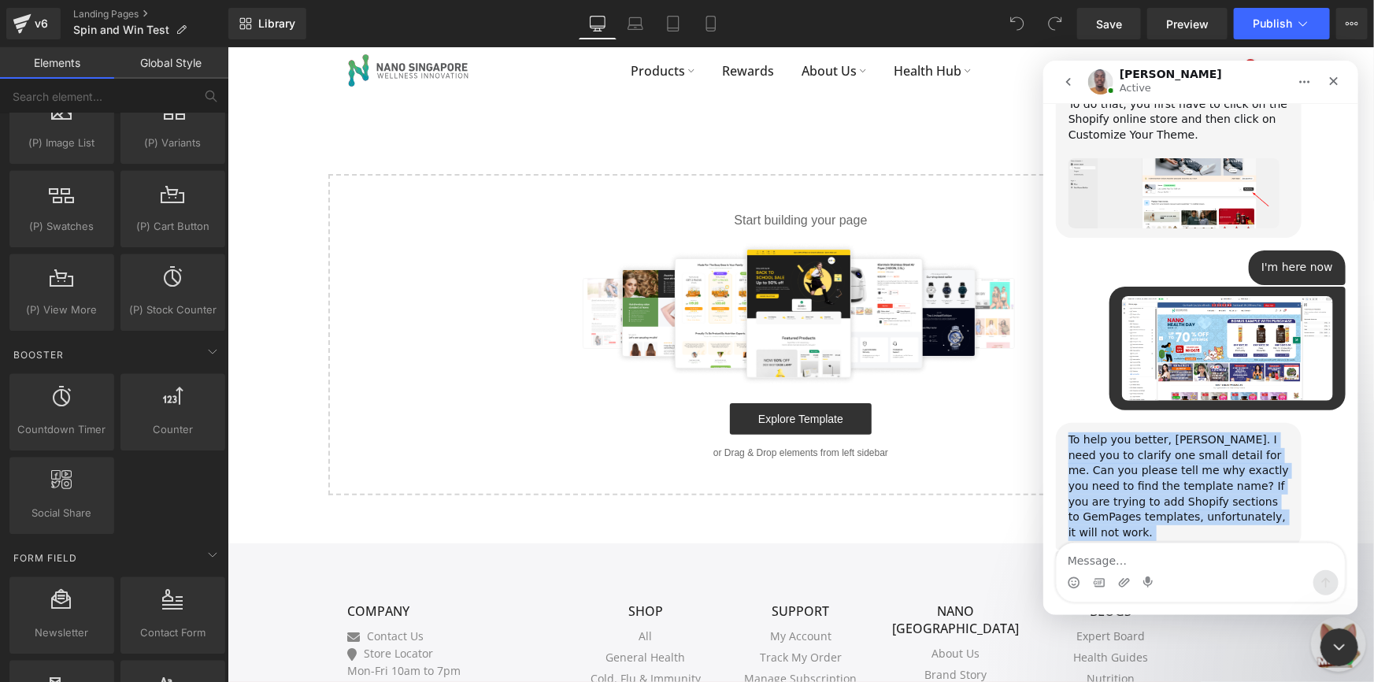
click at [1154, 431] on div "To help you better, [PERSON_NAME]. I need you to clarify one small detail for m…" at bounding box center [1177, 485] width 220 height 108
click at [1155, 431] on div "To help you better, [PERSON_NAME]. I need you to clarify one small detail for m…" at bounding box center [1177, 485] width 220 height 108
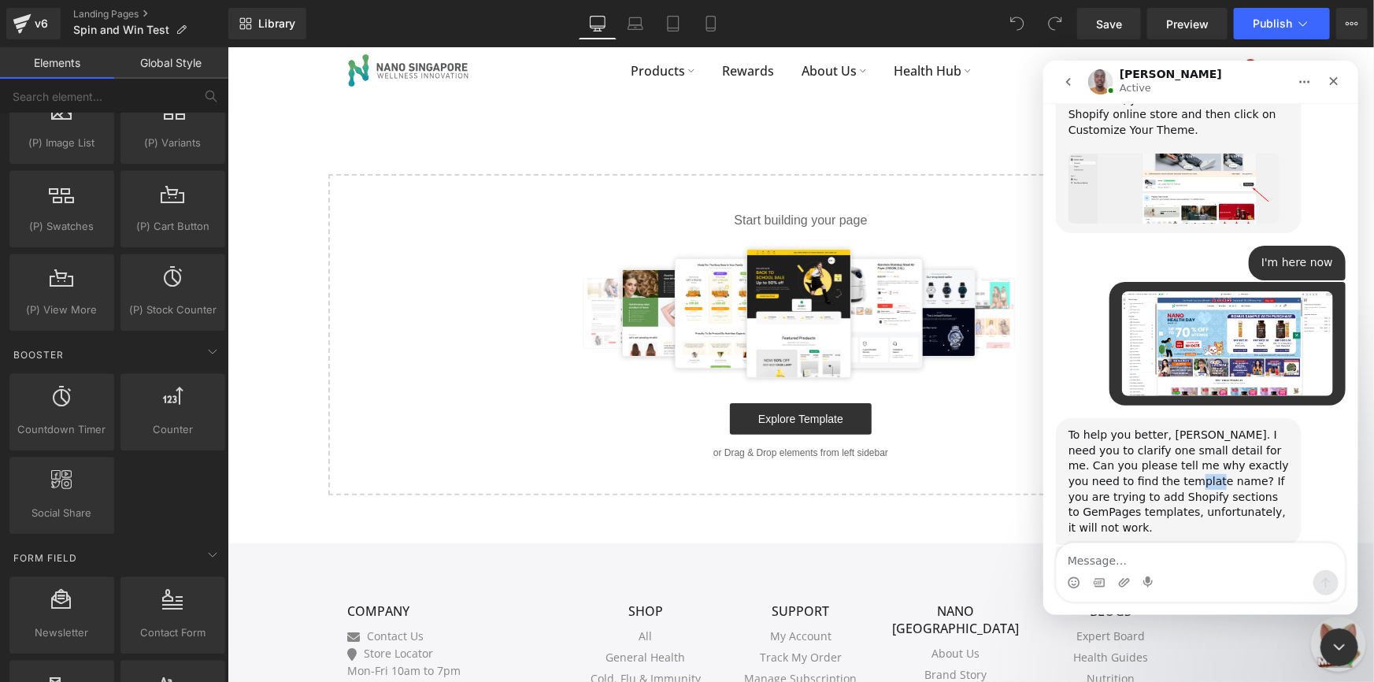
click at [1155, 427] on div "To help you better, [PERSON_NAME]. I need you to clarify one small detail for m…" at bounding box center [1177, 481] width 220 height 108
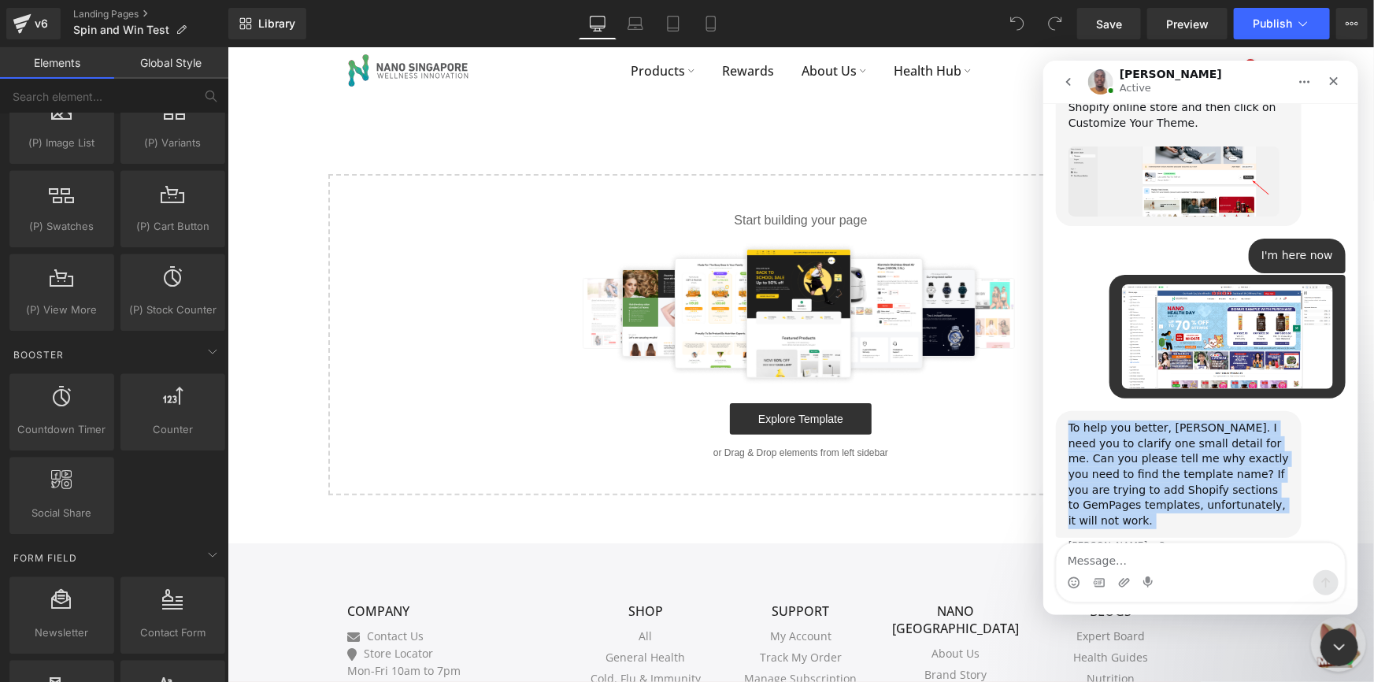
click at [1155, 420] on div "To help you better, [PERSON_NAME]. I need you to clarify one small detail for m…" at bounding box center [1177, 474] width 220 height 108
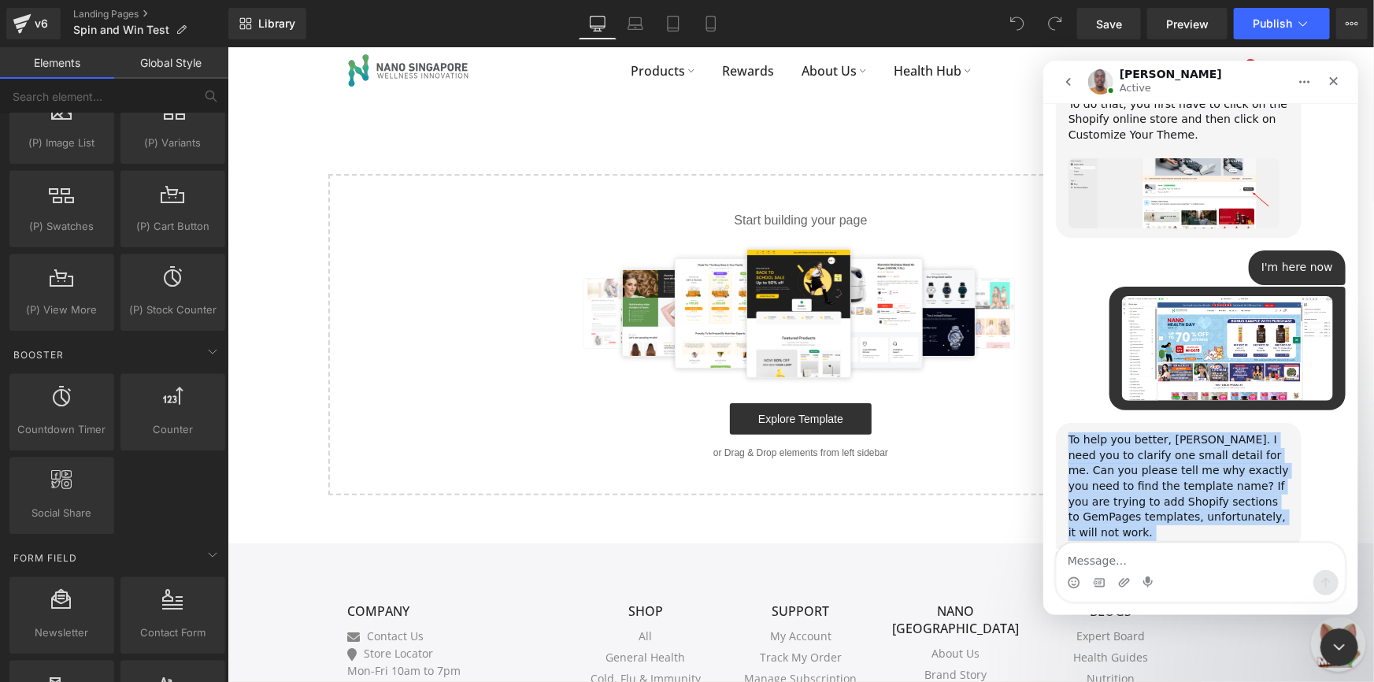
click at [1173, 431] on div "To help you better, [PERSON_NAME]. I need you to clarify one small detail for m…" at bounding box center [1177, 485] width 220 height 108
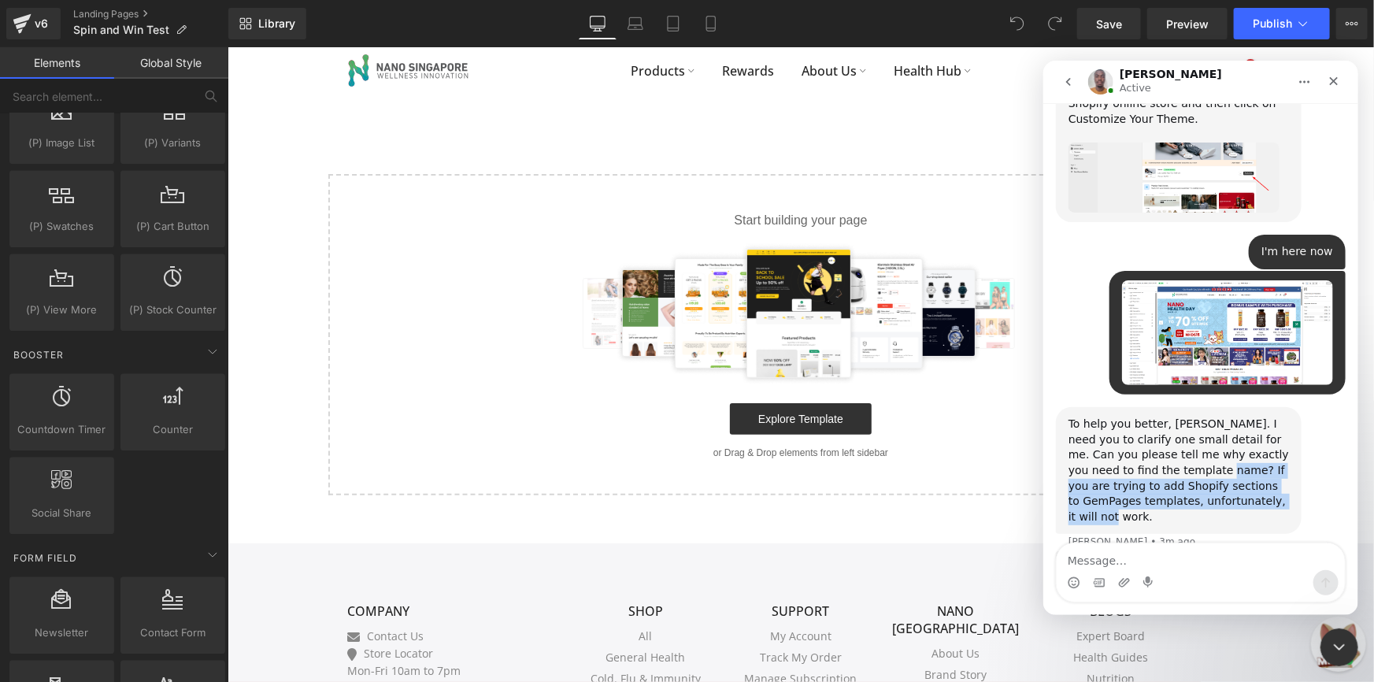
drag, startPoint x: 1167, startPoint y: 381, endPoint x: 1246, endPoint y: 420, distance: 88.4
click at [1246, 420] on div "To help you better, [PERSON_NAME]. I need you to clarify one small detail for m…" at bounding box center [1178, 469] width 246 height 127
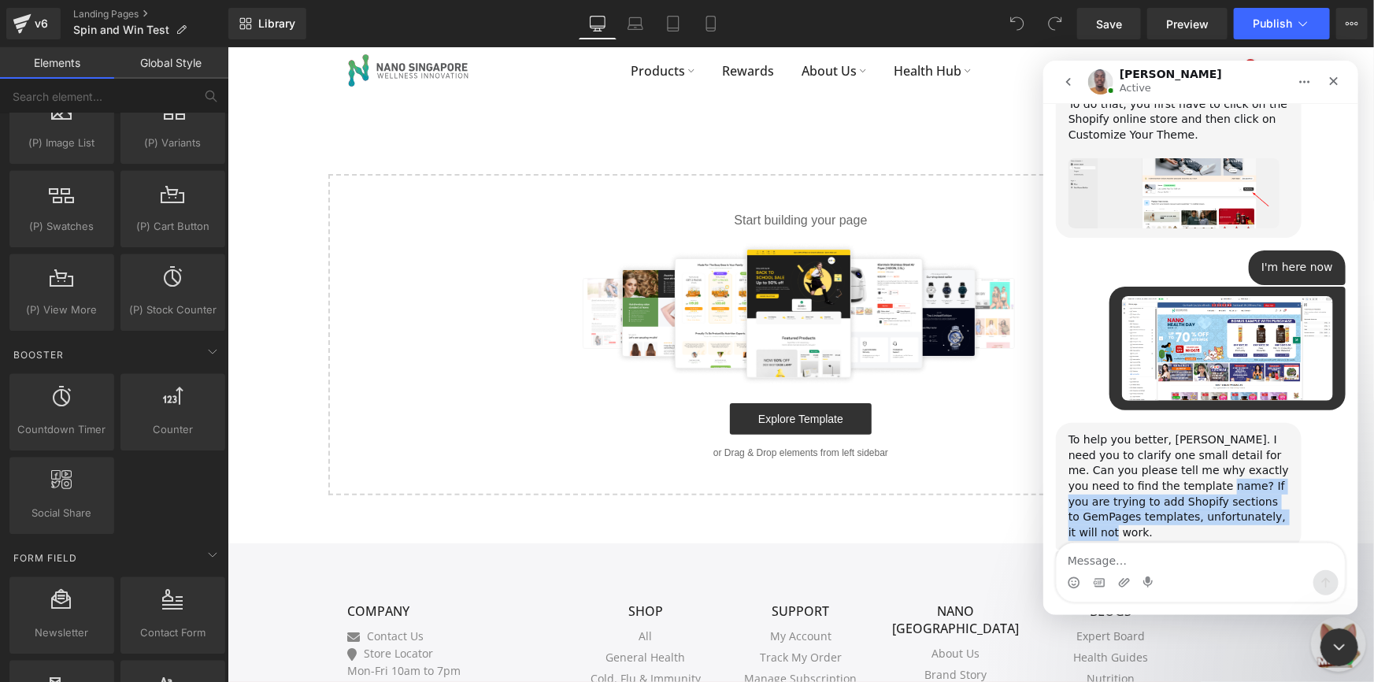
click at [1243, 431] on div "To help you better, [PERSON_NAME]. I need you to clarify one small detail for m…" at bounding box center [1177, 485] width 220 height 108
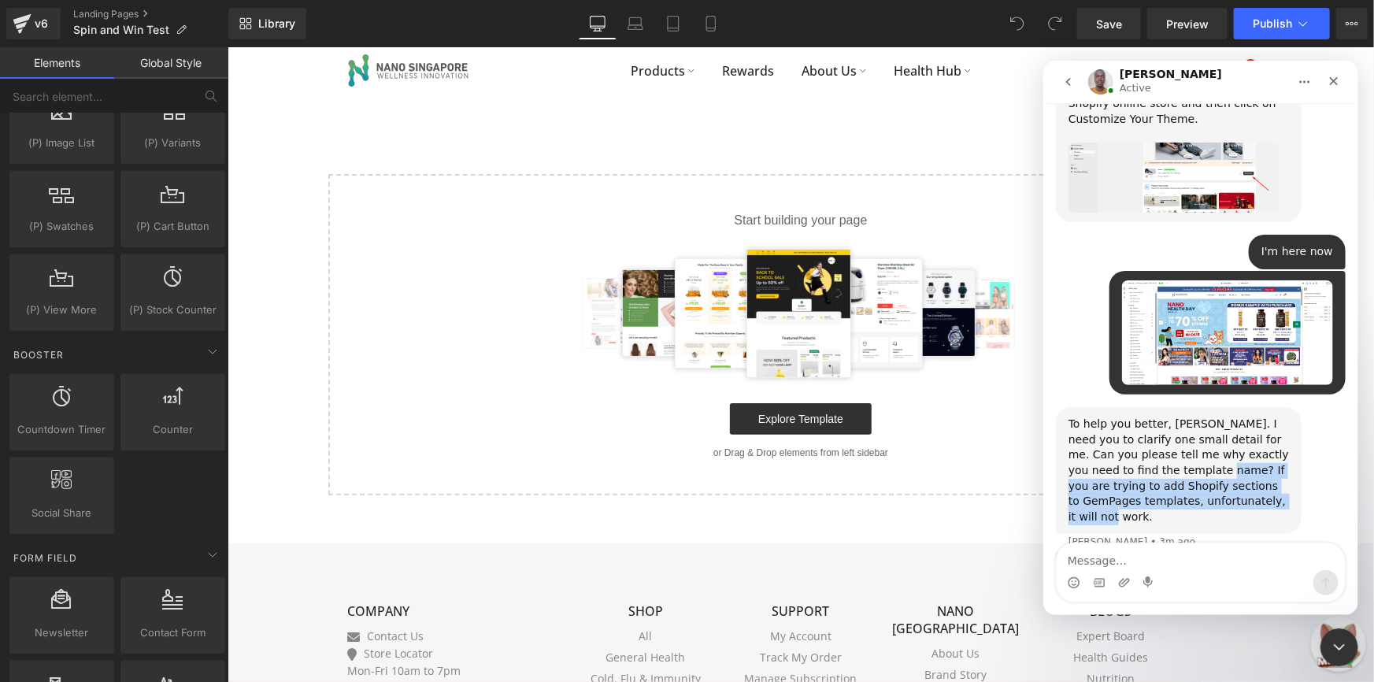
click at [1236, 416] on div "To help you better, [PERSON_NAME]. I need you to clarify one small detail for m…" at bounding box center [1177, 470] width 220 height 108
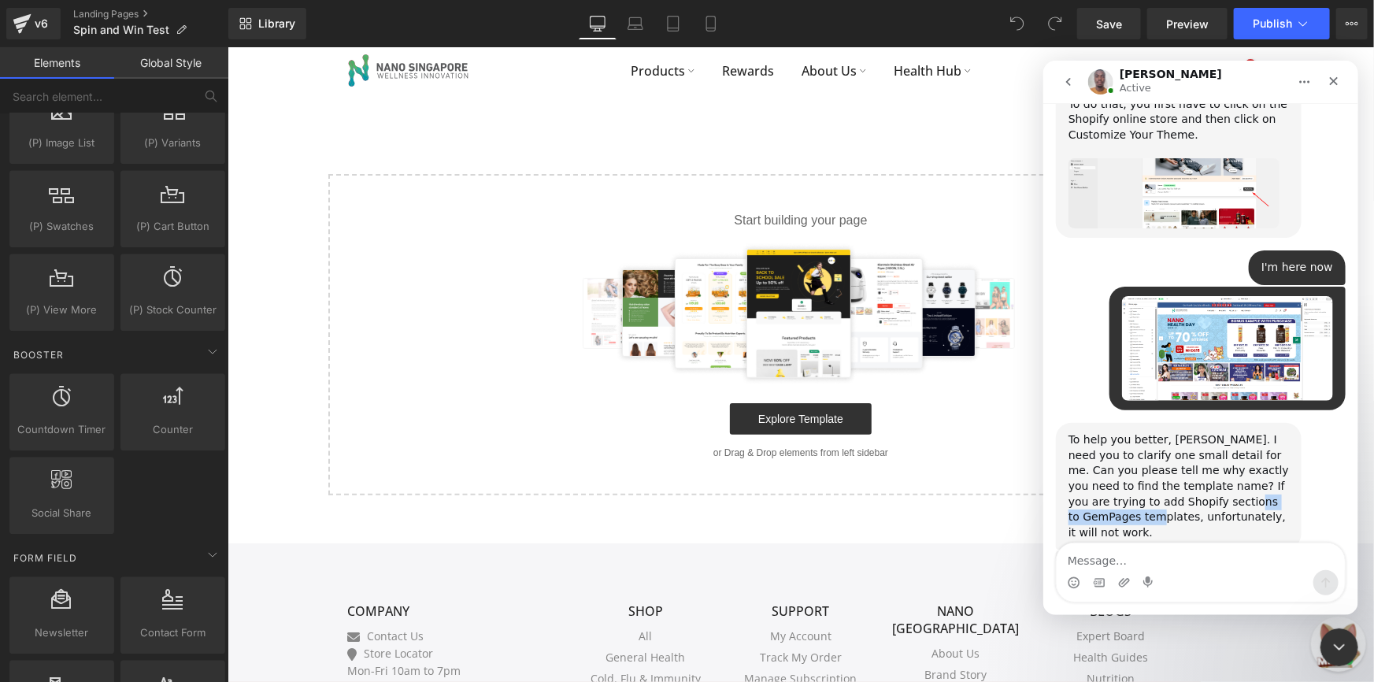
drag, startPoint x: 1234, startPoint y: 412, endPoint x: 1174, endPoint y: 394, distance: 62.3
click at [1183, 431] on div "To help you better, [PERSON_NAME]. I need you to clarify one small detail for m…" at bounding box center [1177, 485] width 220 height 108
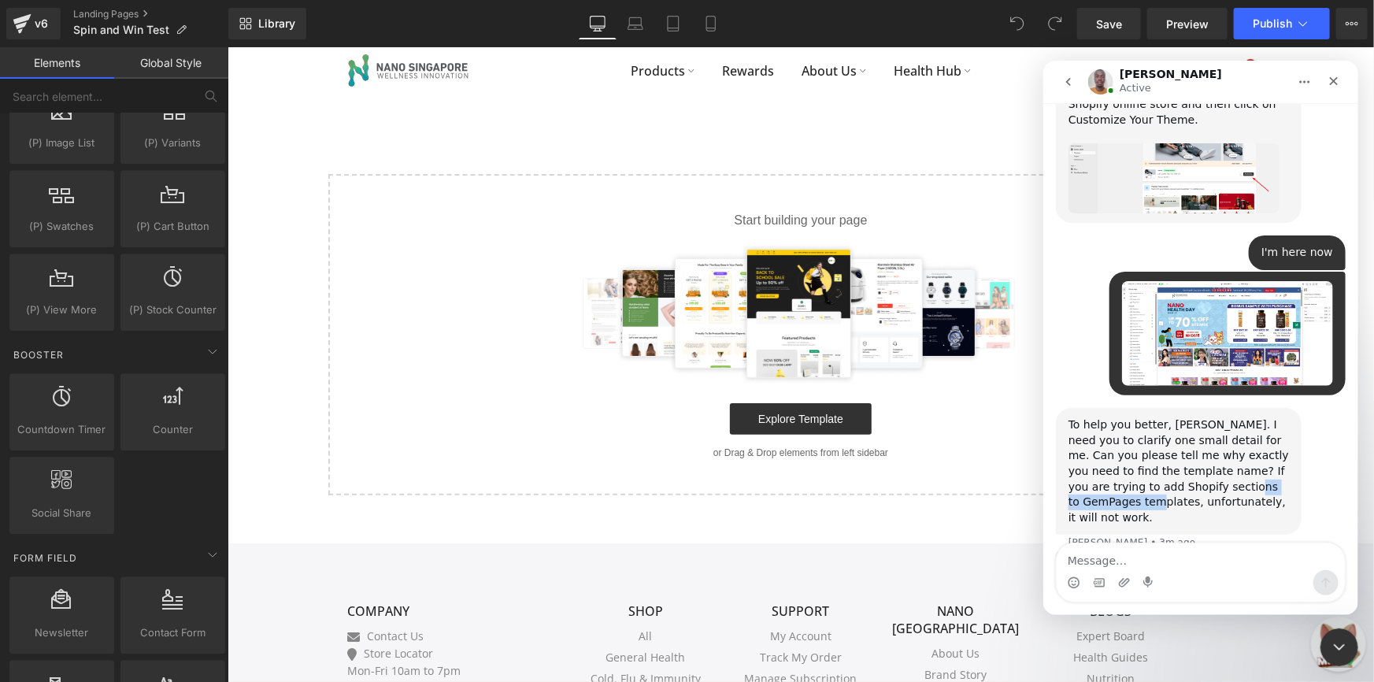
click at [1171, 416] on div "To help you better, [PERSON_NAME]. I need you to clarify one small detail for m…" at bounding box center [1177, 470] width 220 height 108
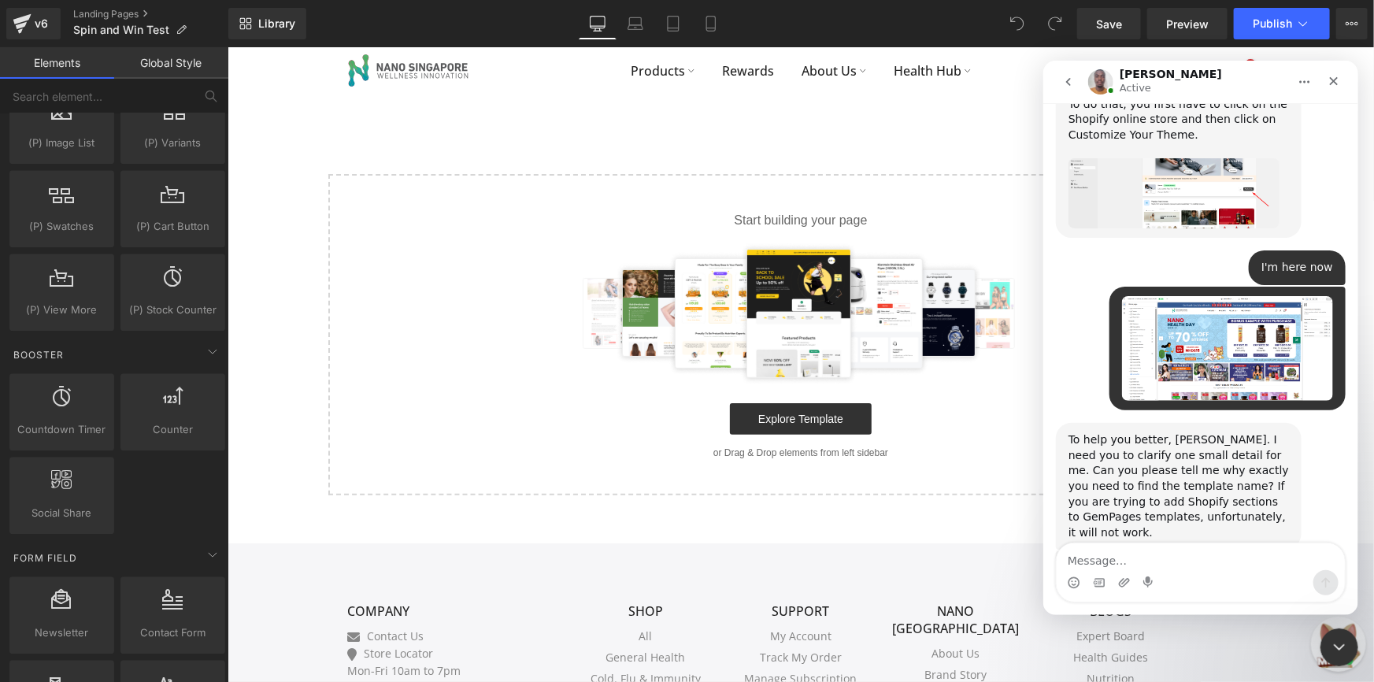
click at [1167, 431] on div "To help you better, [PERSON_NAME]. I need you to clarify one small detail for m…" at bounding box center [1177, 485] width 220 height 108
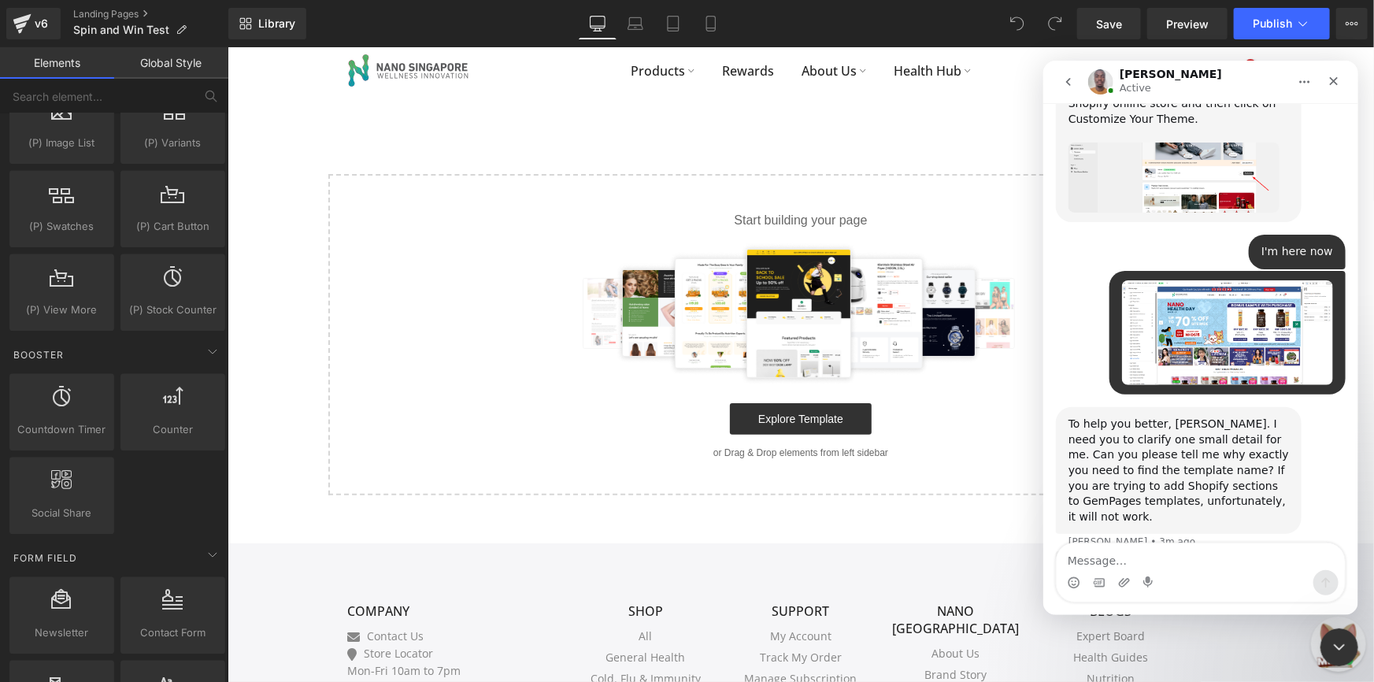
click at [1168, 416] on div "To help you better, [PERSON_NAME]. I need you to clarify one small detail for m…" at bounding box center [1177, 470] width 220 height 108
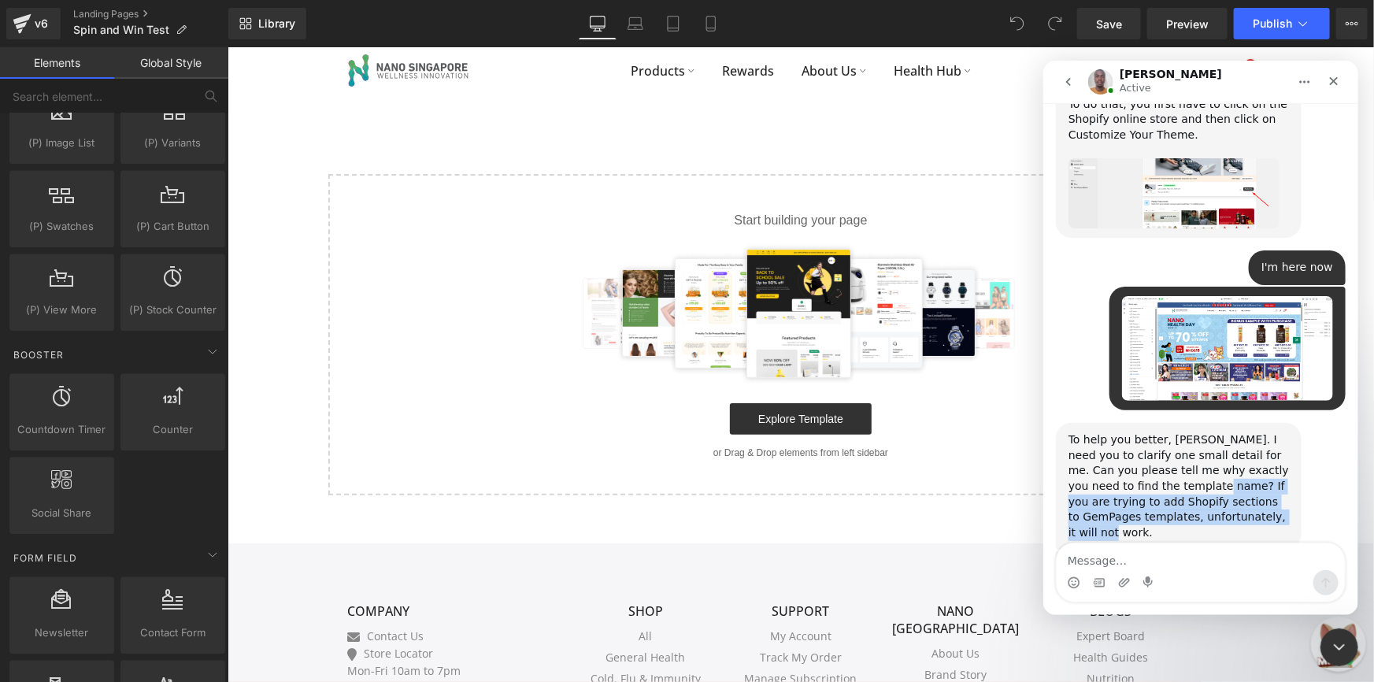
drag, startPoint x: 1163, startPoint y: 386, endPoint x: 1230, endPoint y: 431, distance: 80.6
click at [1230, 431] on div "To help you better, [PERSON_NAME]. I need you to clarify one small detail for m…" at bounding box center [1178, 485] width 246 height 127
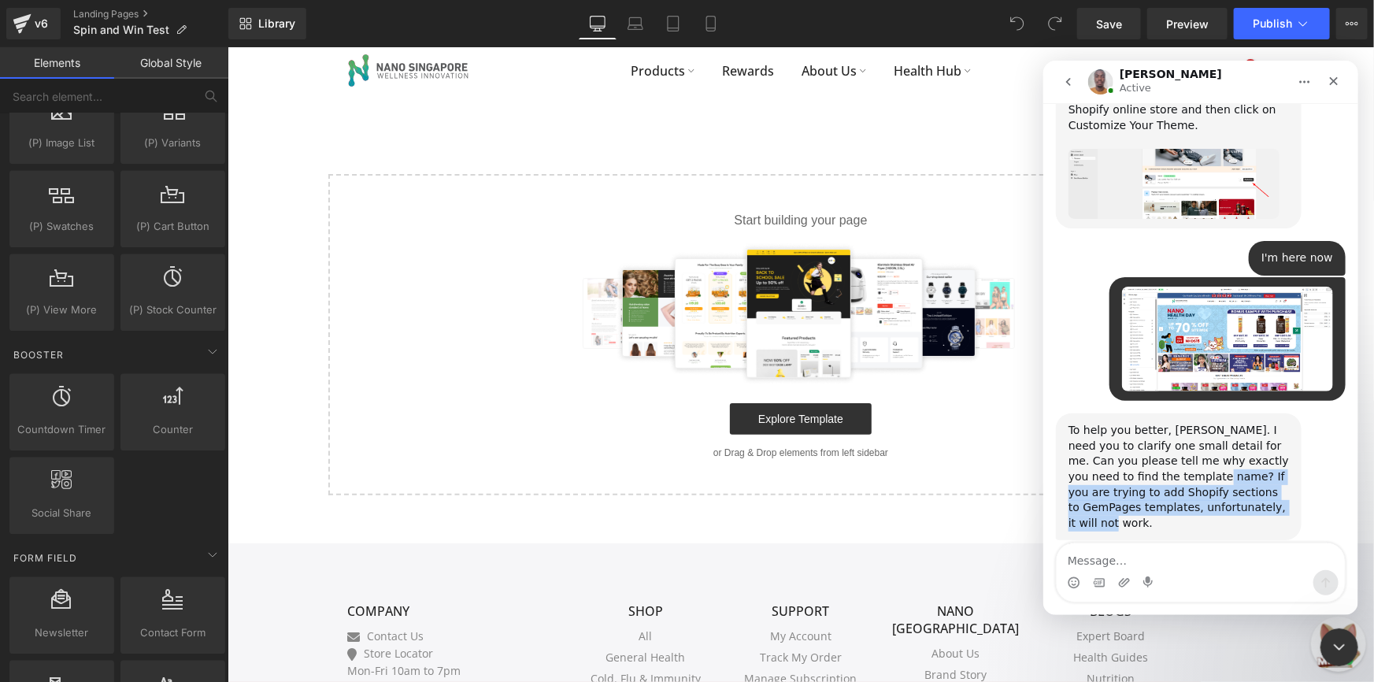
scroll to position [1236, 0]
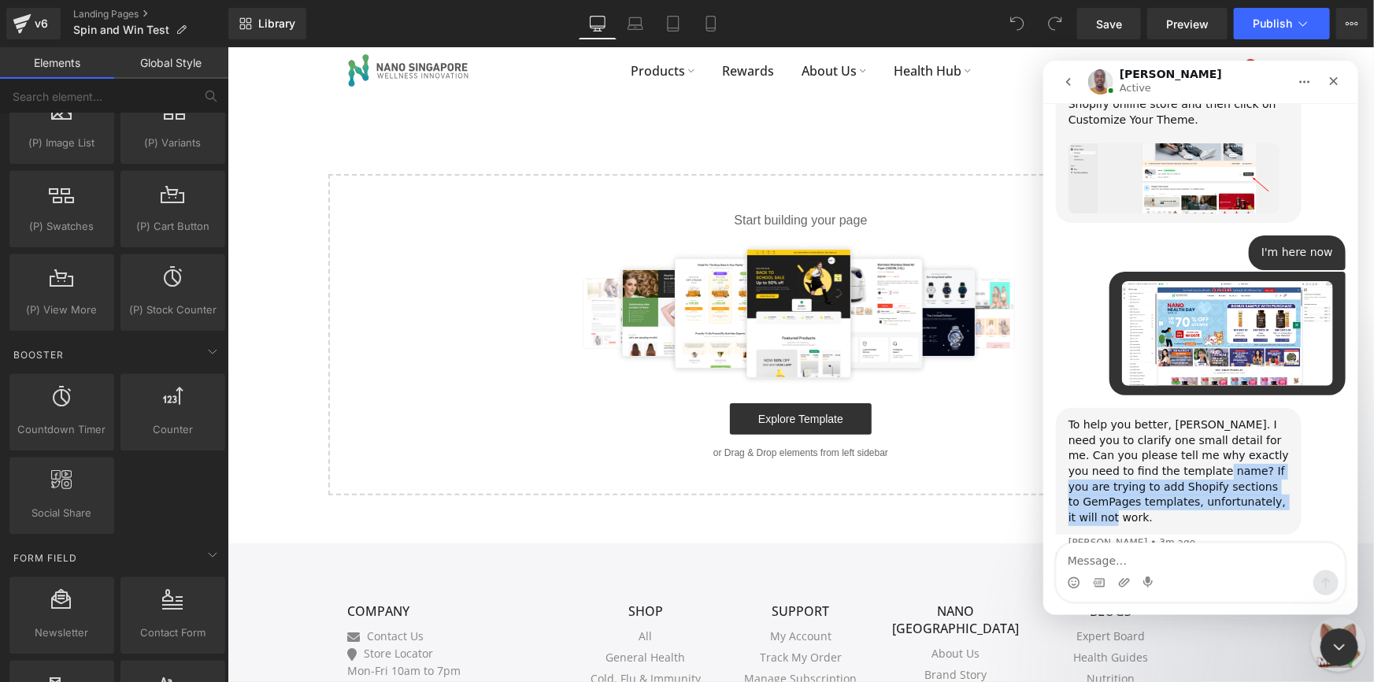
click at [1230, 426] on div "To help you better, [PERSON_NAME]. I need you to clarify one small detail for m…" at bounding box center [1200, 479] width 290 height 144
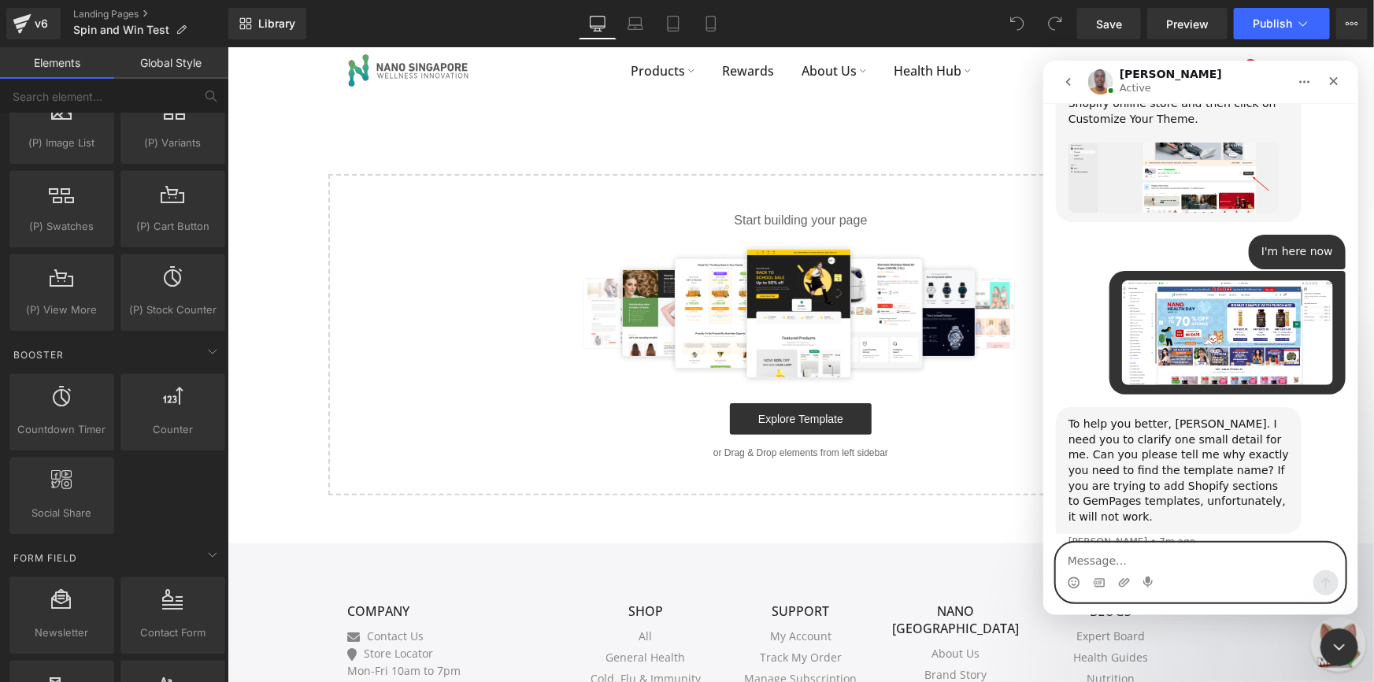
click at [1192, 567] on textarea "Message…" at bounding box center [1200, 555] width 288 height 27
click at [1189, 560] on textarea "Message…" at bounding box center [1200, 555] width 288 height 27
click at [1181, 561] on textarea "Message…" at bounding box center [1200, 555] width 288 height 27
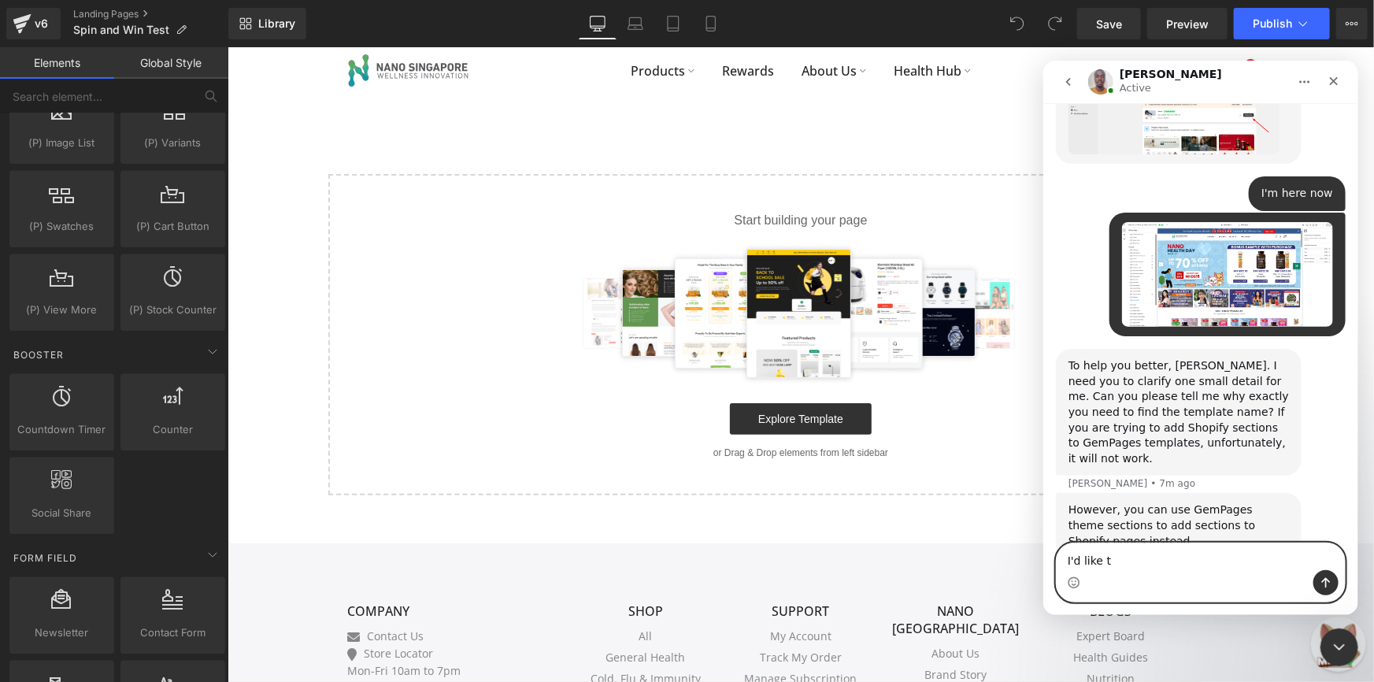
scroll to position [1296, 0]
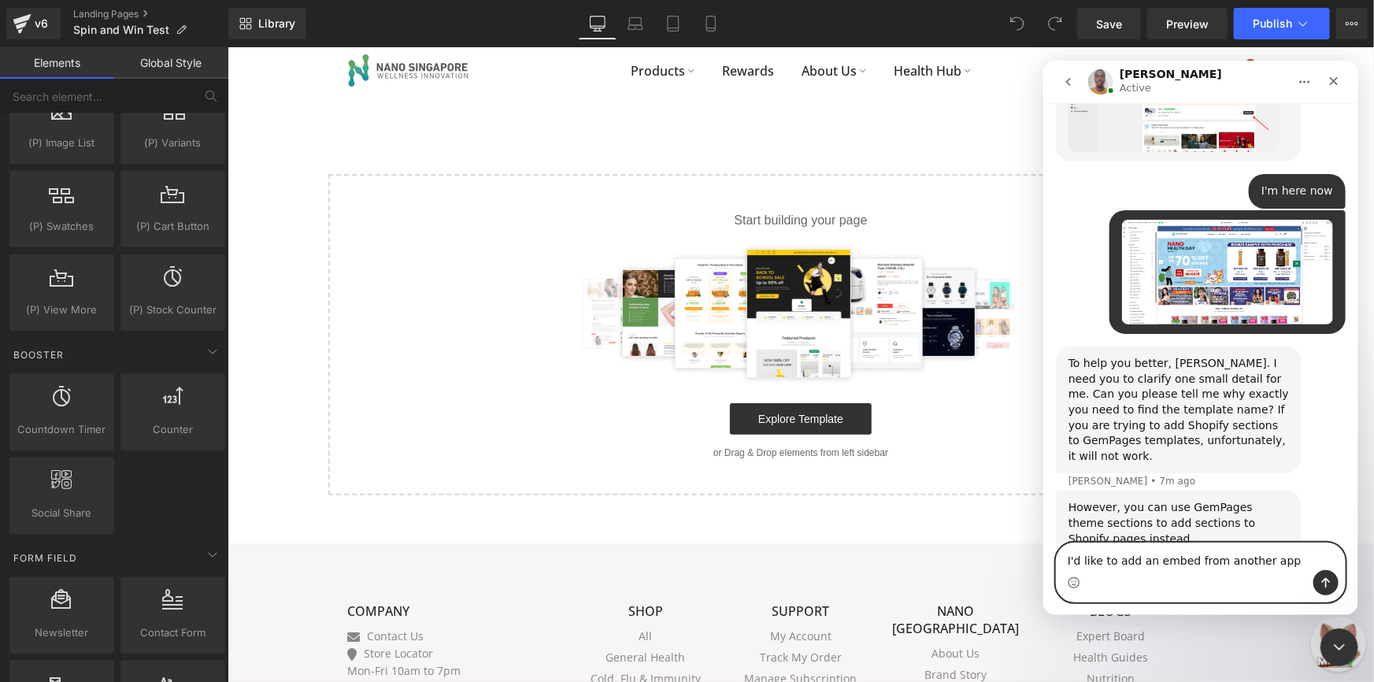
type textarea "I'd like to add an embed from another app"
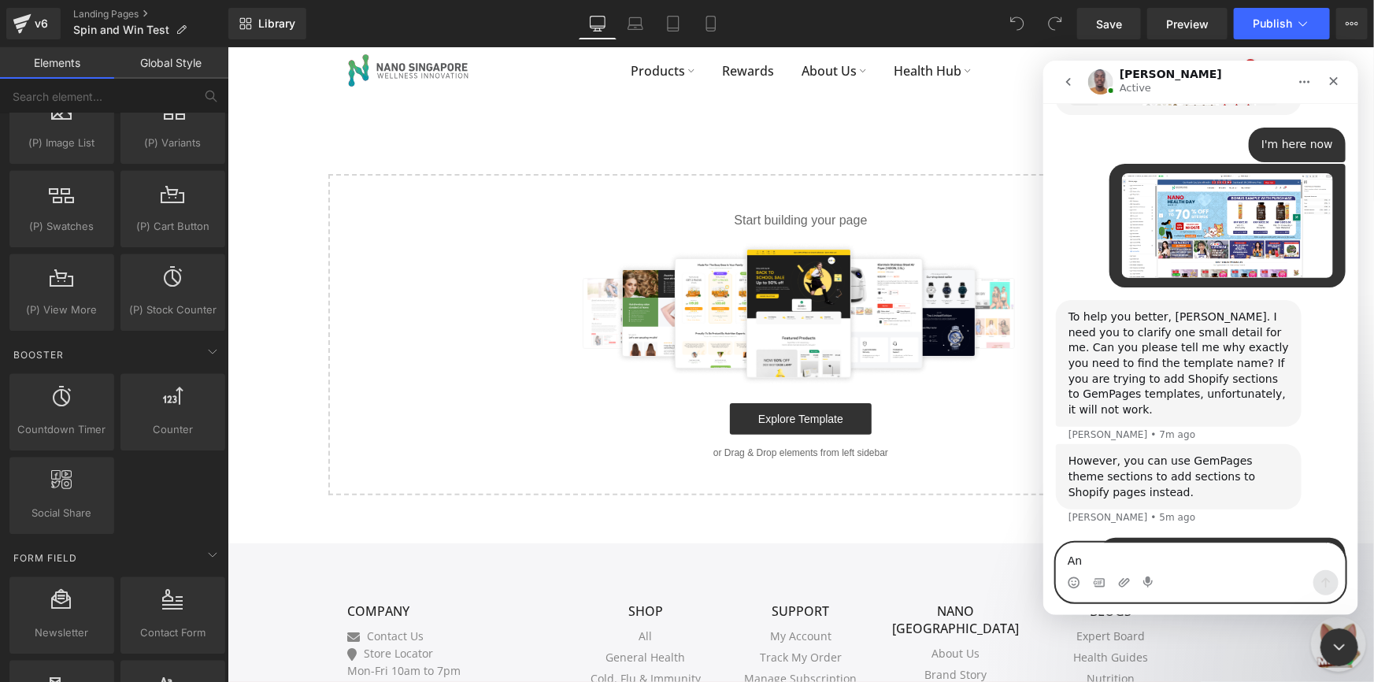
scroll to position [1283, 0]
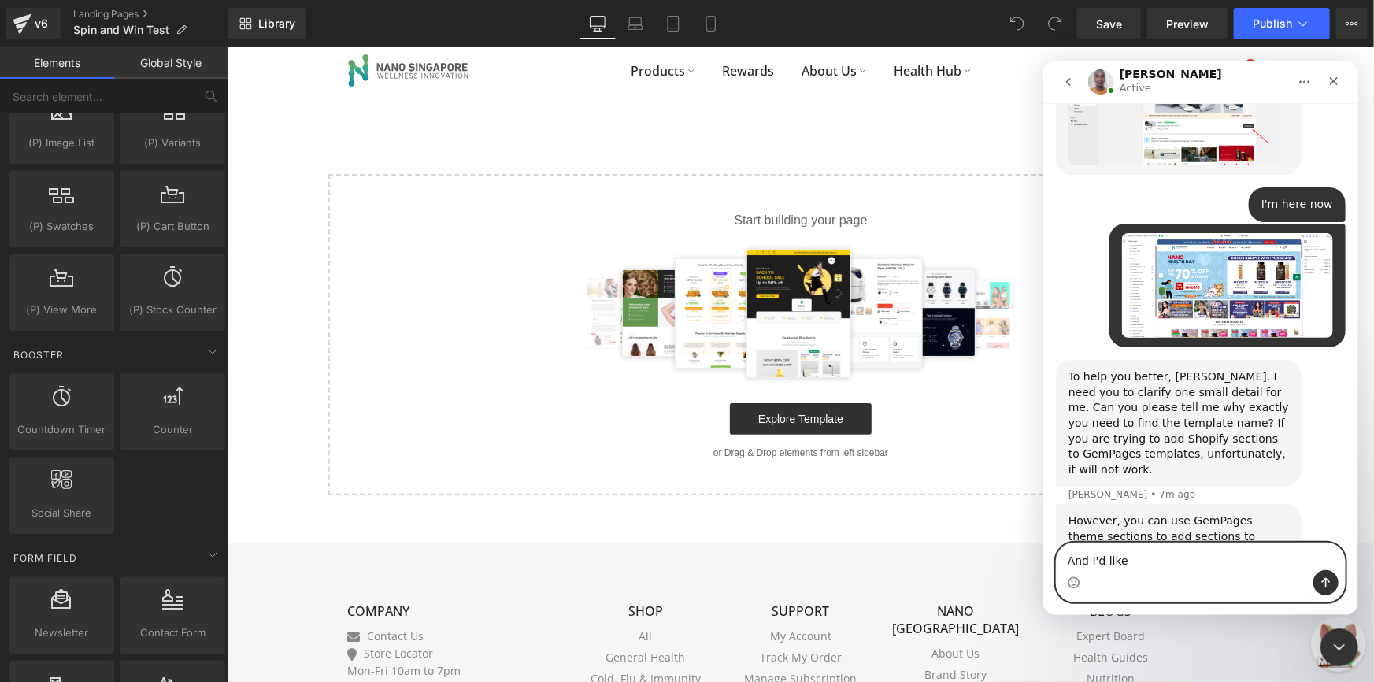
type textarea "And I'd like t"
type textarea "i"
click at [1176, 563] on textarea "Since it should be" at bounding box center [1200, 555] width 288 height 27
type textarea "A"
type textarea "And"
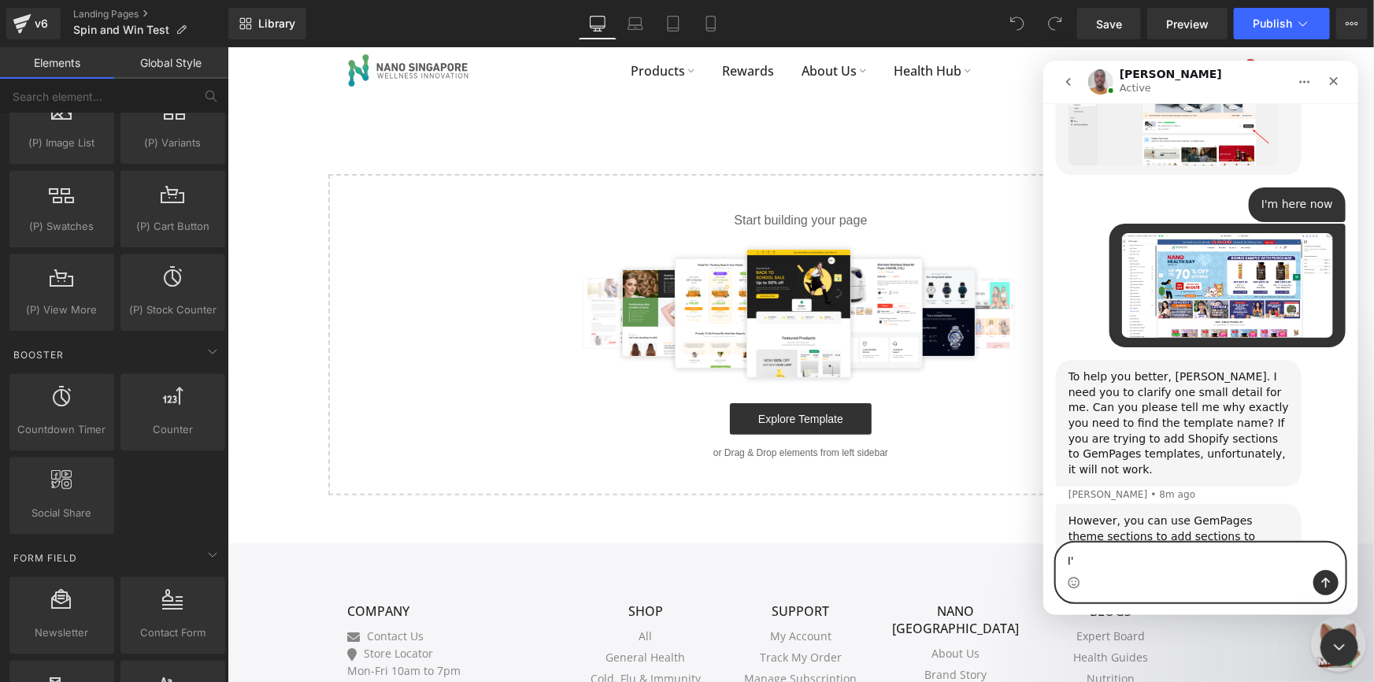
type textarea "I"
type textarea "S"
type textarea "Particularly this one"
paste textarea "Message…"
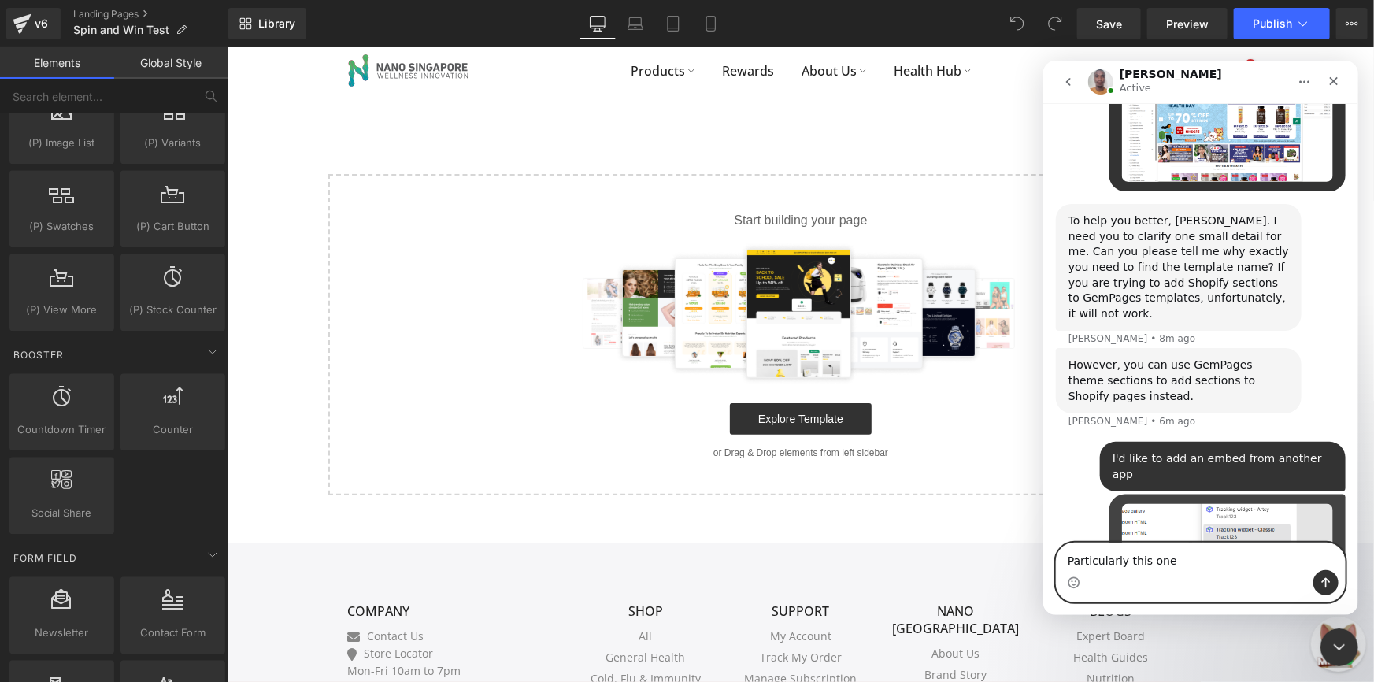
scroll to position [1440, 0]
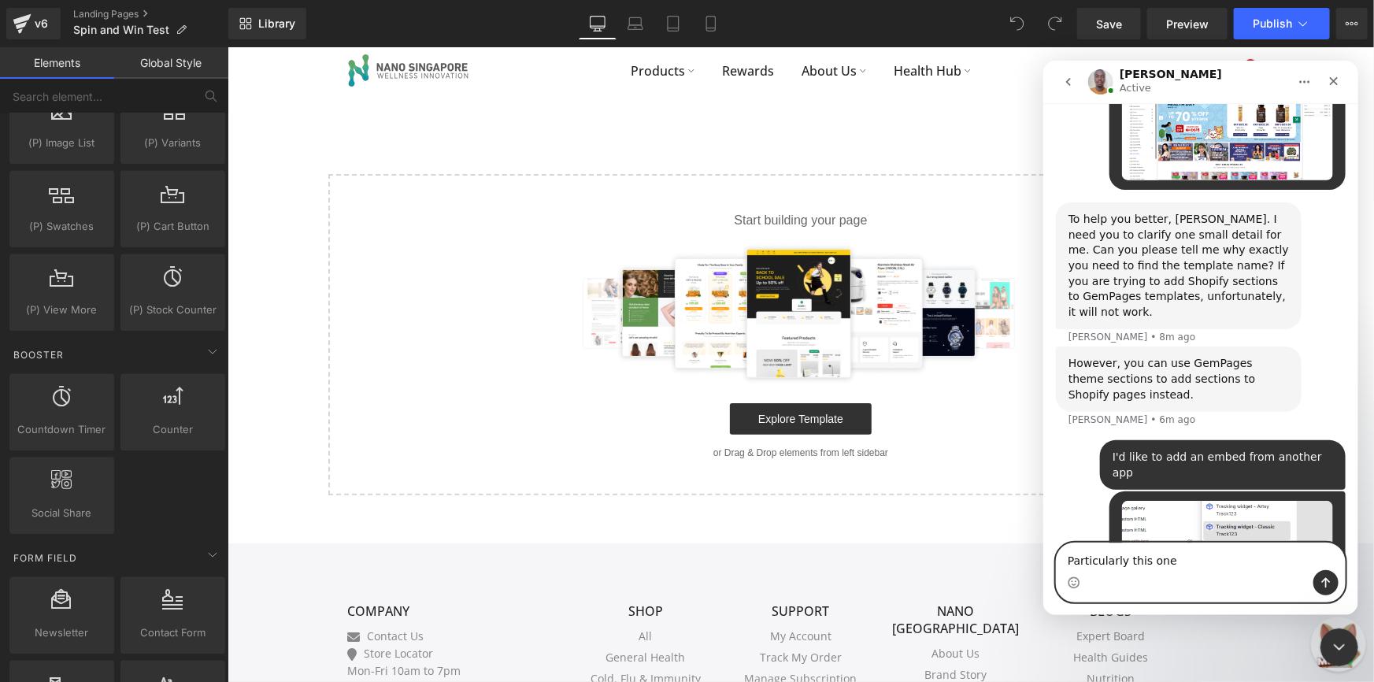
click at [1172, 554] on textarea "Particularly this one" at bounding box center [1200, 555] width 288 height 27
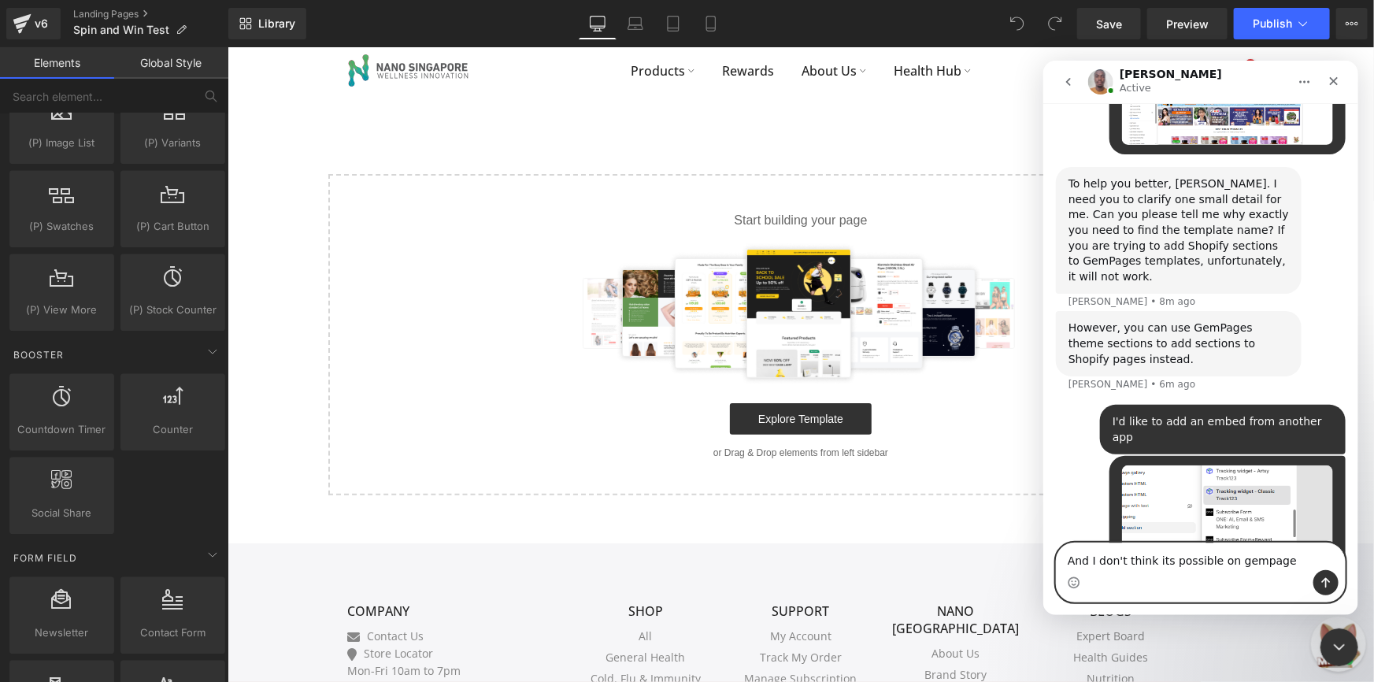
type textarea "And I don't think its possible on gempages"
type textarea "Bu"
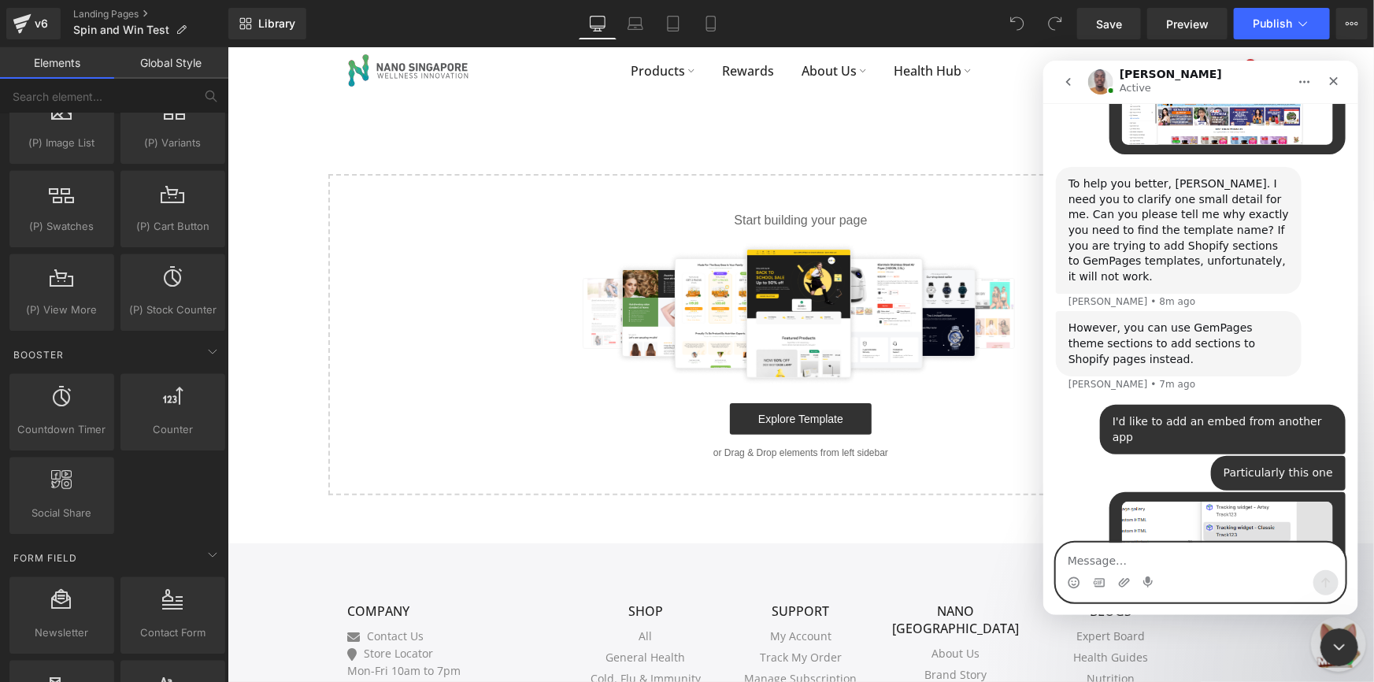
click at [1163, 563] on textarea "Message…" at bounding box center [1200, 555] width 288 height 27
type textarea "And"
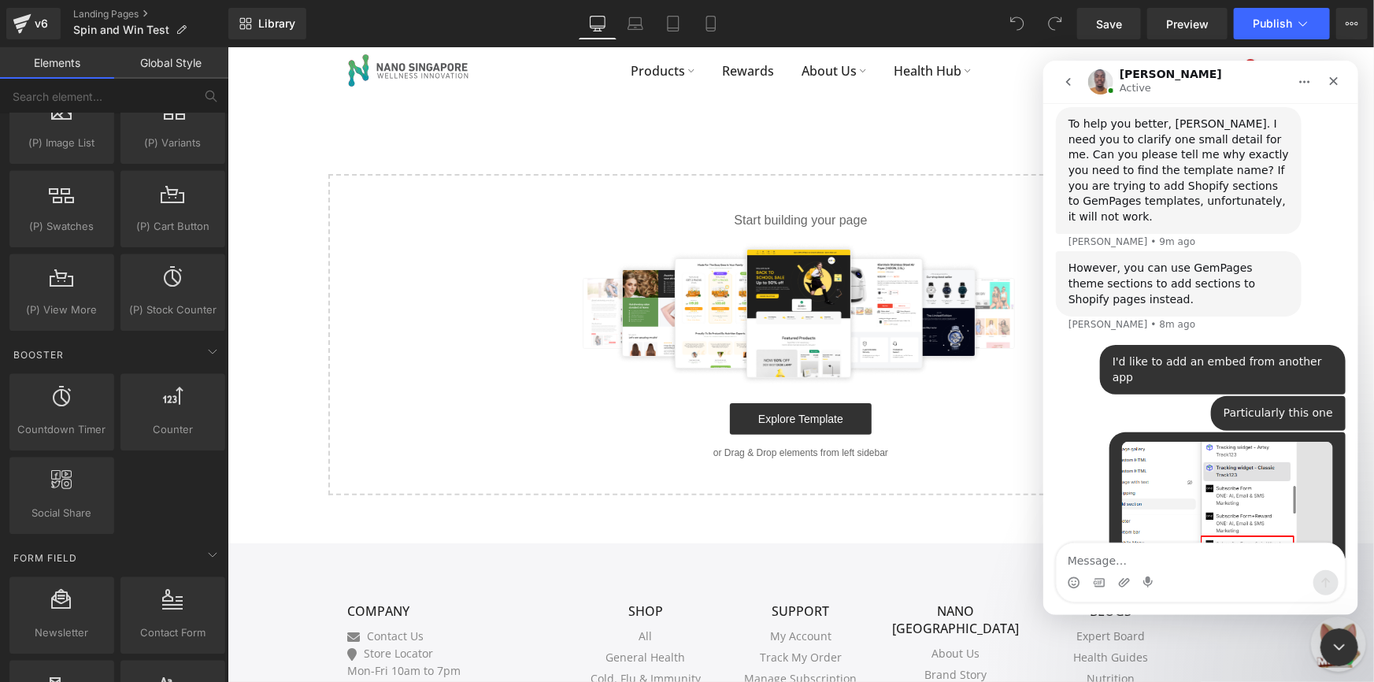
click at [606, 497] on div at bounding box center [687, 317] width 1374 height 634
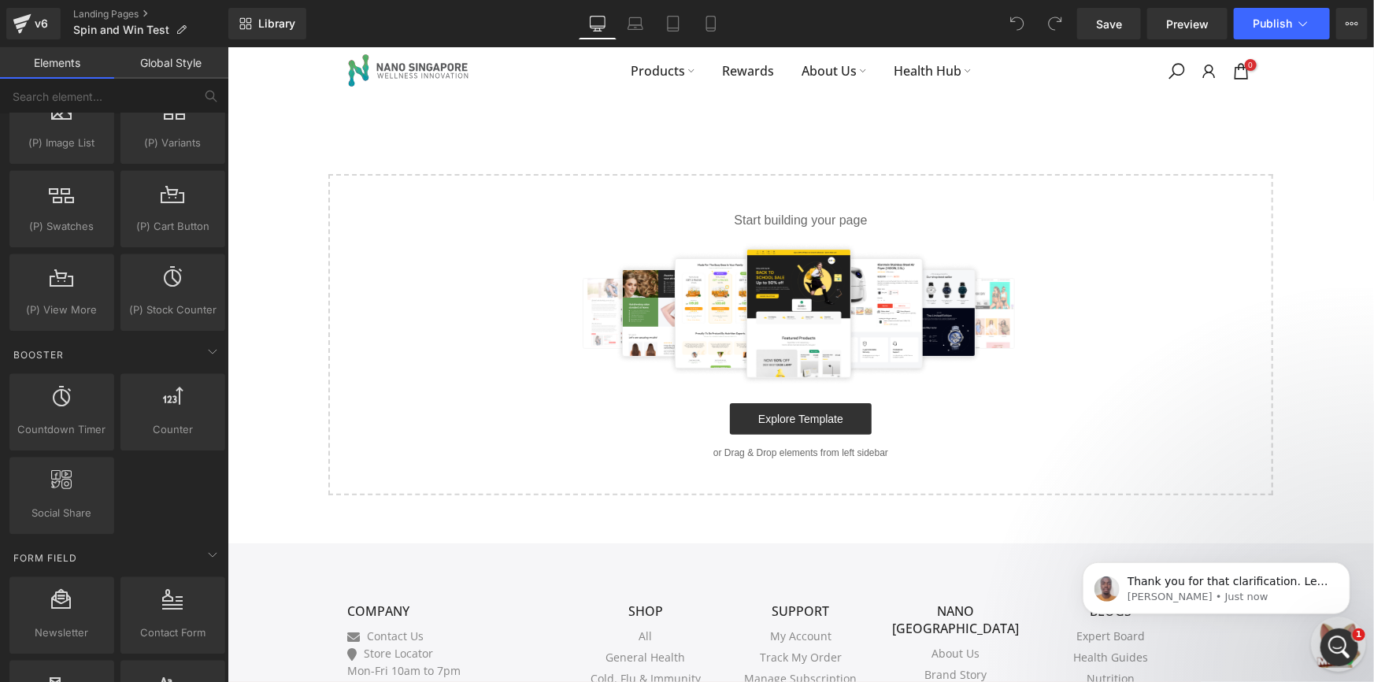
scroll to position [1554, 0]
click at [1179, 597] on p "[PERSON_NAME] • Just now" at bounding box center [1227, 596] width 203 height 14
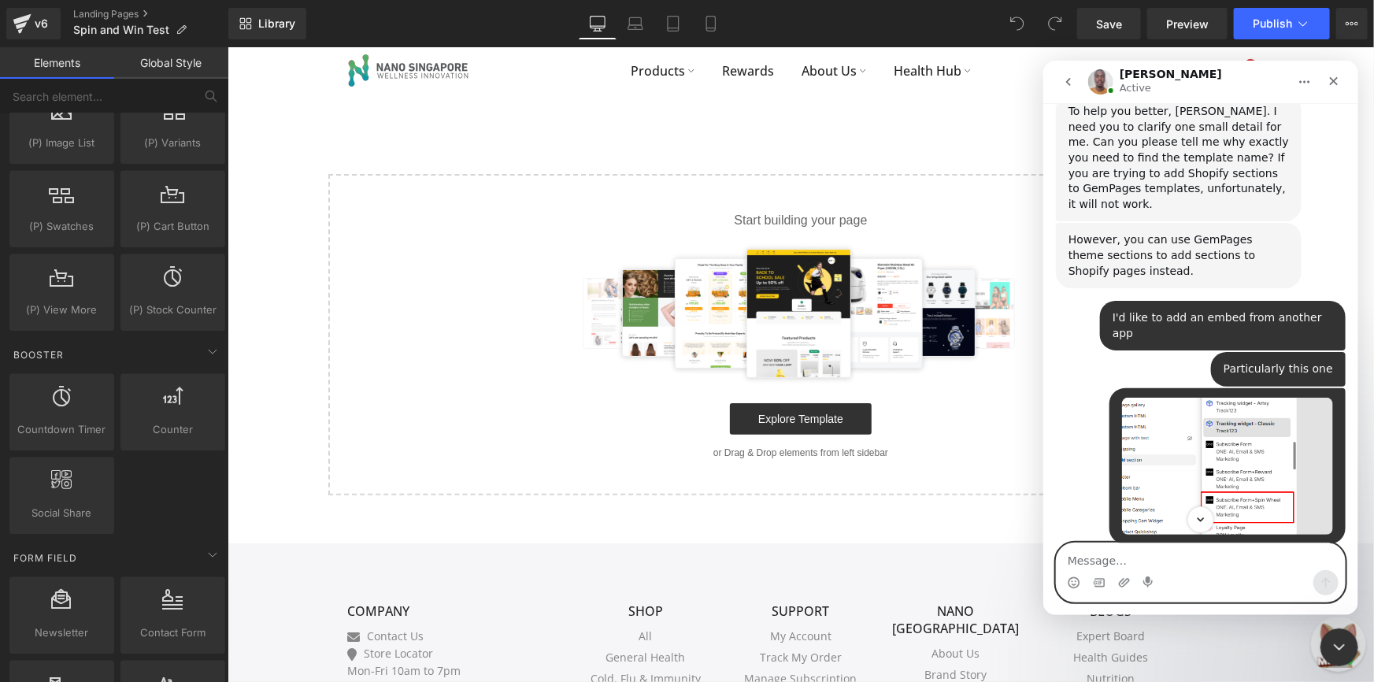
scroll to position [1548, 0]
click at [1182, 554] on textarea "Message…" at bounding box center [1200, 555] width 288 height 27
click at [1181, 554] on textarea "Message…" at bounding box center [1200, 555] width 288 height 27
type textarea "I think I found it now [PERSON_NAME]"
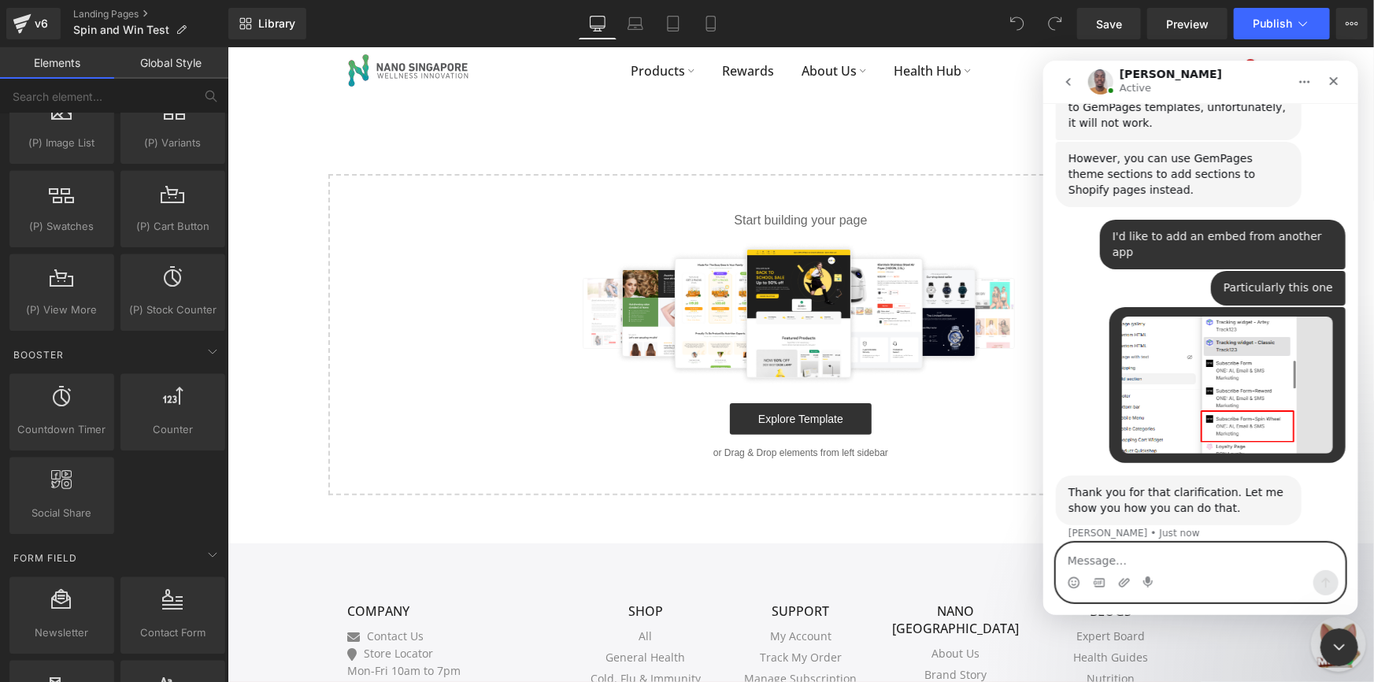
scroll to position [1629, 0]
click at [1185, 548] on textarea "Message…" at bounding box center [1200, 555] width 288 height 27
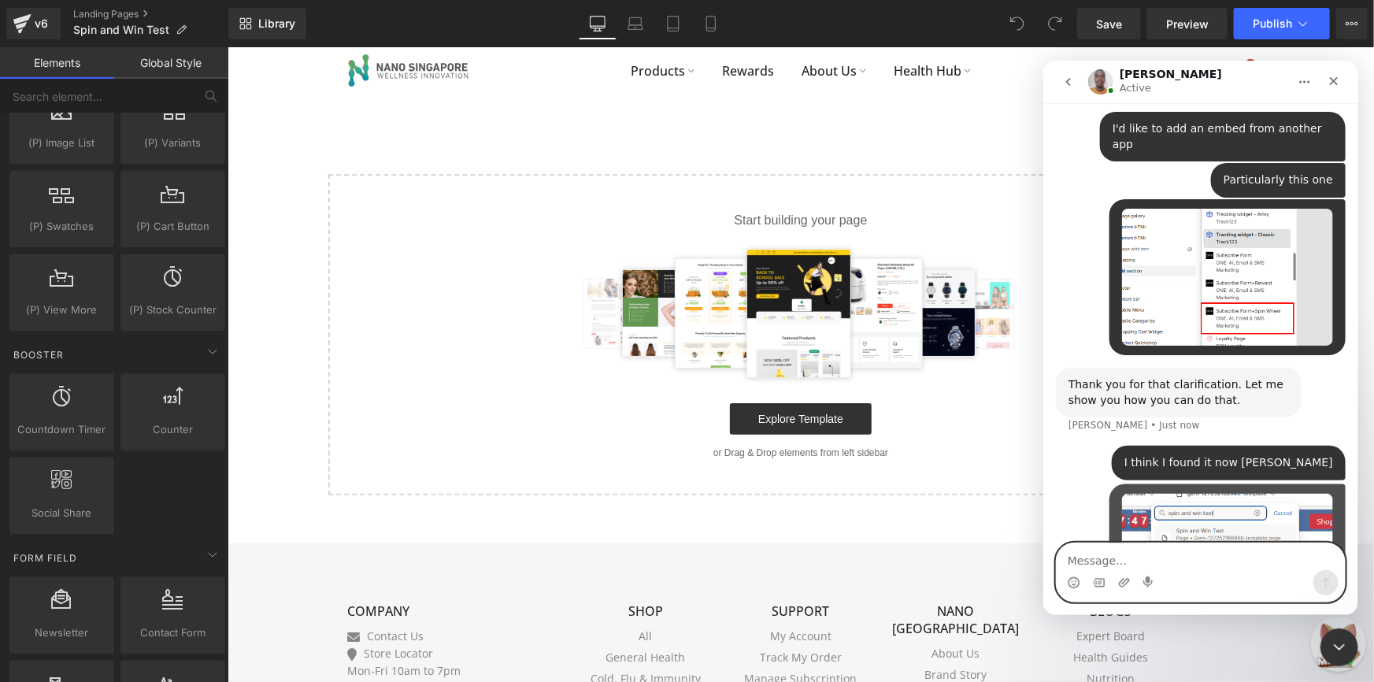
scroll to position [1738, 0]
click at [1164, 562] on textarea "Message…" at bounding box center [1200, 555] width 288 height 27
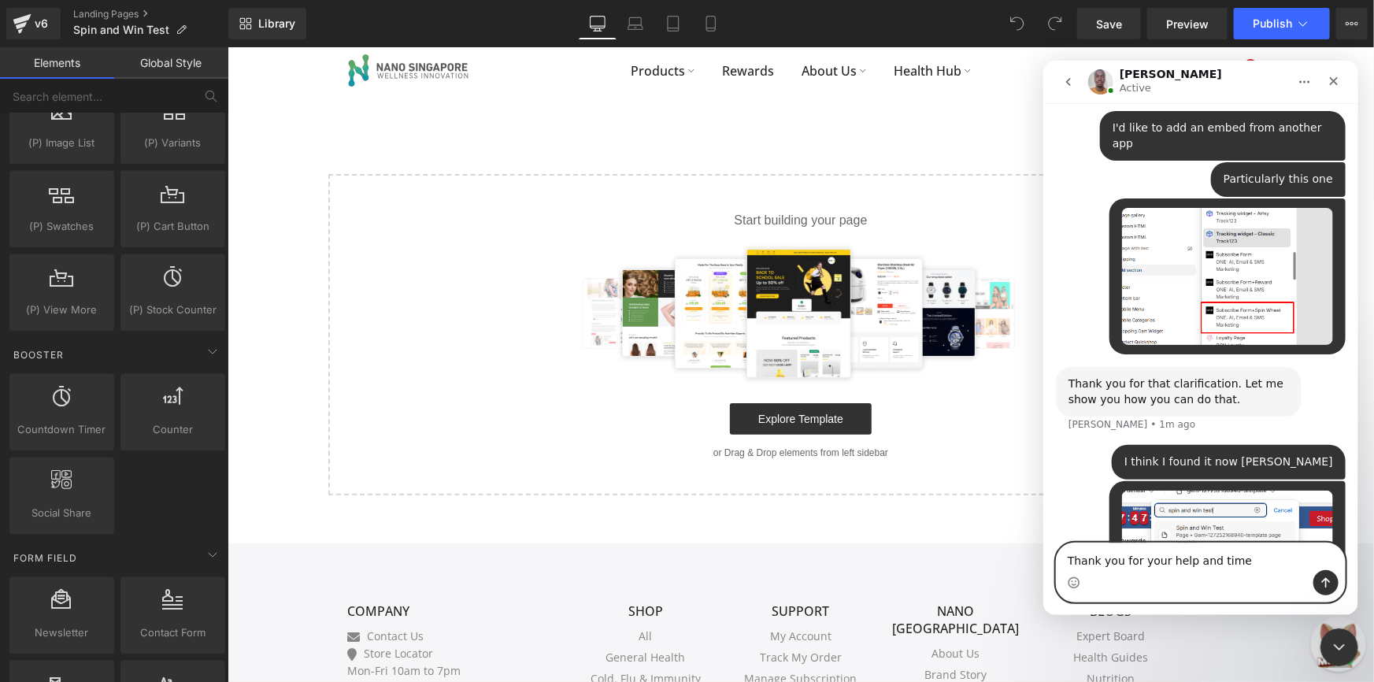
type textarea "Thank you for your help and time"
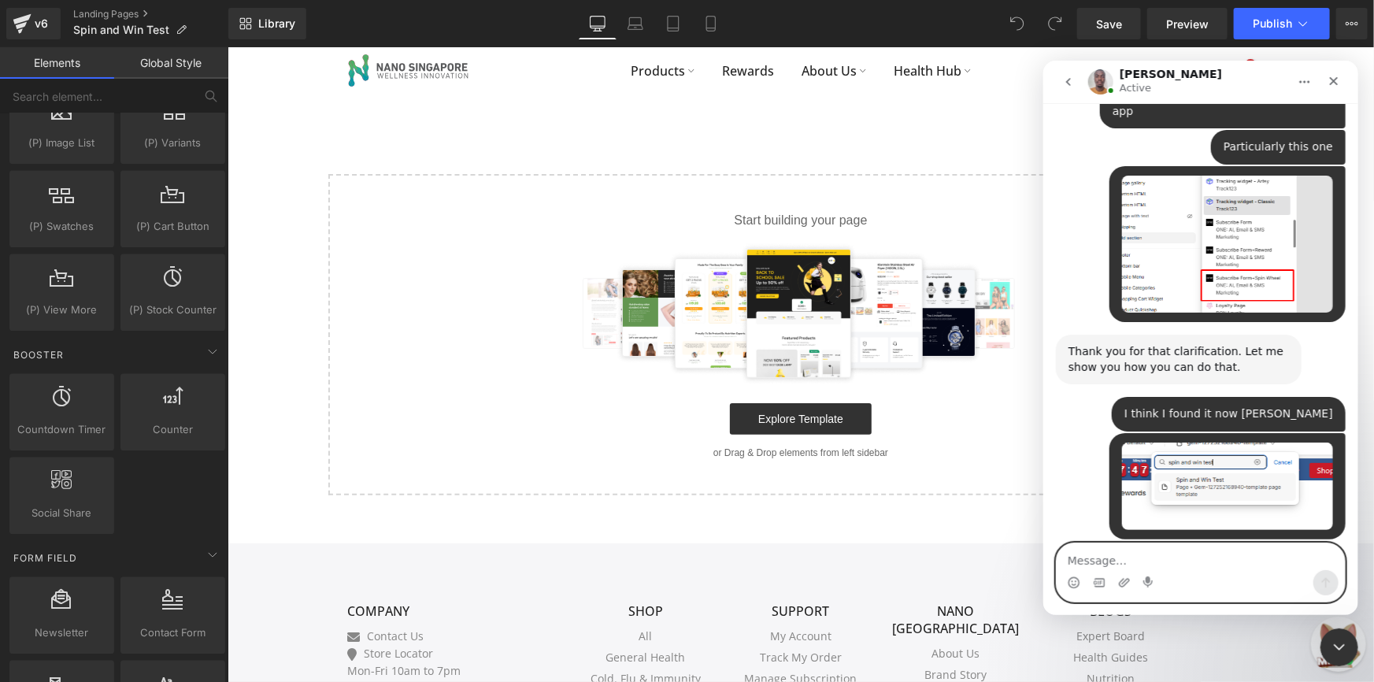
scroll to position [1771, 0]
click at [1156, 547] on textarea "Message…" at bounding box center [1200, 555] width 288 height 27
click at [1152, 553] on textarea "Message…" at bounding box center [1200, 555] width 288 height 27
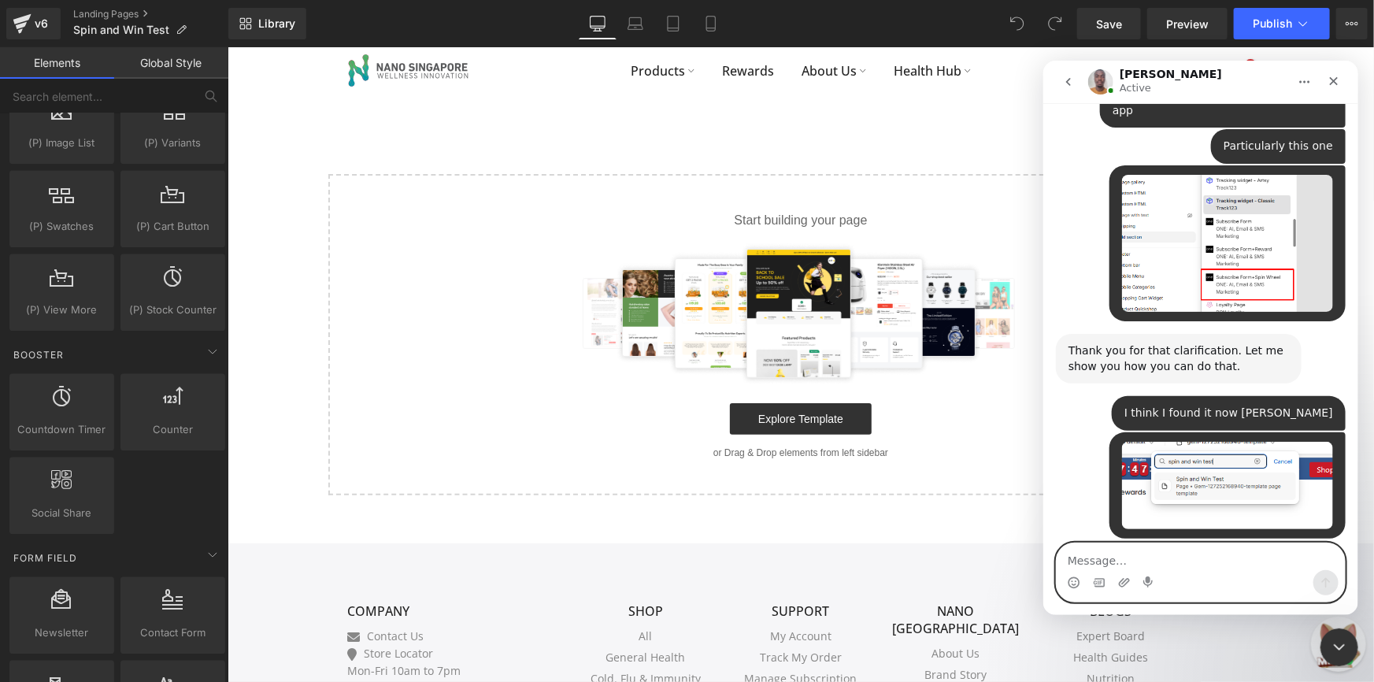
click at [1150, 553] on textarea "Message…" at bounding box center [1200, 555] width 288 height 27
click at [1146, 546] on textarea "Message…" at bounding box center [1200, 555] width 288 height 27
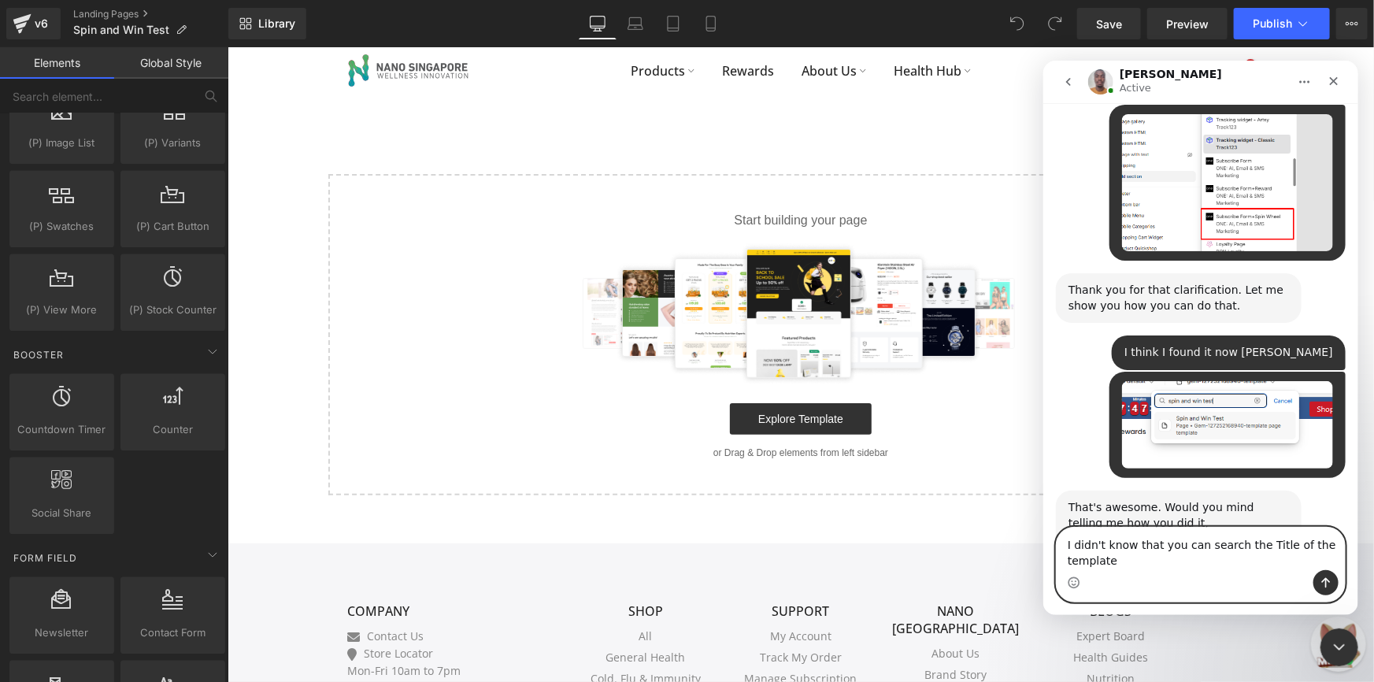
scroll to position [1847, 0]
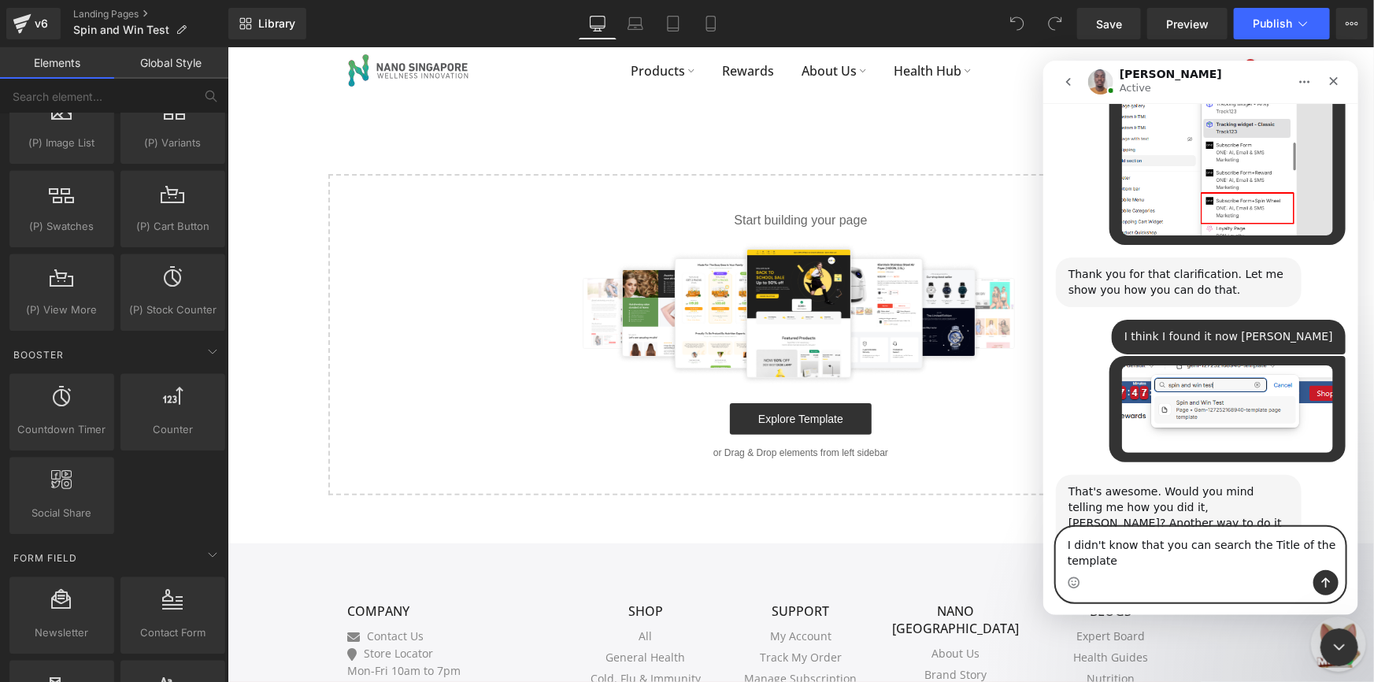
click at [1255, 542] on textarea "I didn't know that you can search the Title of the template" at bounding box center [1200, 548] width 288 height 43
click at [1222, 557] on textarea "I didn't know that you can search the title of the template" at bounding box center [1200, 548] width 288 height 43
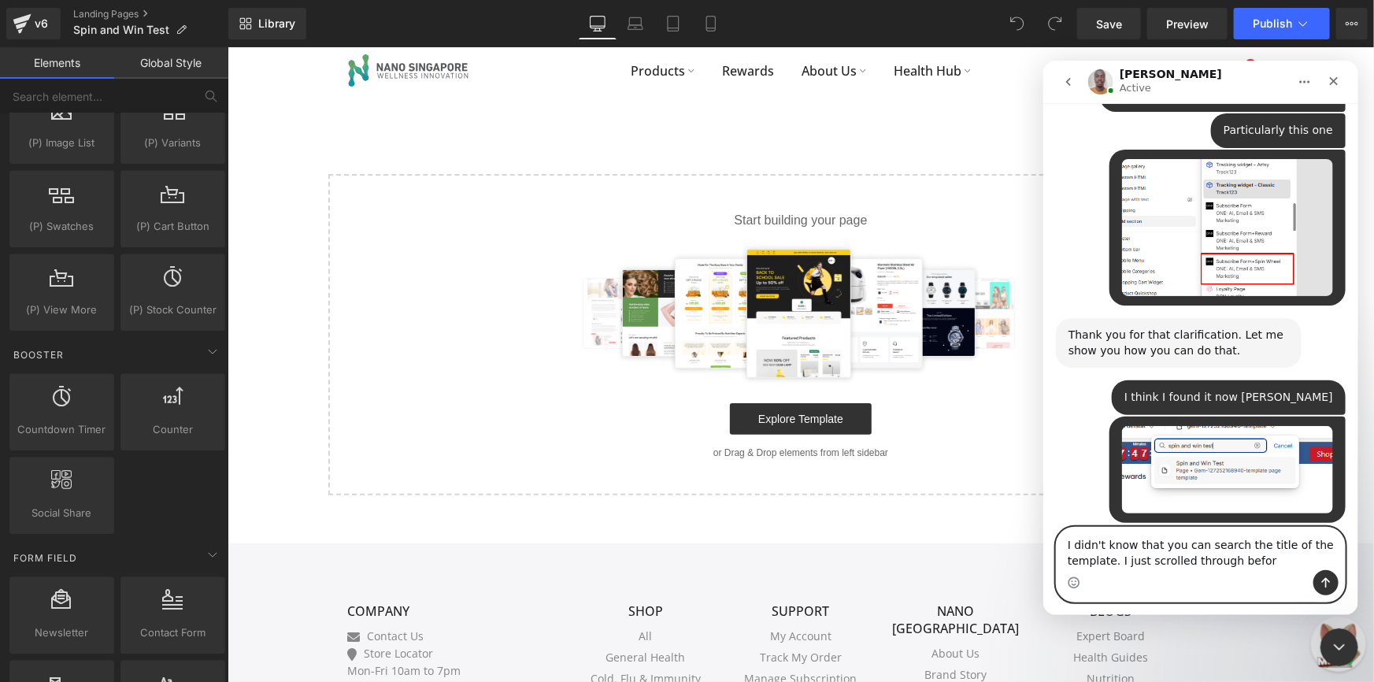
type textarea "I didn't know that you can search the title of the template. I just scrolled th…"
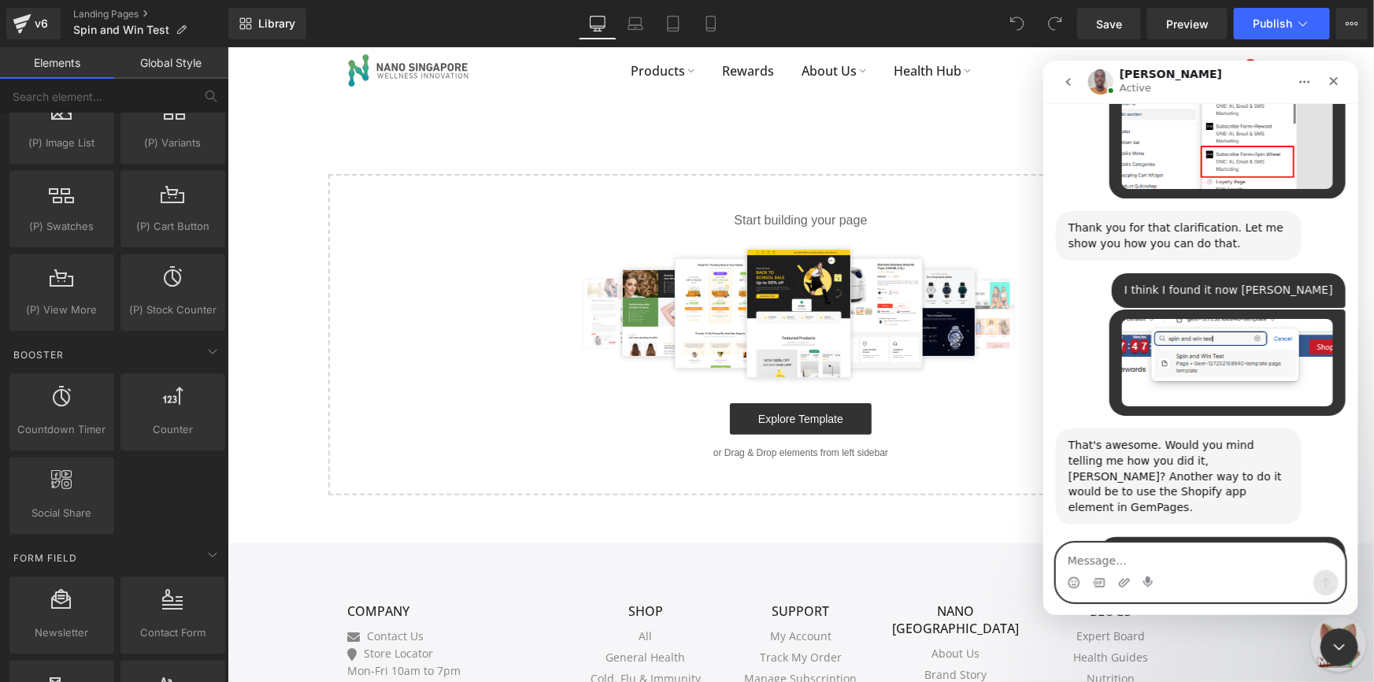
scroll to position [1895, 0]
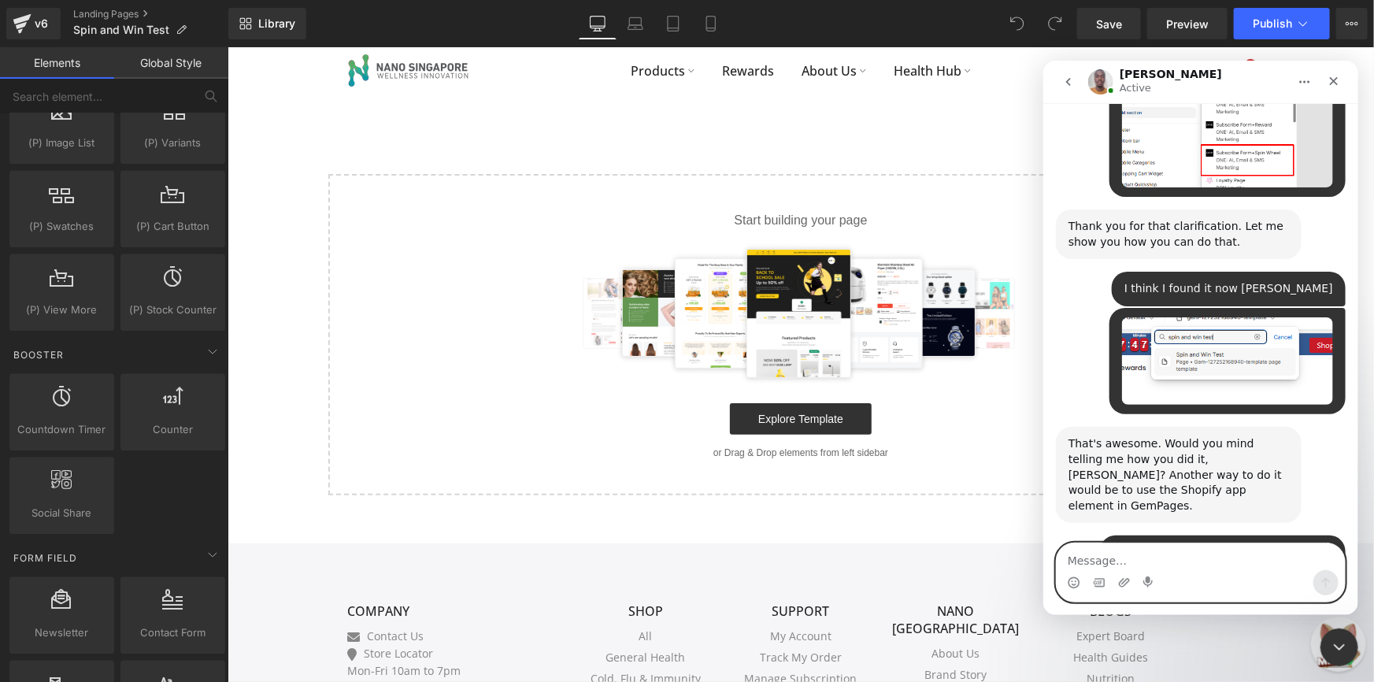
click at [1197, 546] on textarea "Message…" at bounding box center [1200, 555] width 288 height 27
type textarea "Y"
type textarea "Yup, I'm working on it now"
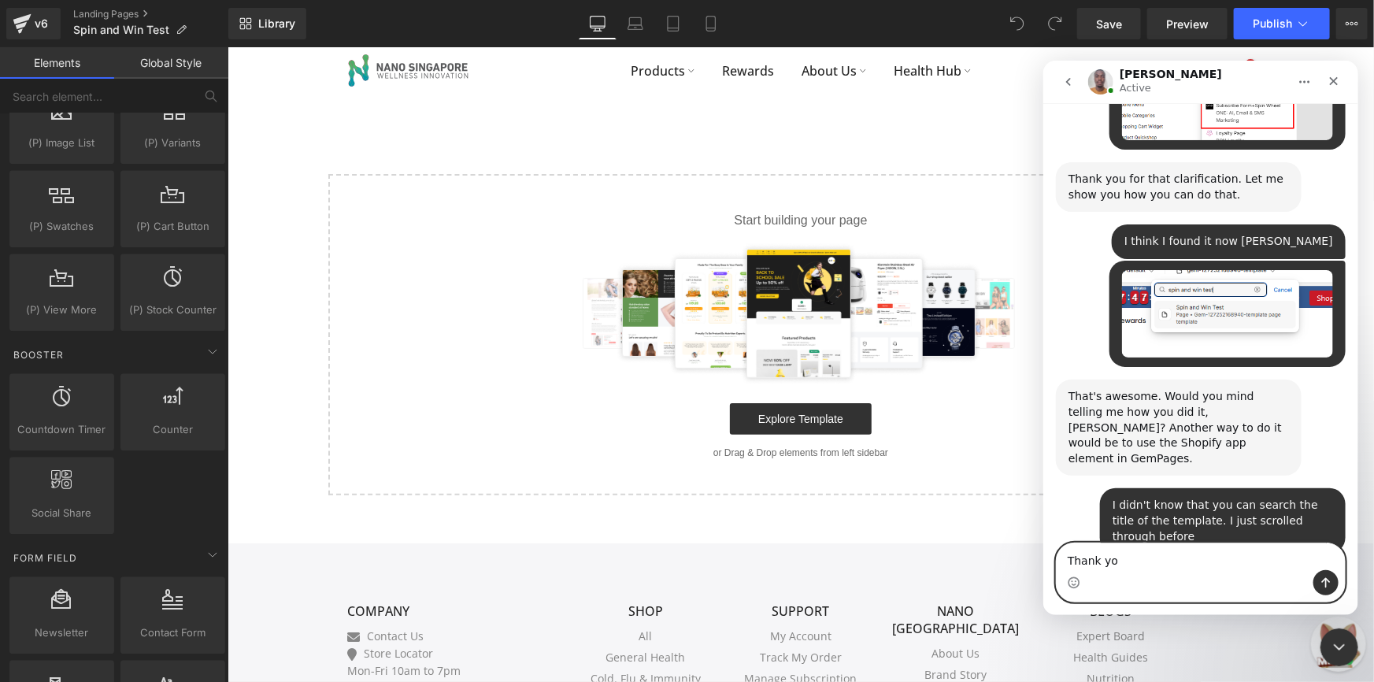
type textarea "Thank you"
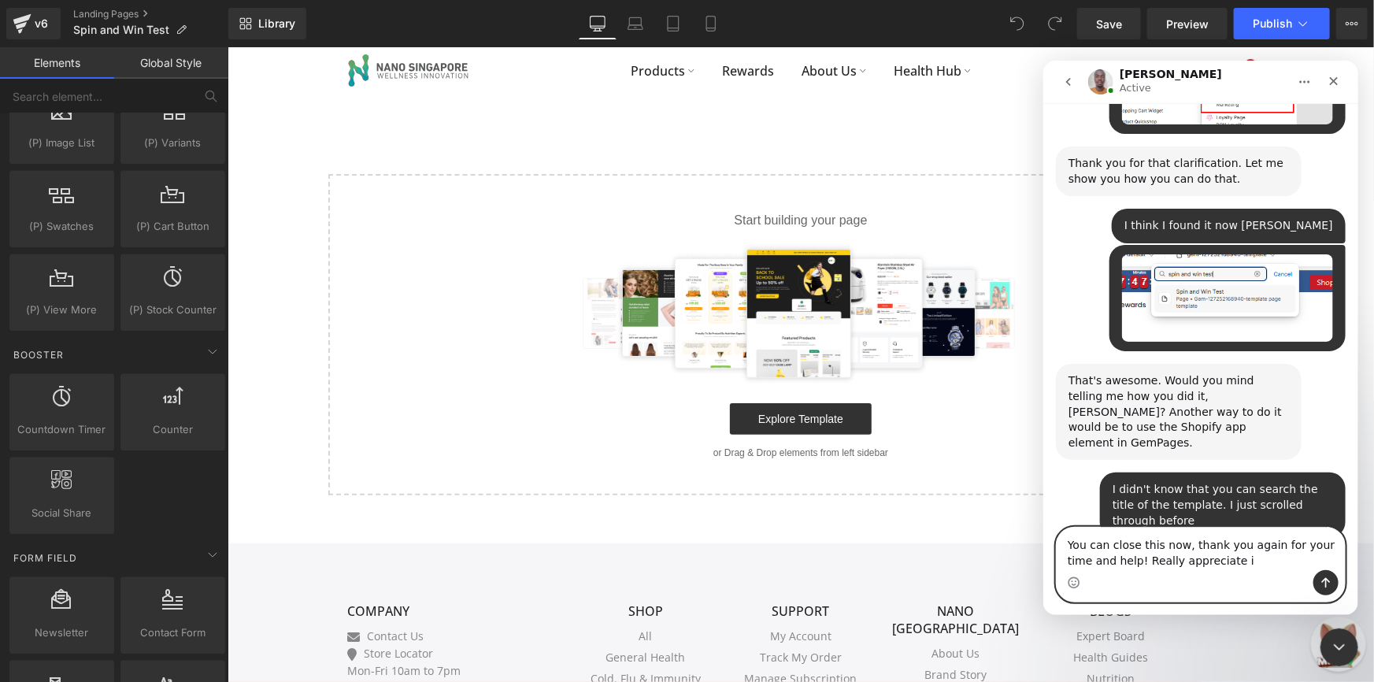
type textarea "You can close this now, thank you again for your time and help! Really apprecia…"
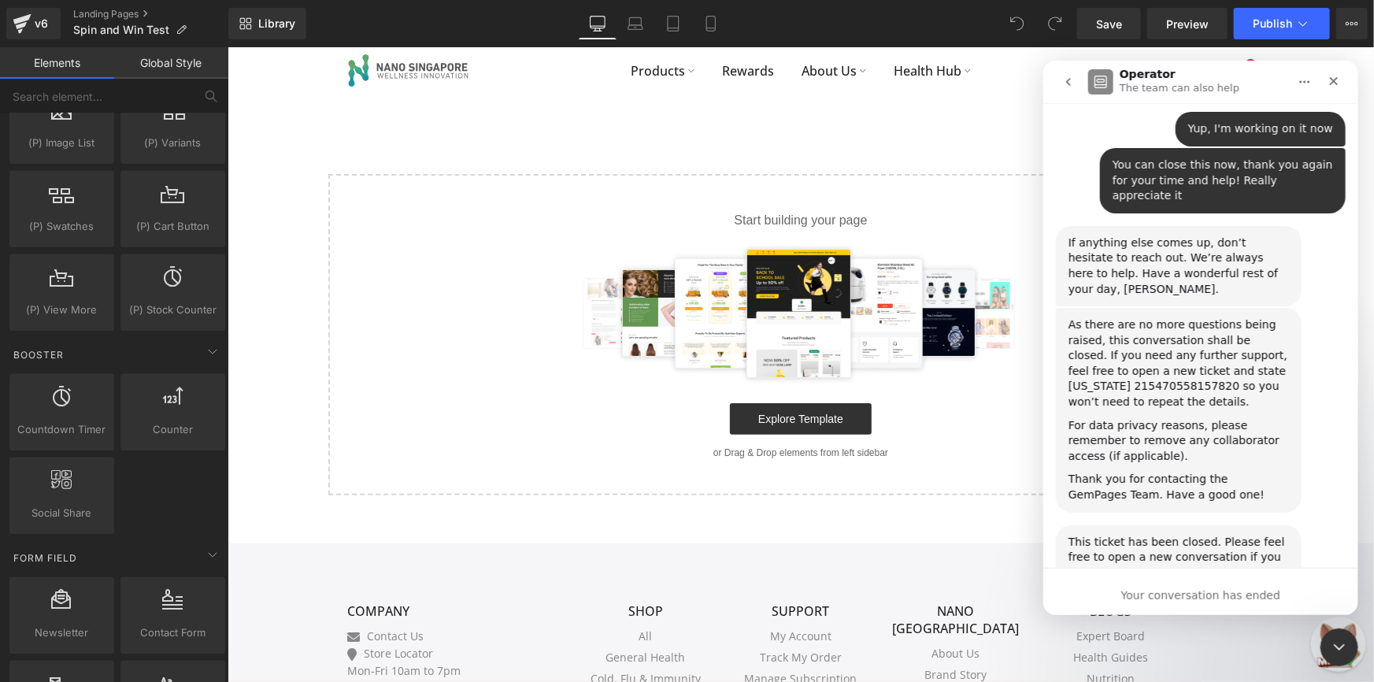
scroll to position [2460, 0]
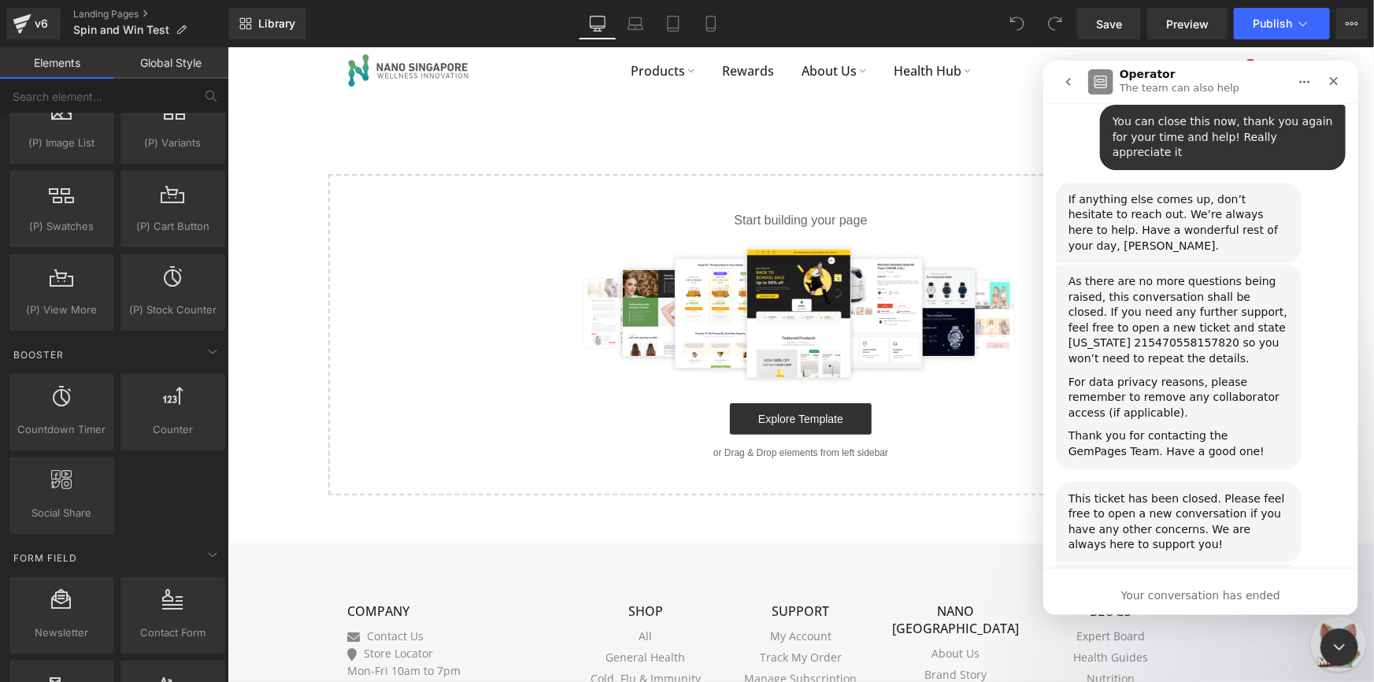
scroll to position [2503, 0]
